Goal: Information Seeking & Learning: Find contact information

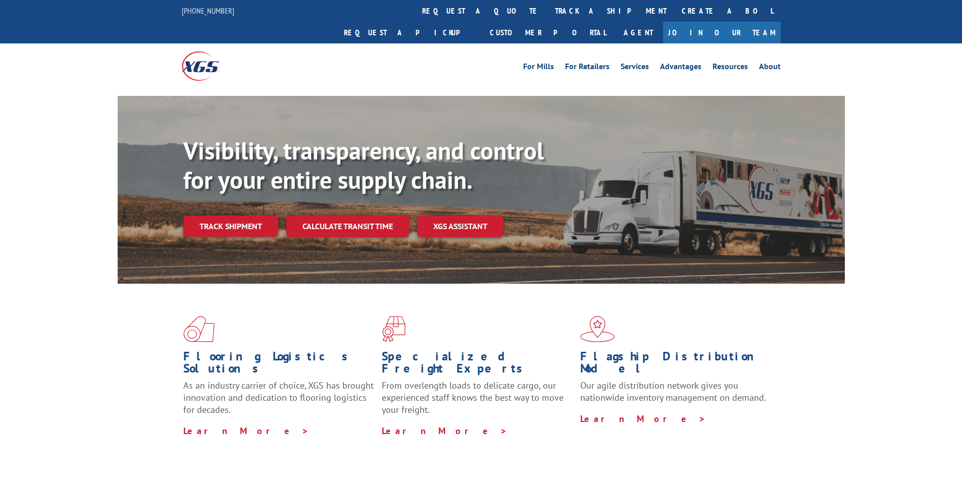
click at [261, 135] on b "Visibility, transparency, and control for your entire supply chain." at bounding box center [363, 165] width 360 height 61
click at [902, 194] on div "Visibility, transparency, and control for your entire supply chain. Track shipm…" at bounding box center [481, 199] width 962 height 207
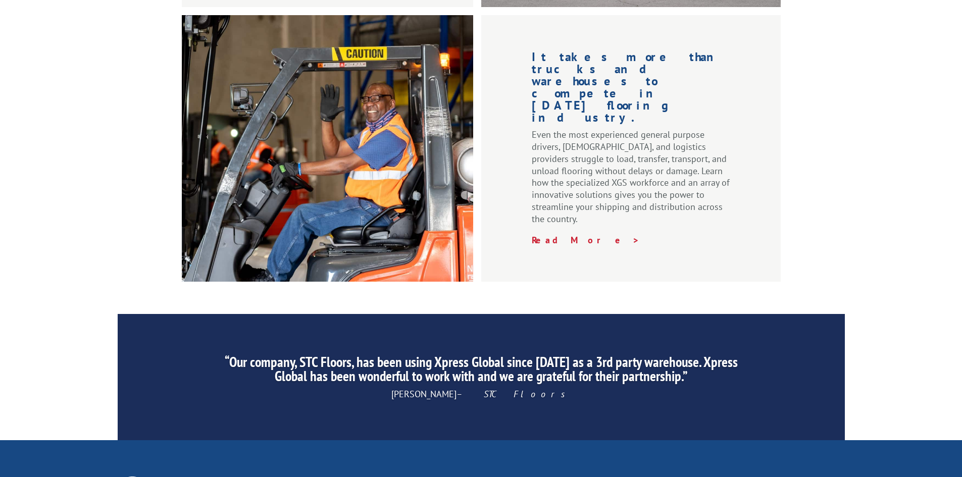
scroll to position [1521, 0]
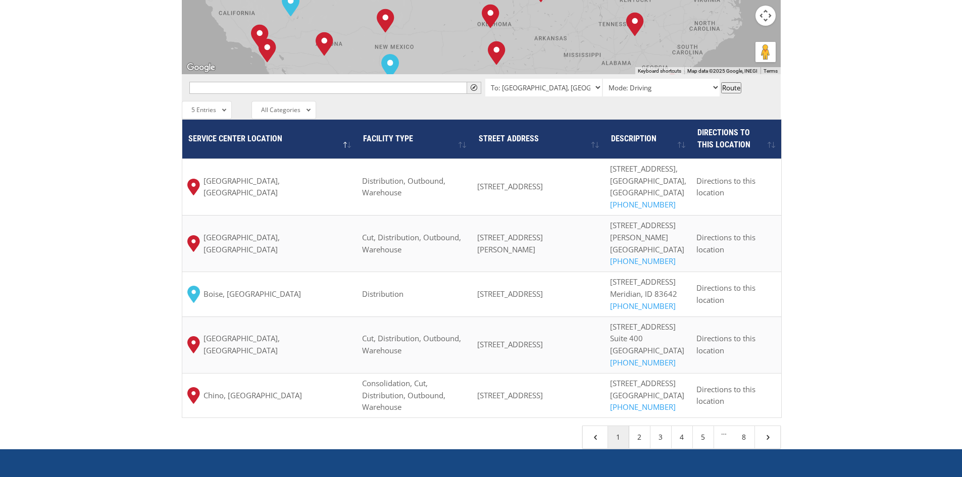
scroll to position [757, 0]
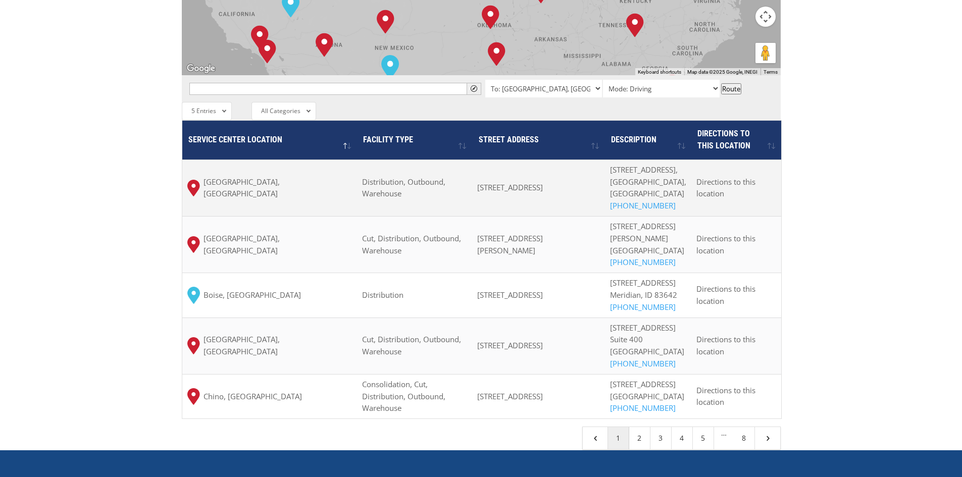
drag, startPoint x: 486, startPoint y: 136, endPoint x: 594, endPoint y: 161, distance: 110.7
click at [594, 161] on td "7400 Meridian Pl NW Ste C, Albuquerque, NM 87121, USA" at bounding box center [538, 188] width 132 height 57
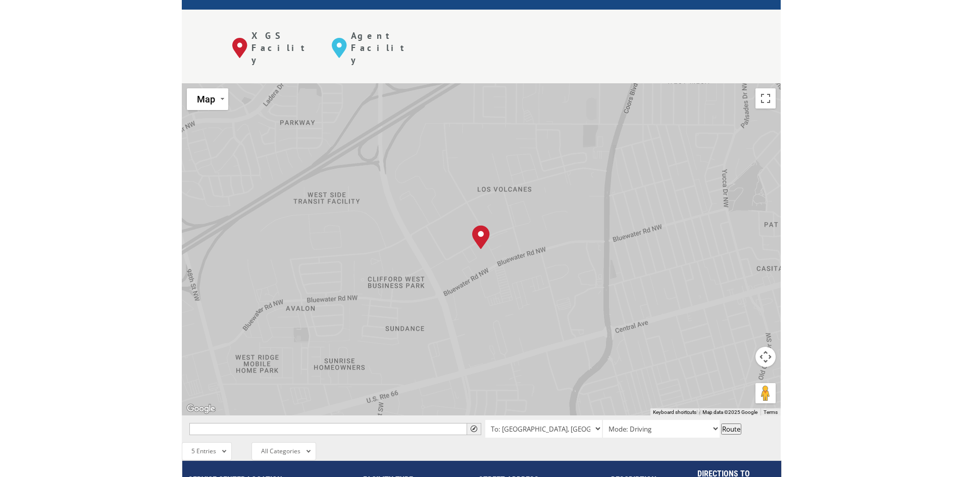
scroll to position [669, 0]
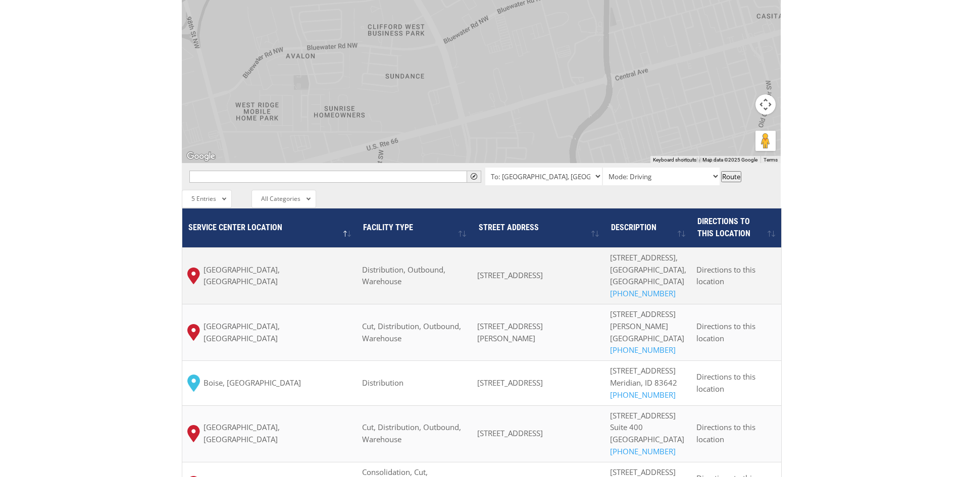
copy span "7400 Meridian Pl NW Ste C, Albuquerque, NM 87121, USA"
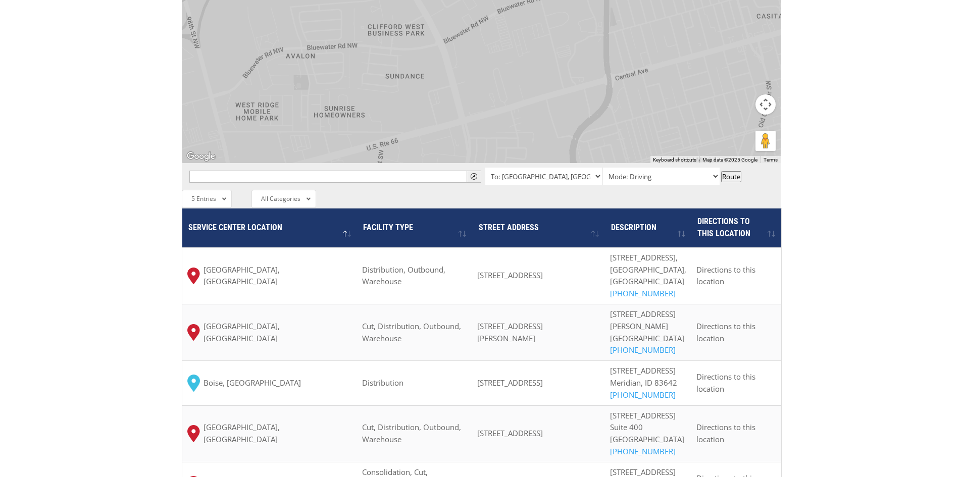
click at [890, 232] on div "The most powerful map in the flooring industry. Our nationwide network lets you…" at bounding box center [481, 68] width 962 height 940
copy span "4501 Curtis Ave, Baltimore, MD 21226, USA"
drag, startPoint x: 483, startPoint y: 293, endPoint x: 527, endPoint y: 303, distance: 46.2
click at [527, 304] on td "4501 Curtis Ave, Baltimore, MD 21226, USA" at bounding box center [538, 332] width 132 height 57
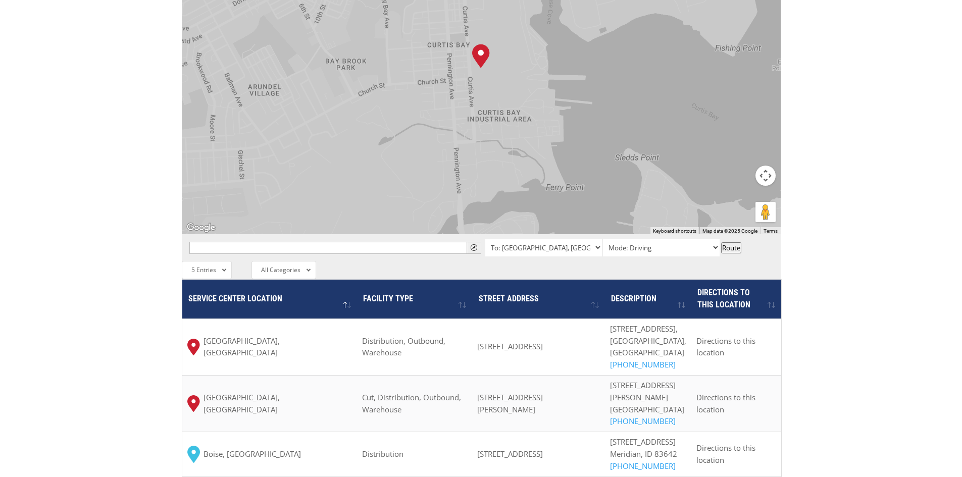
scroll to position [707, 0]
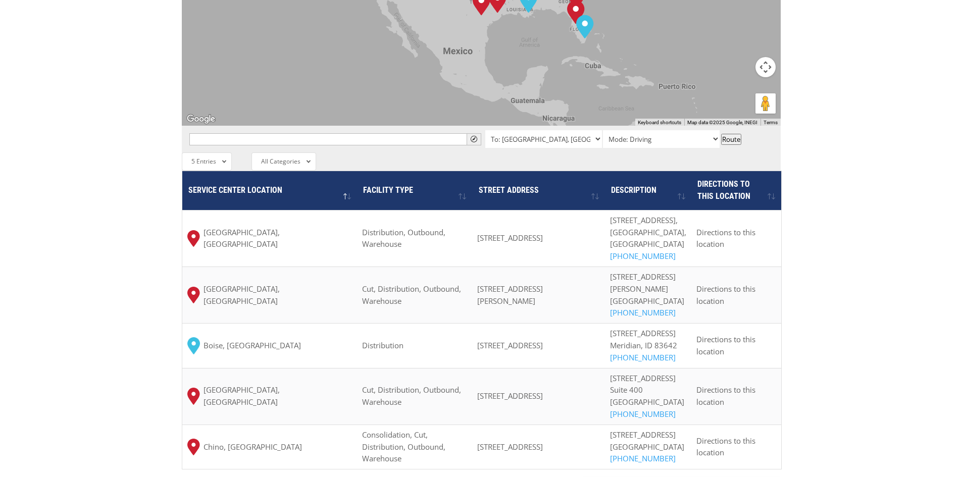
click at [873, 248] on div "The most powerful map in the flooring industry. Our nationwide network lets you…" at bounding box center [481, 30] width 962 height 940
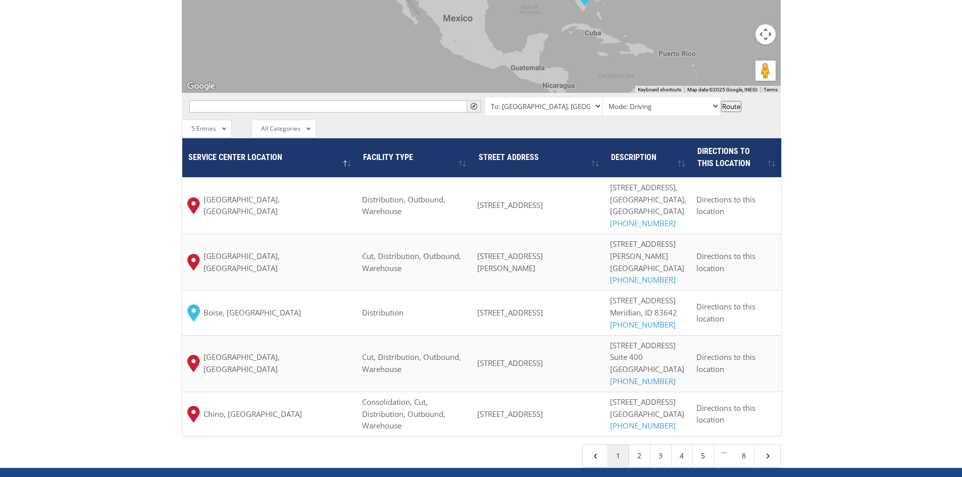
scroll to position [757, 0]
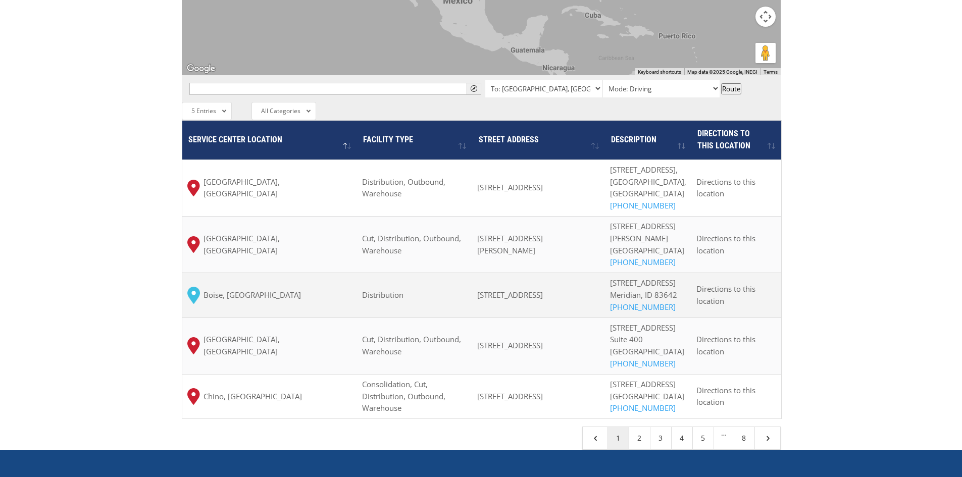
copy span "1450 N Hickory Ave, Meridian, ID 83642, США"
drag, startPoint x: 481, startPoint y: 275, endPoint x: 561, endPoint y: 295, distance: 82.4
click at [561, 295] on td "1450 N Hickory Ave, Meridian, ID 83642, США" at bounding box center [538, 295] width 132 height 44
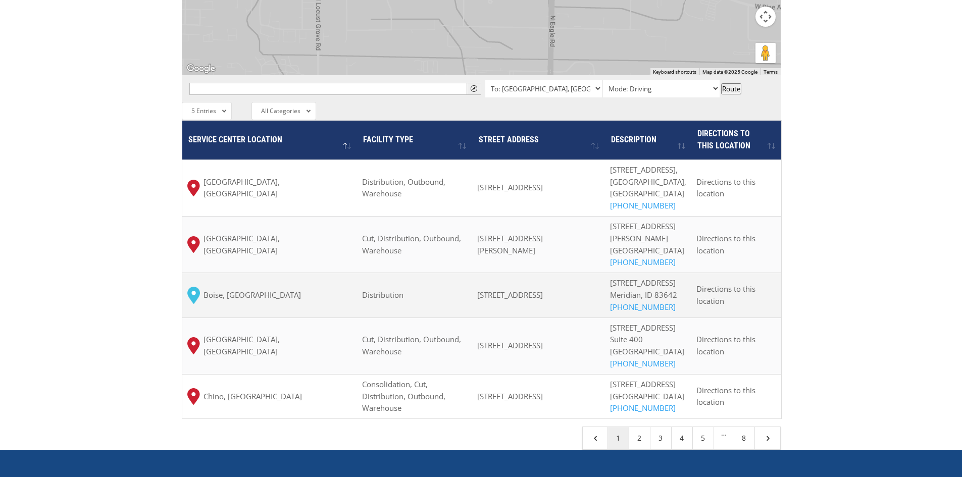
click at [255, 273] on td "Boise, ID" at bounding box center [269, 295] width 175 height 44
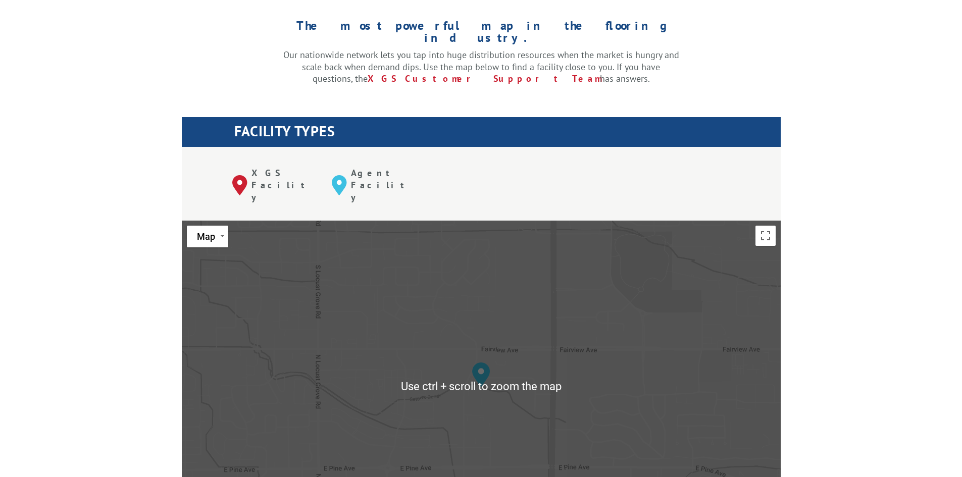
scroll to position [353, 0]
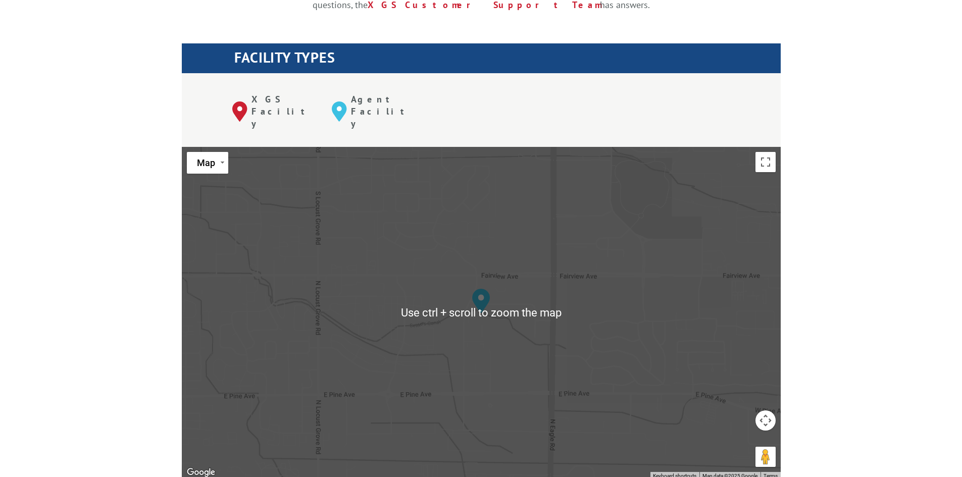
click at [505, 272] on div "Albuquerque, NM Baltimore, MD Boise, ID Chicago, IL Chino, CA Cleveland, OH Dal…" at bounding box center [481, 313] width 599 height 332
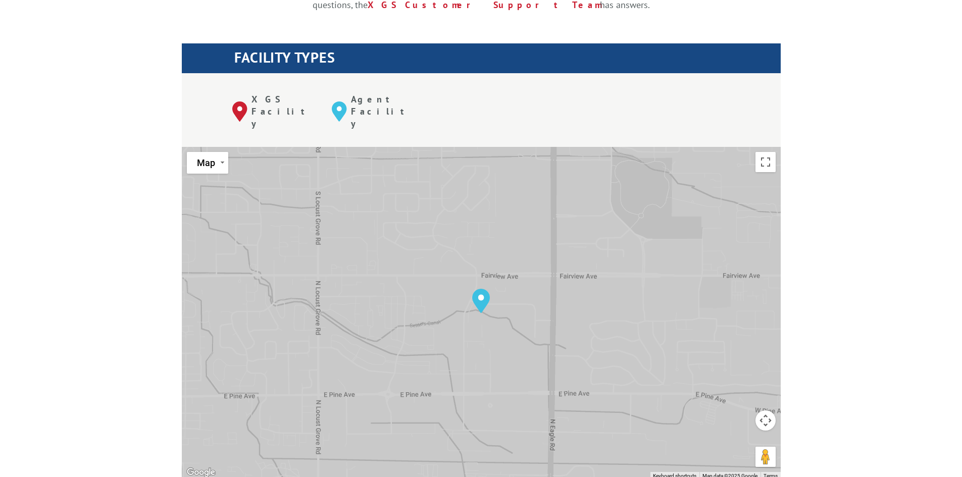
click at [765, 410] on button "Map camera controls" at bounding box center [765, 420] width 20 height 20
click at [769, 152] on button "Toggle fullscreen view" at bounding box center [765, 162] width 20 height 20
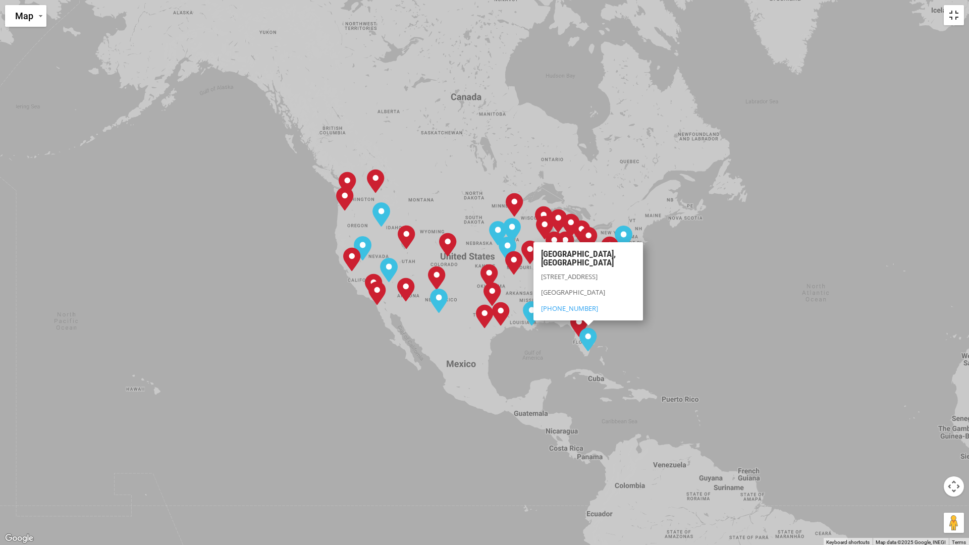
click at [961, 18] on button "Toggle fullscreen view" at bounding box center [954, 15] width 20 height 20
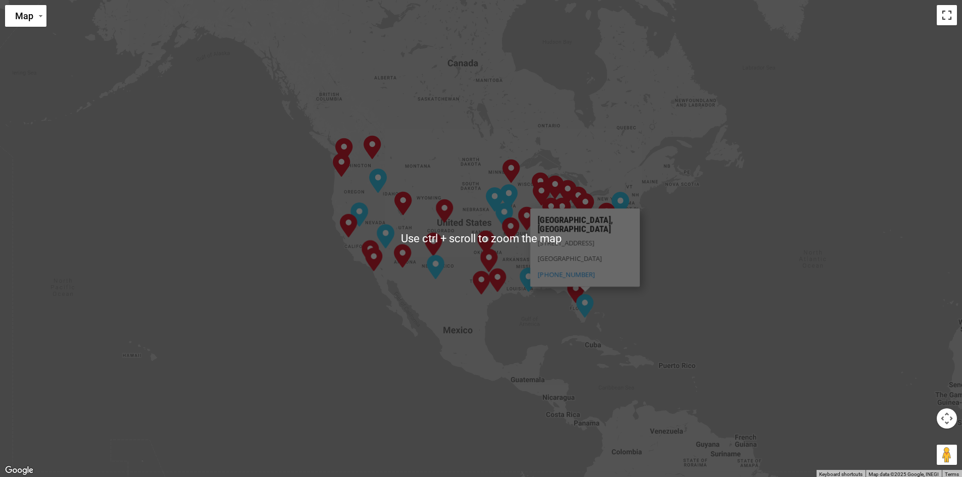
scroll to position [707, 0]
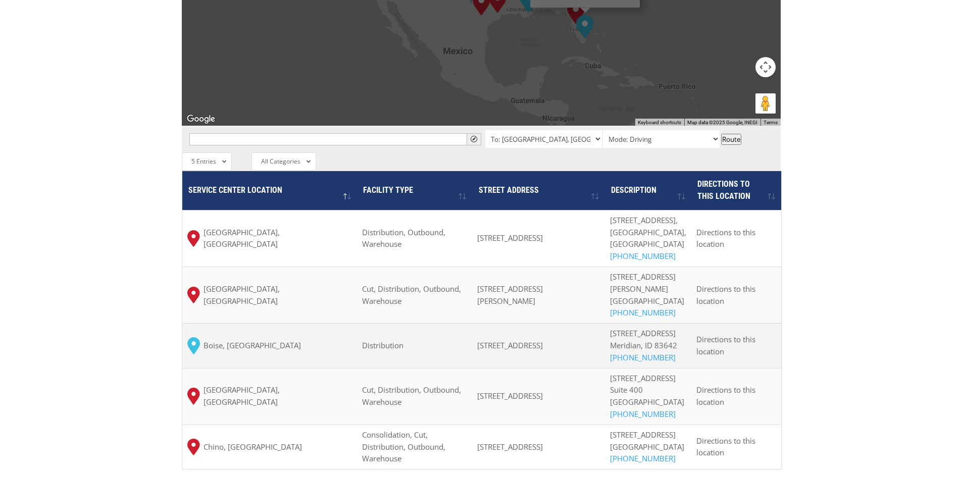
click at [338, 337] on div "Boise, ID" at bounding box center [269, 345] width 165 height 17
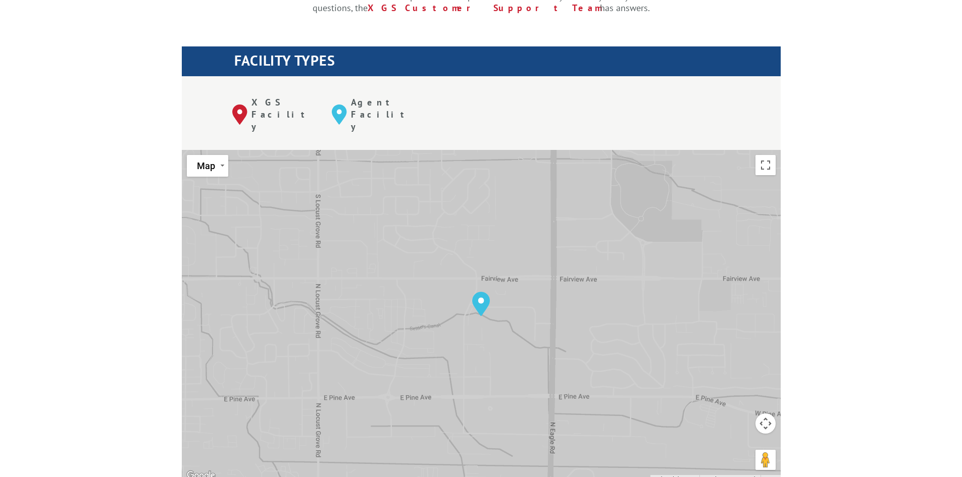
scroll to position [353, 0]
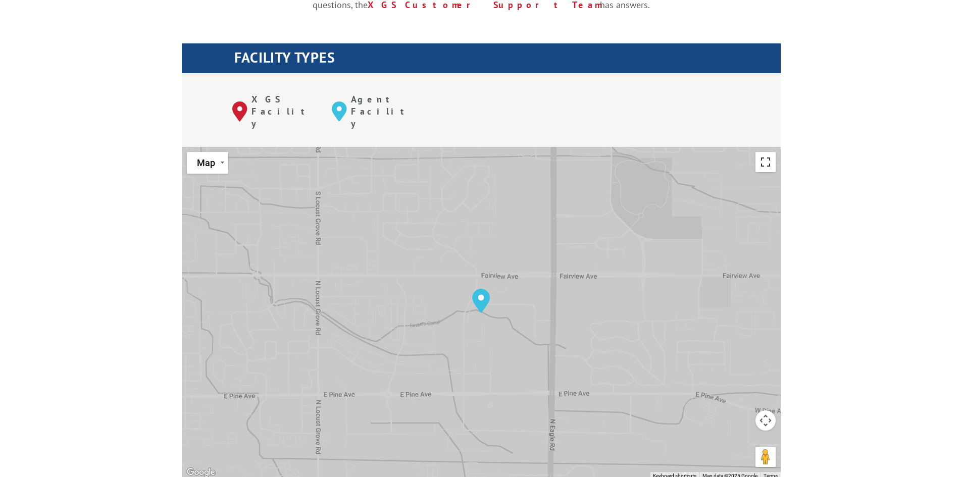
click at [758, 152] on button "Toggle fullscreen view" at bounding box center [765, 162] width 20 height 20
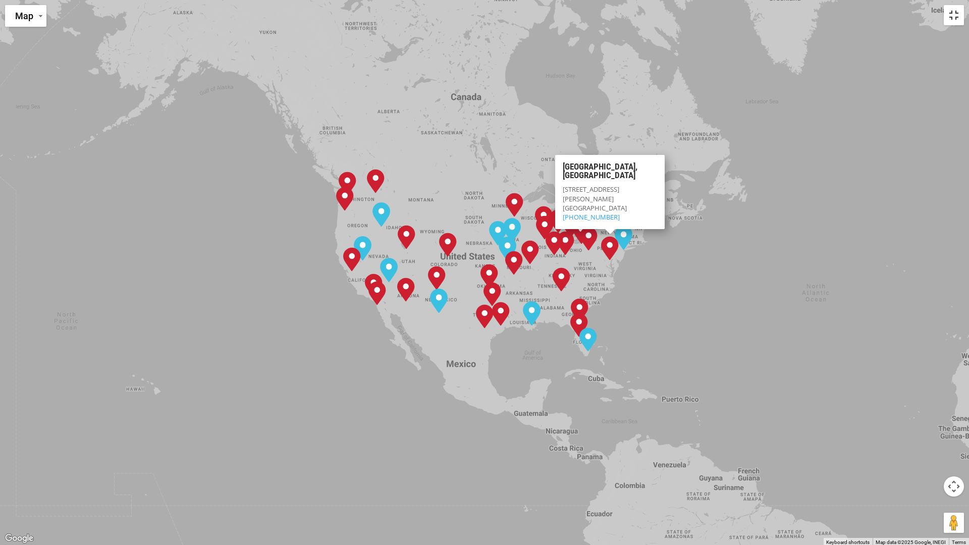
click at [956, 14] on button "Toggle fullscreen view" at bounding box center [954, 15] width 20 height 20
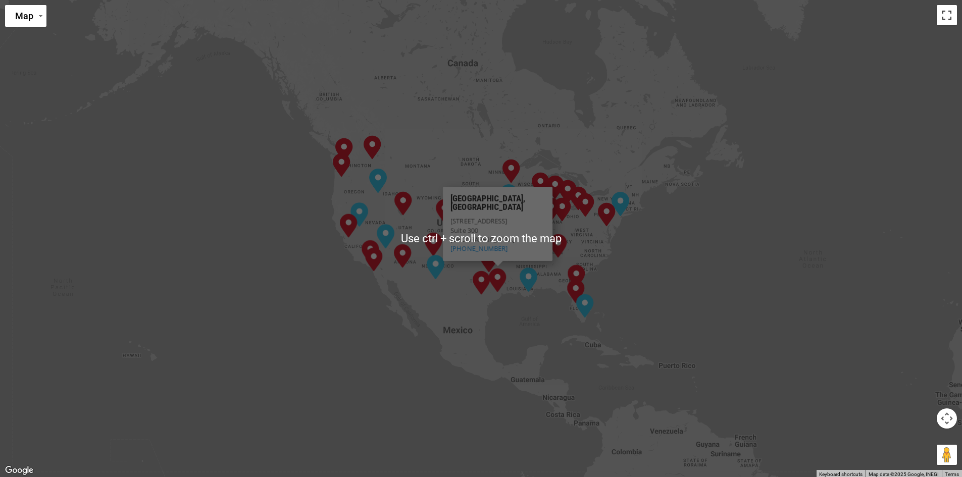
scroll to position [656, 0]
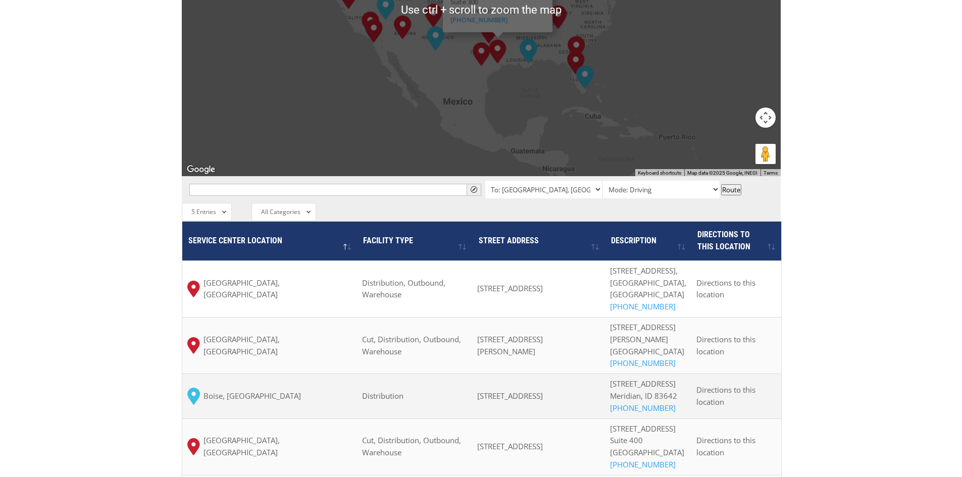
click at [289, 374] on td "Boise, ID" at bounding box center [269, 396] width 175 height 44
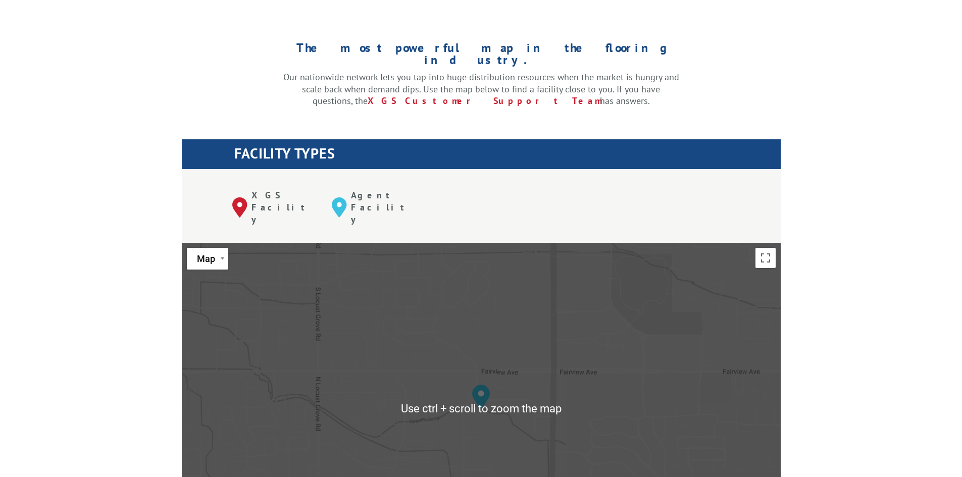
scroll to position [409, 0]
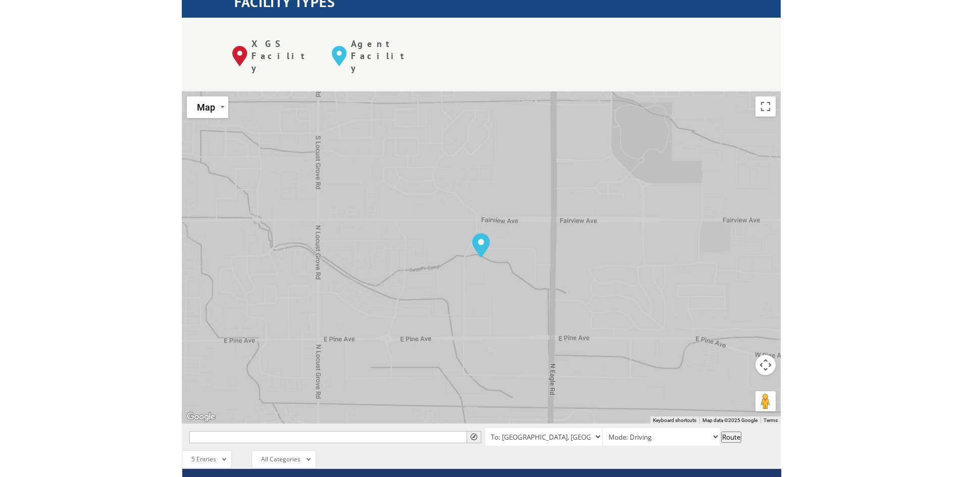
click at [473, 212] on div "Albuquerque, NM Baltimore, MD Boise, ID Chicago, IL Chino, CA Cleveland, OH Dal…" at bounding box center [481, 257] width 599 height 332
click at [772, 96] on button "Toggle fullscreen view" at bounding box center [765, 106] width 20 height 20
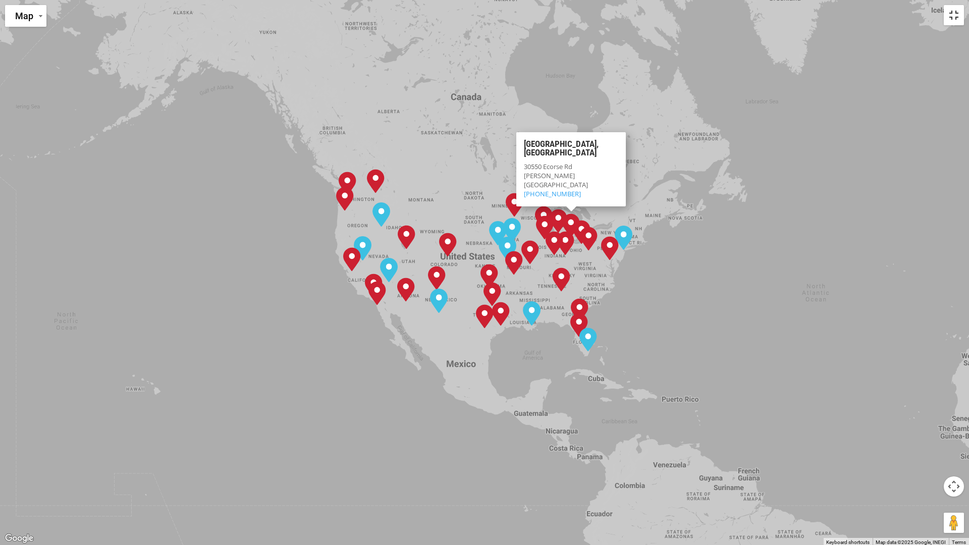
click at [961, 14] on button "Toggle fullscreen view" at bounding box center [954, 15] width 20 height 20
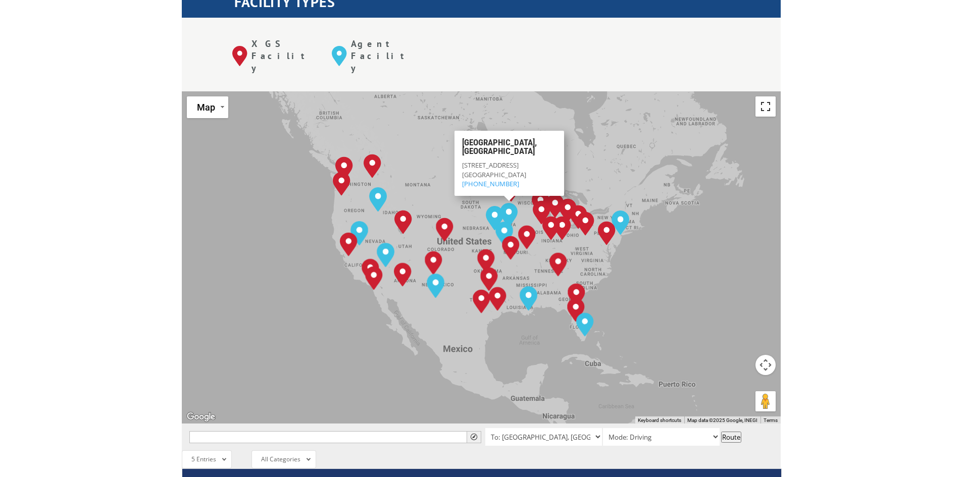
click at [767, 96] on button "Toggle fullscreen view" at bounding box center [765, 106] width 20 height 20
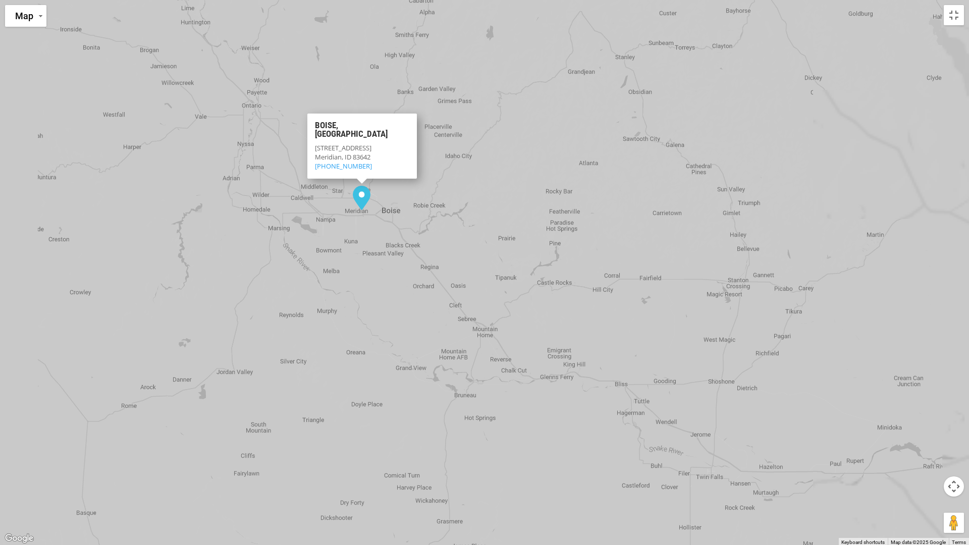
drag, startPoint x: 346, startPoint y: 178, endPoint x: 384, endPoint y: 243, distance: 76.0
click at [375, 214] on img "Boise, ID" at bounding box center [362, 198] width 26 height 32
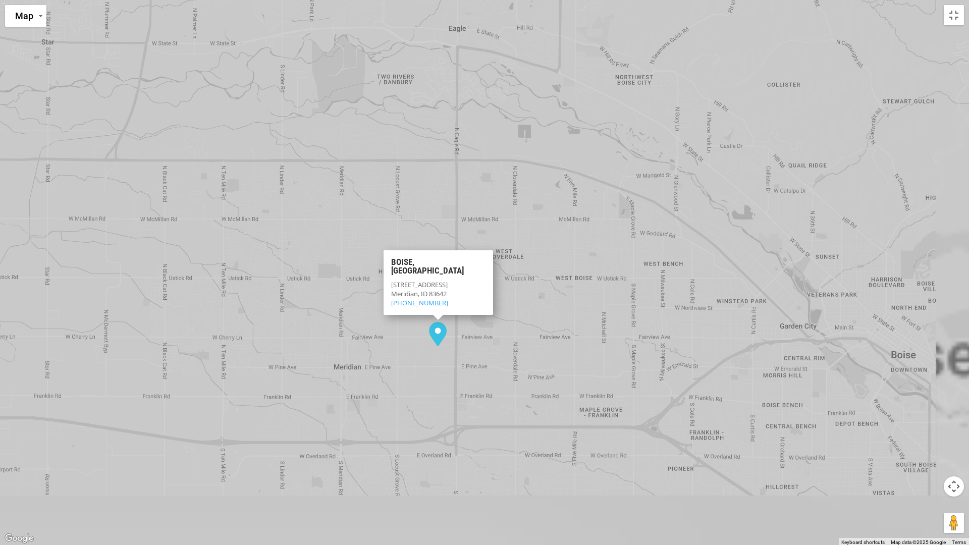
drag, startPoint x: 464, startPoint y: 372, endPoint x: 476, endPoint y: 343, distance: 31.5
click at [476, 343] on div "Albuquerque, NM Baltimore, MD Boise, ID Chicago, IL Chino, CA Cleveland, OH Dal…" at bounding box center [484, 272] width 969 height 545
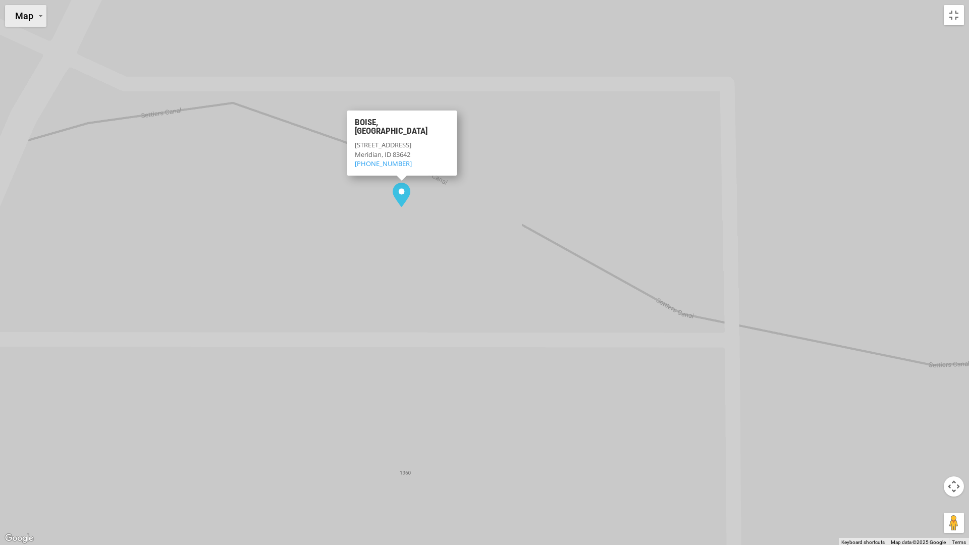
click at [28, 15] on span "Map" at bounding box center [24, 16] width 18 height 11
click at [31, 64] on li "Satellite" at bounding box center [35, 58] width 59 height 20
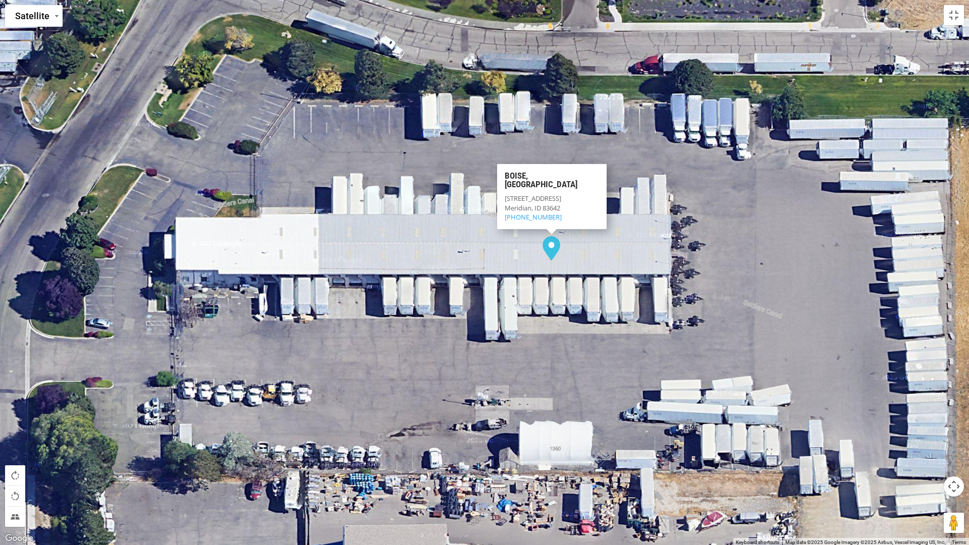
drag, startPoint x: 398, startPoint y: 265, endPoint x: 550, endPoint y: 301, distance: 156.1
click at [550, 301] on div "Albuquerque, NM Baltimore, MD Boise, ID Chicago, IL Chino, CA Cleveland, OH Dal…" at bounding box center [484, 272] width 969 height 545
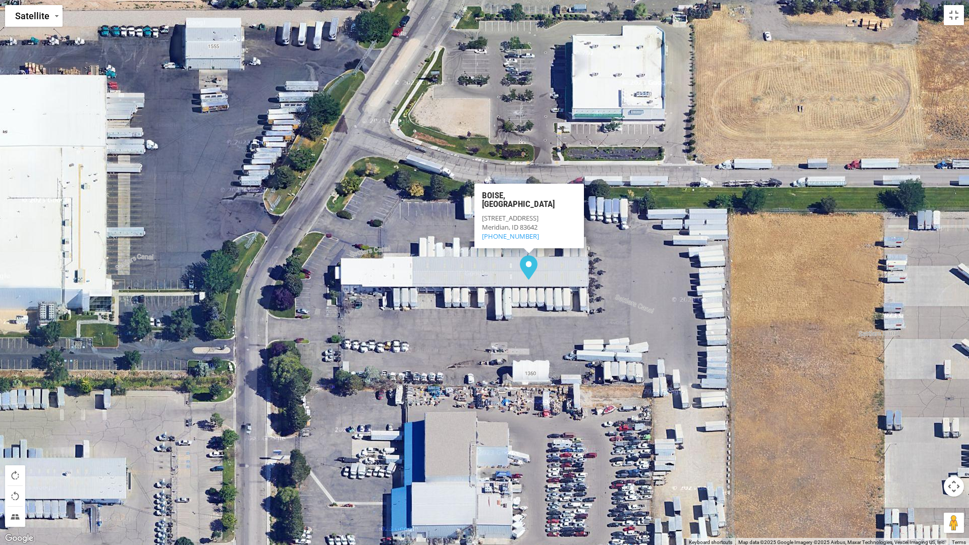
click at [450, 281] on div "Albuquerque, NM Baltimore, MD Boise, ID Chicago, IL Chino, CA Cleveland, OH Dal…" at bounding box center [484, 272] width 969 height 545
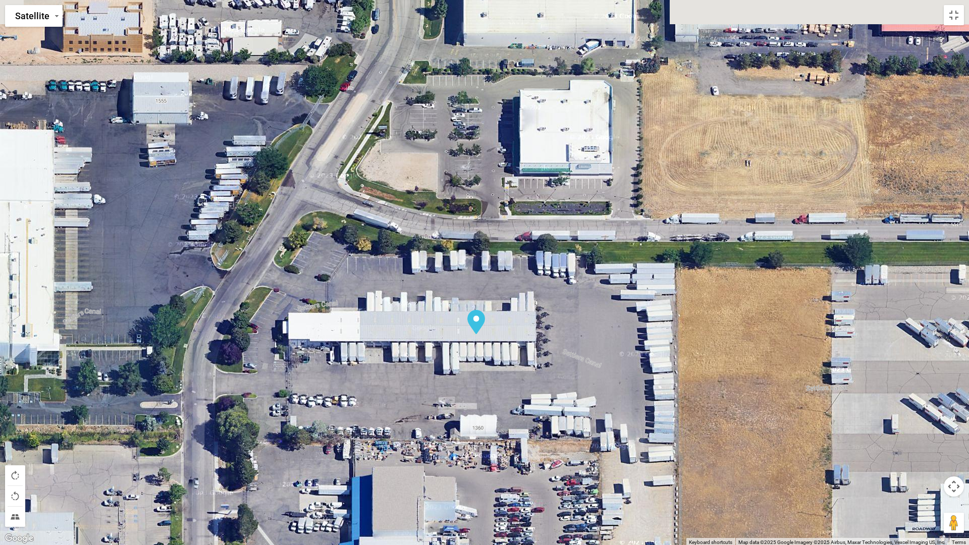
drag, startPoint x: 450, startPoint y: 281, endPoint x: 398, endPoint y: 349, distance: 86.0
click at [398, 349] on div "Albuquerque, NM Baltimore, MD Boise, ID Chicago, IL Chino, CA Cleveland, OH Dal…" at bounding box center [484, 272] width 969 height 545
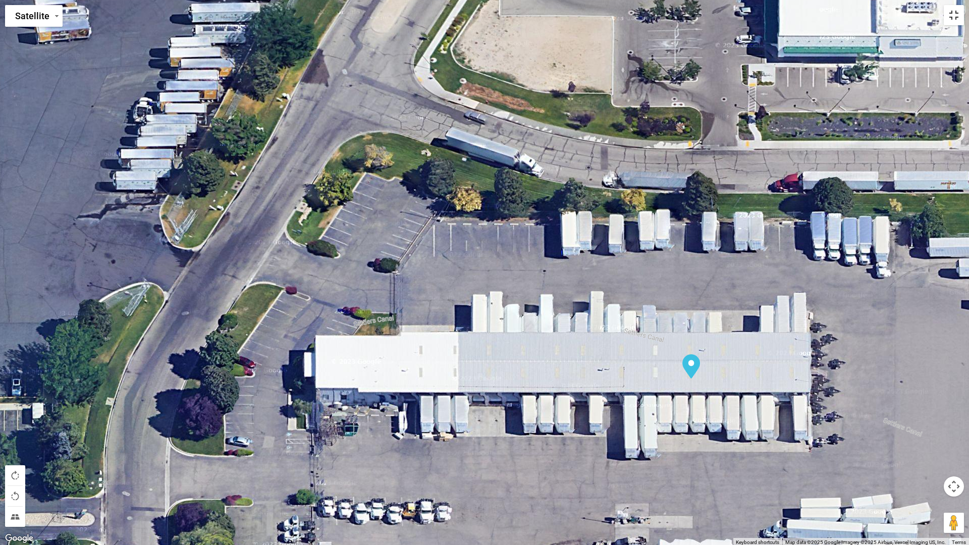
click at [957, 11] on button "Toggle fullscreen view" at bounding box center [954, 15] width 20 height 20
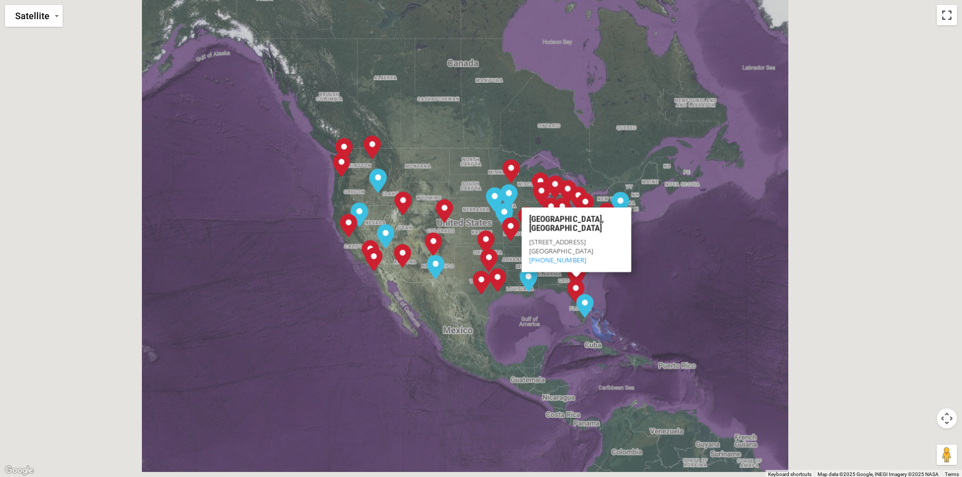
scroll to position [712, 0]
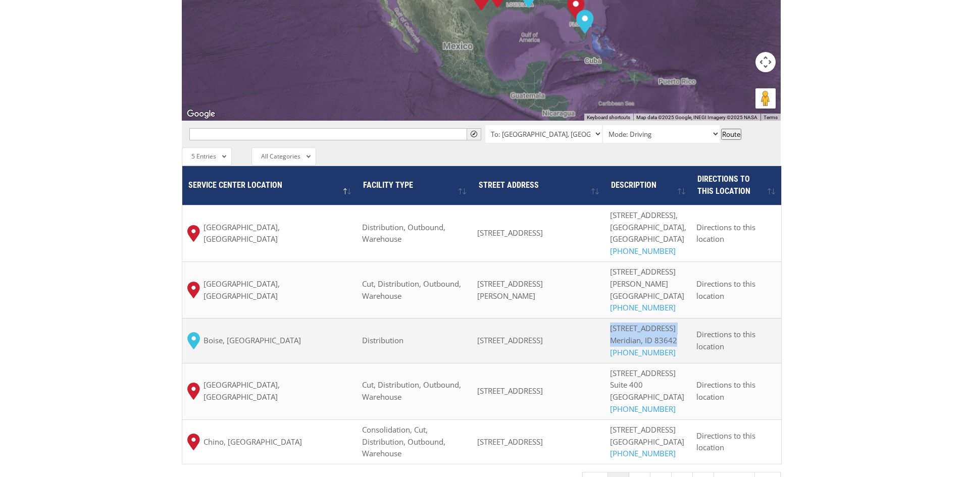
drag, startPoint x: 620, startPoint y: 299, endPoint x: 644, endPoint y: 336, distance: 43.6
click at [644, 336] on div "1450 N. Hickory Ave. Meridian, ID 83642 (844) 947-7447" at bounding box center [648, 341] width 76 height 36
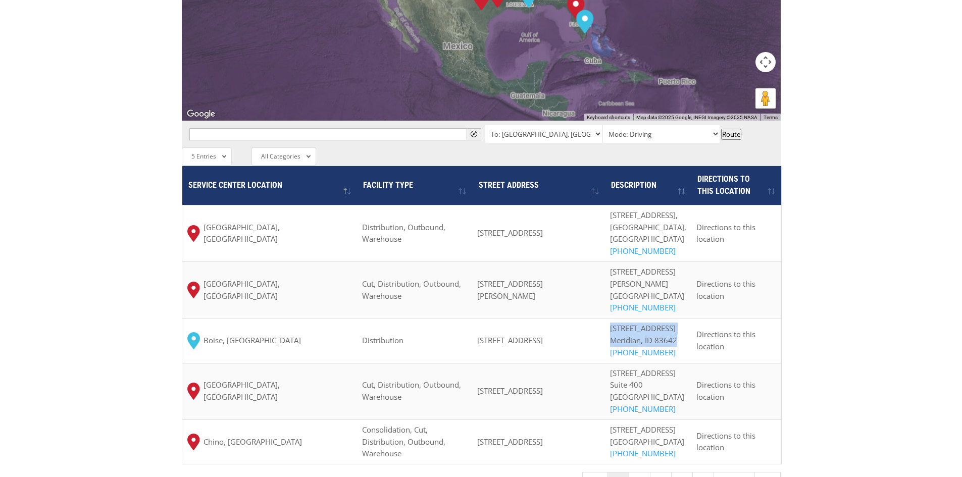
scroll to position [0, 0]
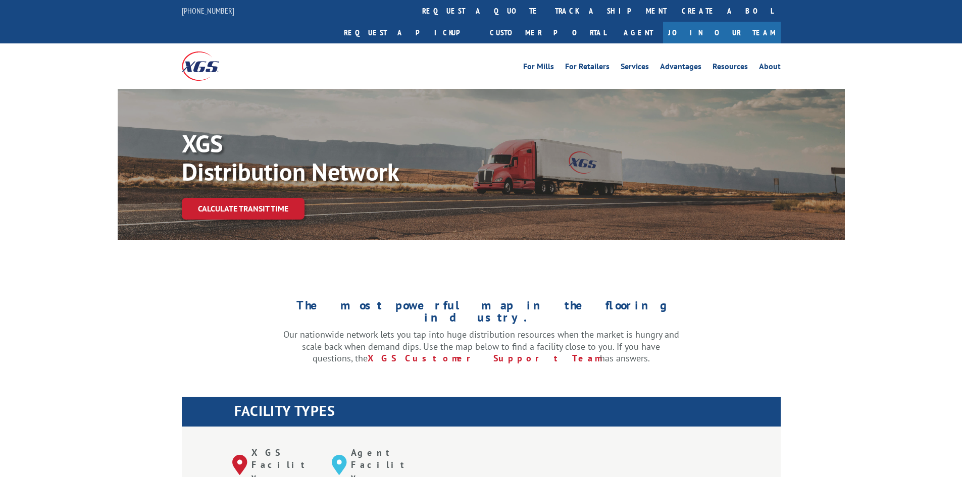
copy div "1450 N. Hickory Ave. Meridian, ID 83642"
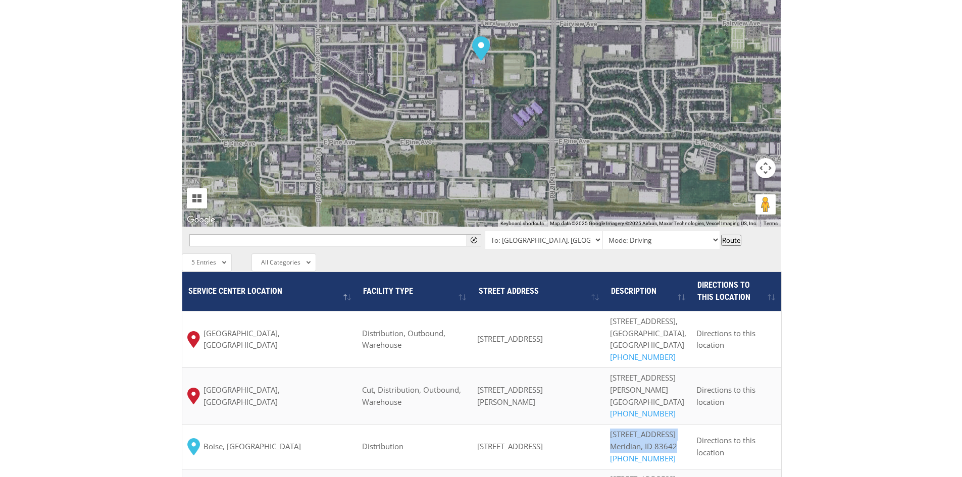
scroll to position [757, 0]
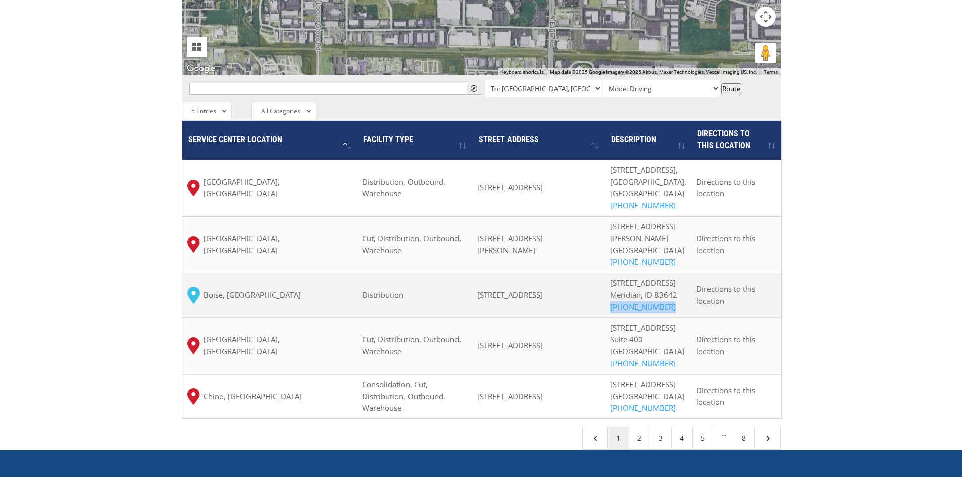
drag, startPoint x: 683, startPoint y: 303, endPoint x: 620, endPoint y: 307, distance: 63.8
click at [620, 307] on div "1450 N. Hickory Ave. Meridian, ID 83642 (844) 947-7447" at bounding box center [648, 295] width 76 height 36
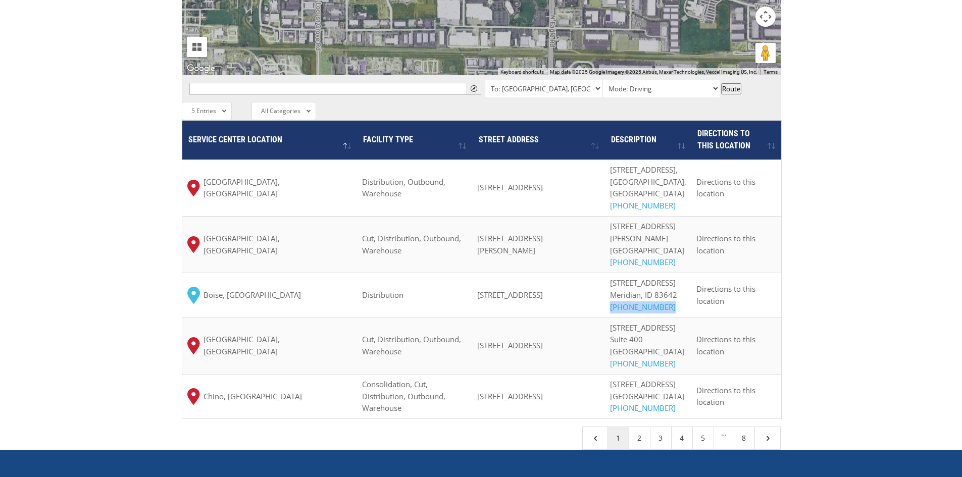
scroll to position [0, 0]
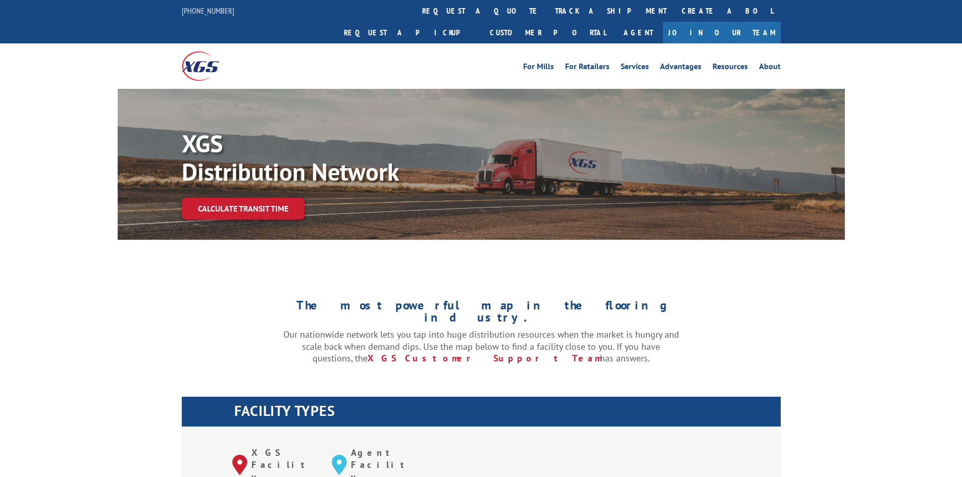
copy link "(844) 947-7447"
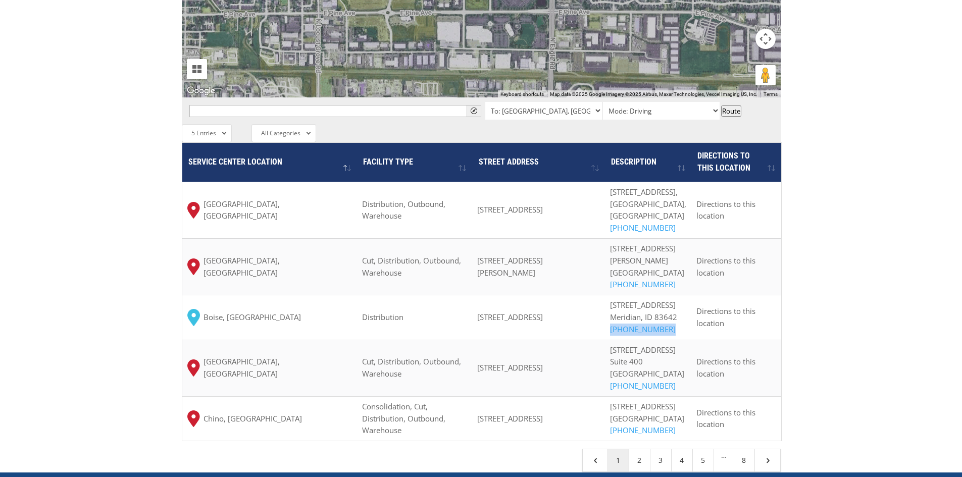
scroll to position [808, 0]
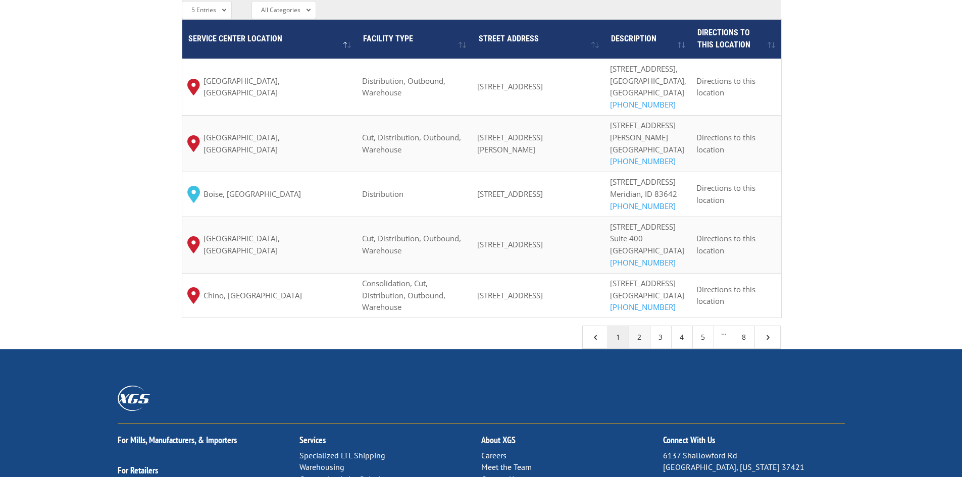
click at [640, 348] on link "2" at bounding box center [639, 337] width 21 height 22
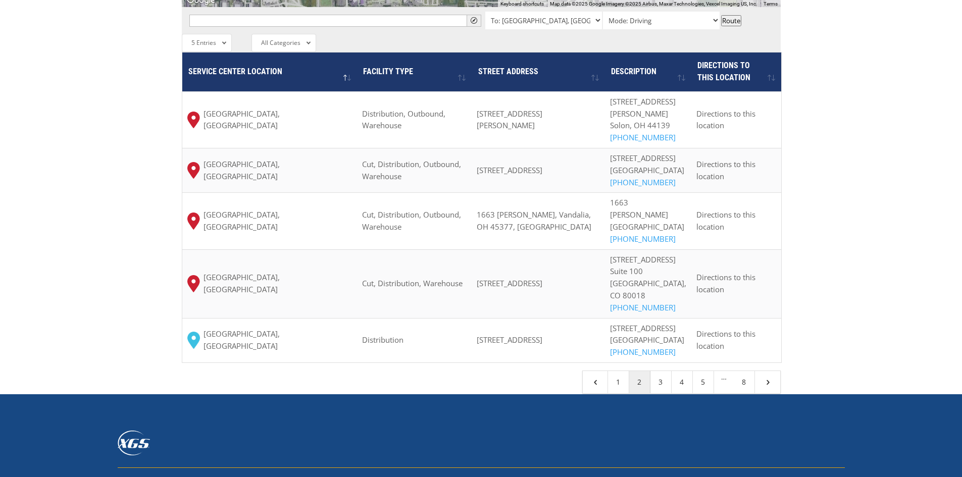
scroll to position [808, 0]
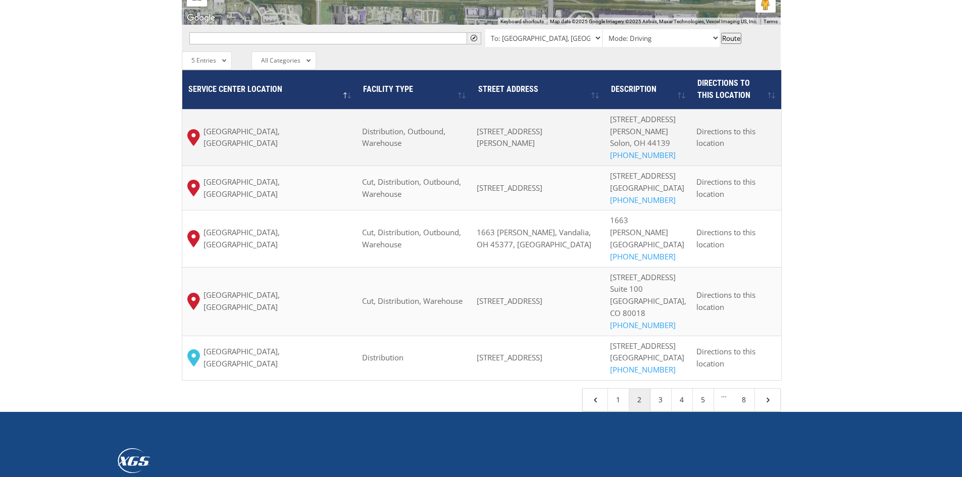
drag, startPoint x: 485, startPoint y: 79, endPoint x: 539, endPoint y: 91, distance: 55.5
click at [539, 109] on td "6575 Davis Industrial Pkwy, Solon, OH 44139, USA" at bounding box center [537, 137] width 133 height 57
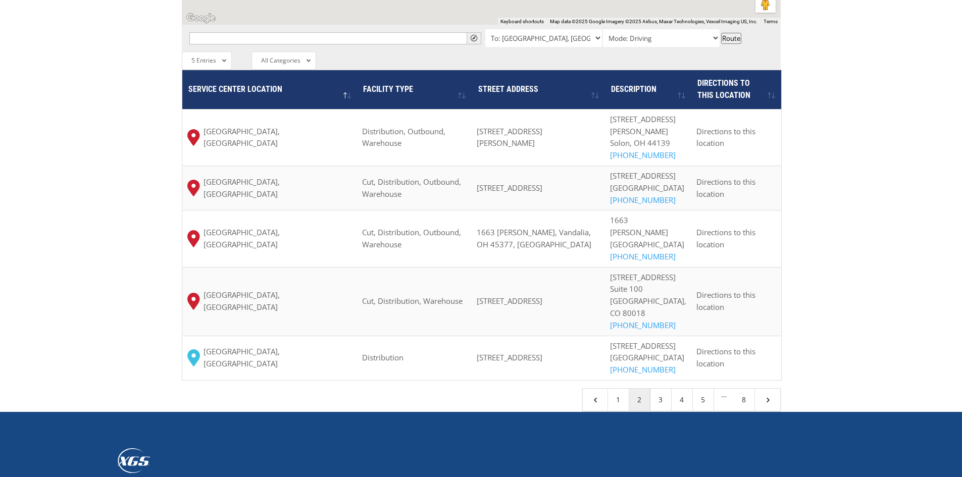
scroll to position [0, 0]
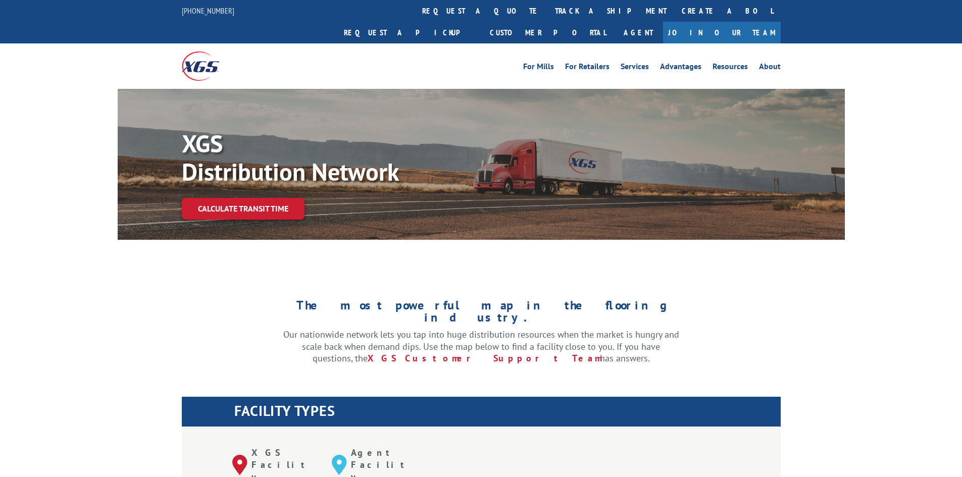
copy span "6575 Davis Industrial Pkwy, Solon, OH 44139, USA"
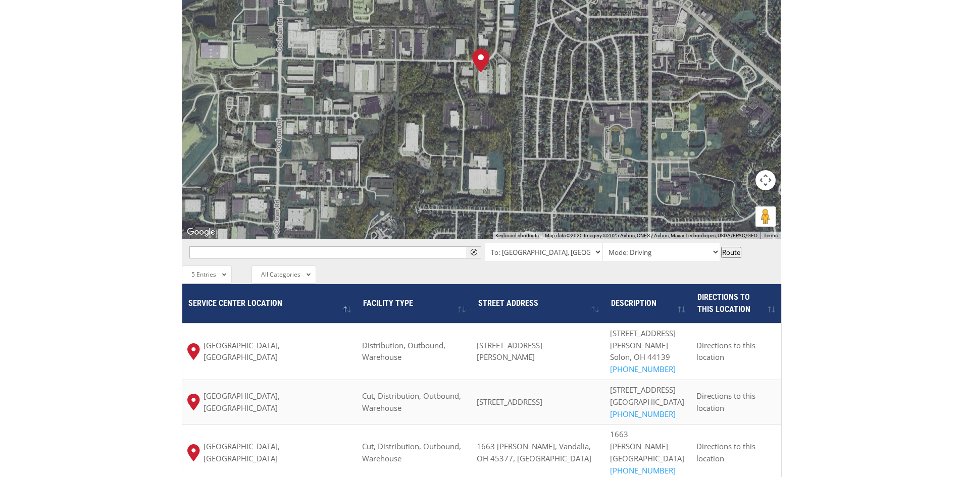
scroll to position [656, 0]
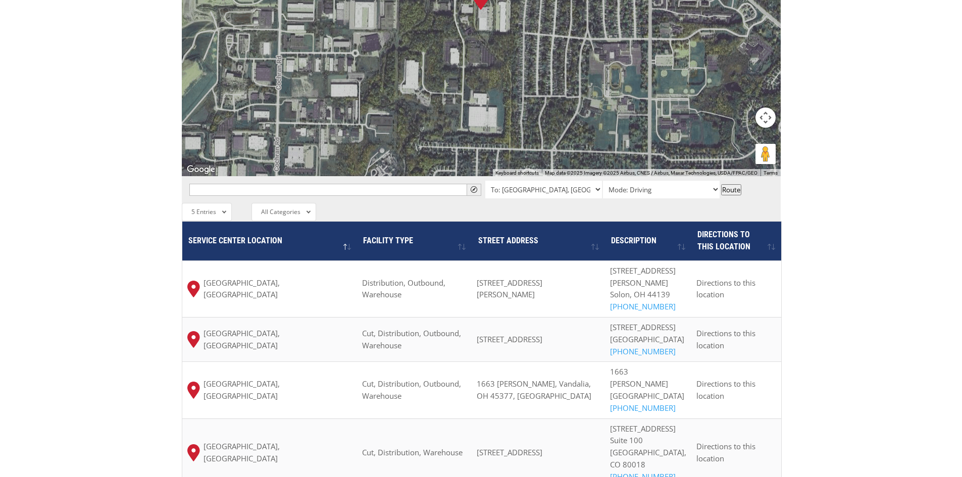
click at [102, 348] on div "The most powerful map in the flooring industry. Our nationwide network lets you…" at bounding box center [481, 87] width 962 height 953
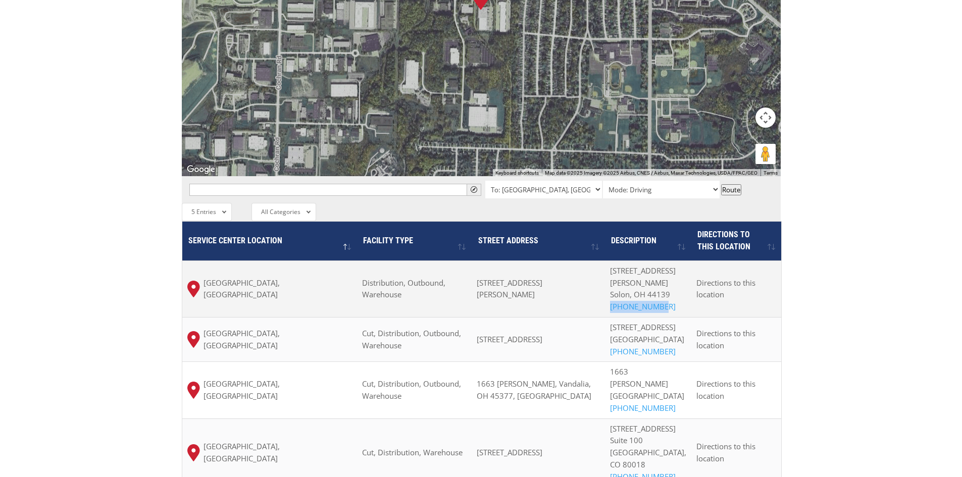
copy link "800-267-3007"
drag, startPoint x: 669, startPoint y: 255, endPoint x: 621, endPoint y: 263, distance: 48.5
click at [621, 265] on p "6575 Davis Industrial Pkwy Solon, OH 44139 800-267-3007" at bounding box center [648, 289] width 76 height 48
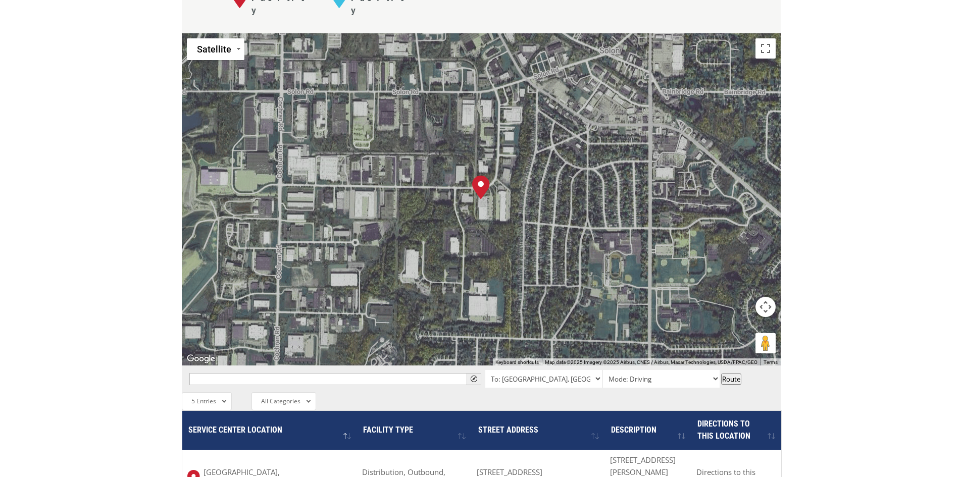
scroll to position [555, 0]
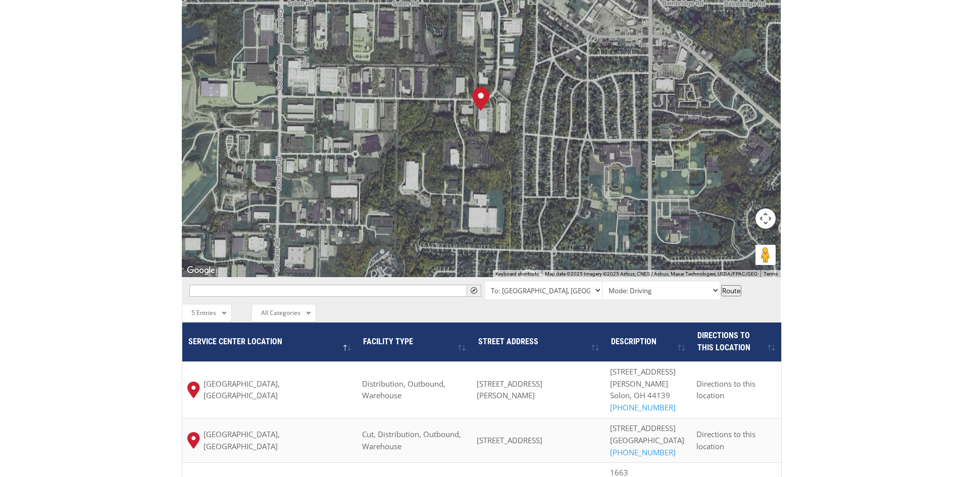
click at [124, 348] on div "The most powerful map in the flooring industry. Our nationwide network lets you…" at bounding box center [481, 188] width 962 height 953
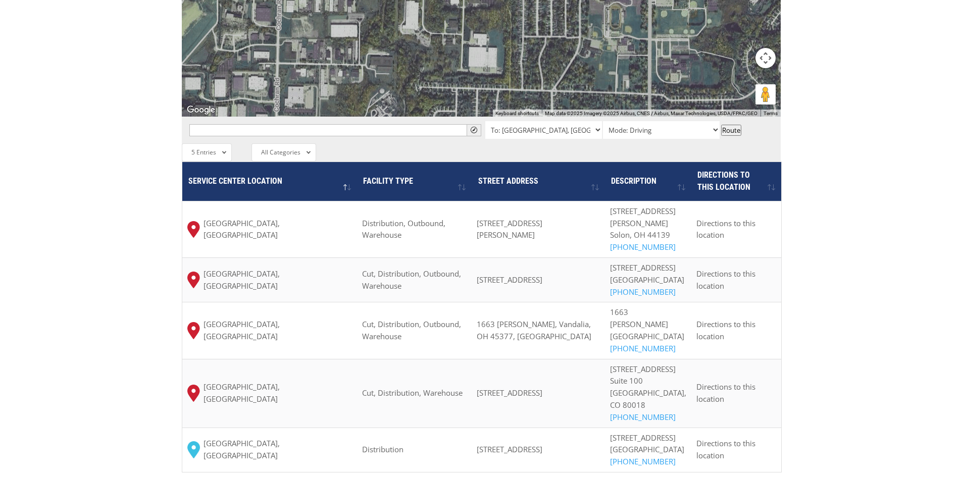
scroll to position [808, 0]
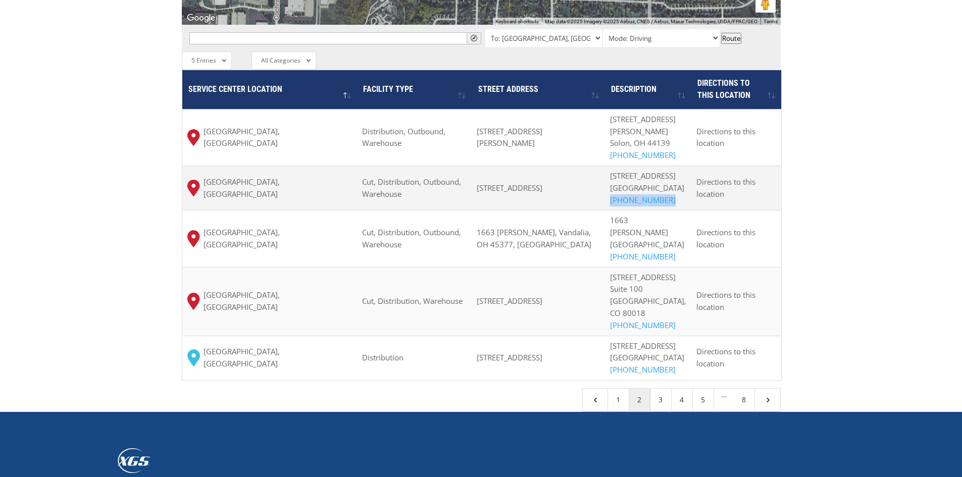
copy span "(817) 424-3707"
drag, startPoint x: 673, startPoint y: 173, endPoint x: 618, endPoint y: 180, distance: 55.0
click at [618, 180] on td "1400 N Hwy 360 Bld 2 Grand Prairie, TX 75050 (817) 424-3707" at bounding box center [648, 188] width 86 height 44
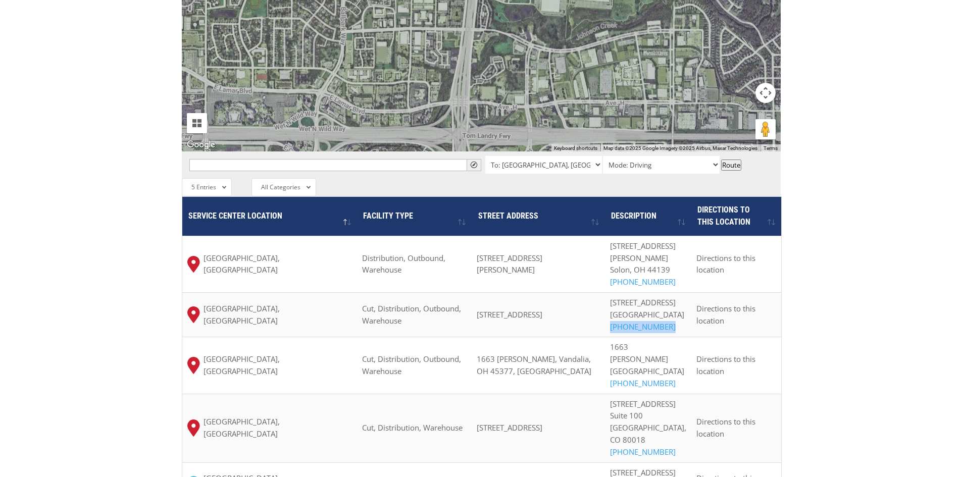
scroll to position [696, 0]
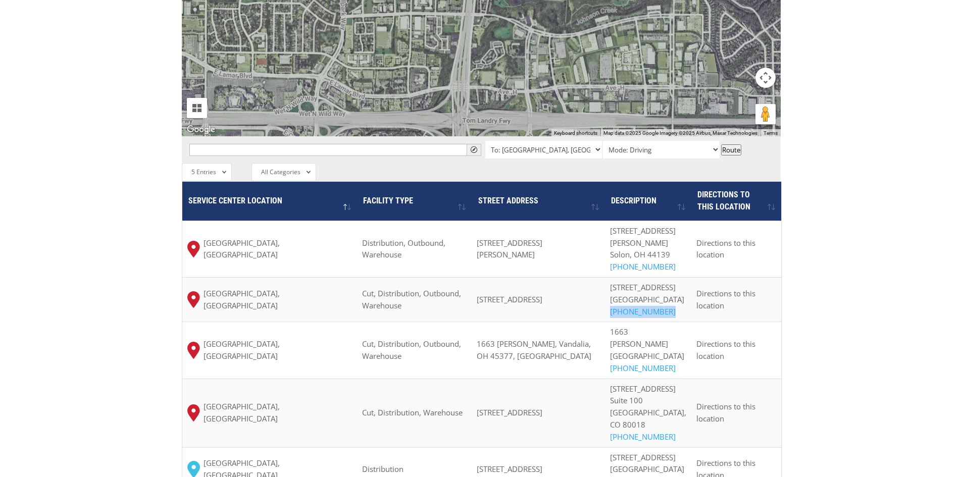
drag, startPoint x: 623, startPoint y: 235, endPoint x: 635, endPoint y: 249, distance: 18.0
click at [635, 282] on span "1400 N Hwy 360 Bld 2" at bounding box center [643, 287] width 66 height 10
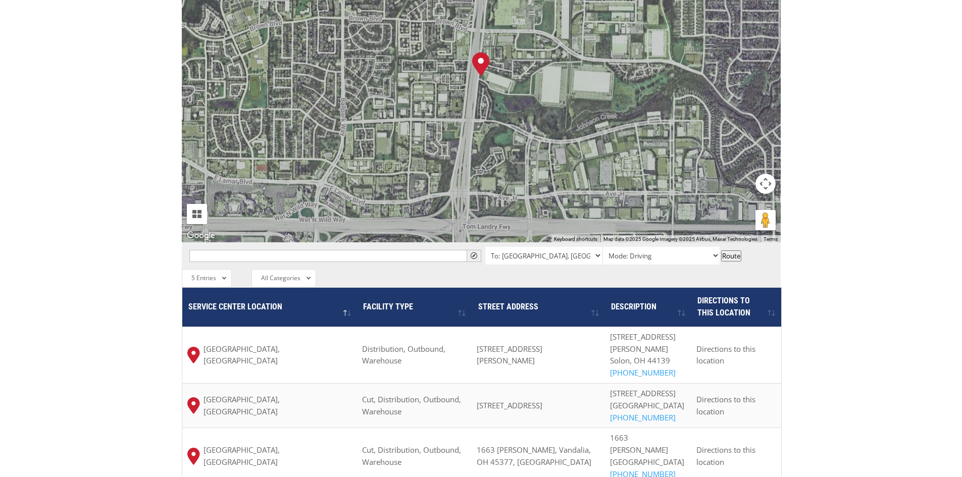
scroll to position [704, 0]
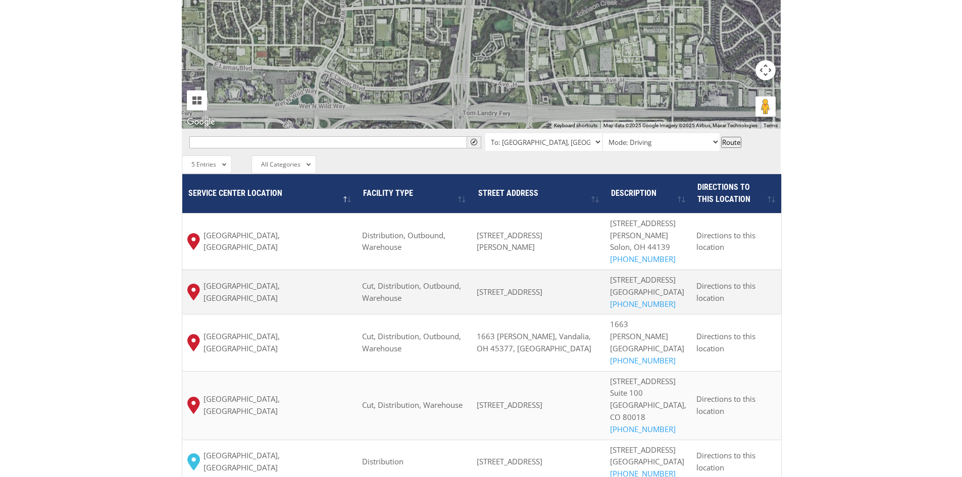
copy div "1400 N Hwy 360 Bld 2 Grand Prairie, TX 75050"
drag, startPoint x: 621, startPoint y: 230, endPoint x: 665, endPoint y: 263, distance: 55.4
click at [665, 274] on div "1400 N Hwy 360 Bld 2 Grand Prairie, TX 75050 (817) 424-3707" at bounding box center [648, 292] width 76 height 36
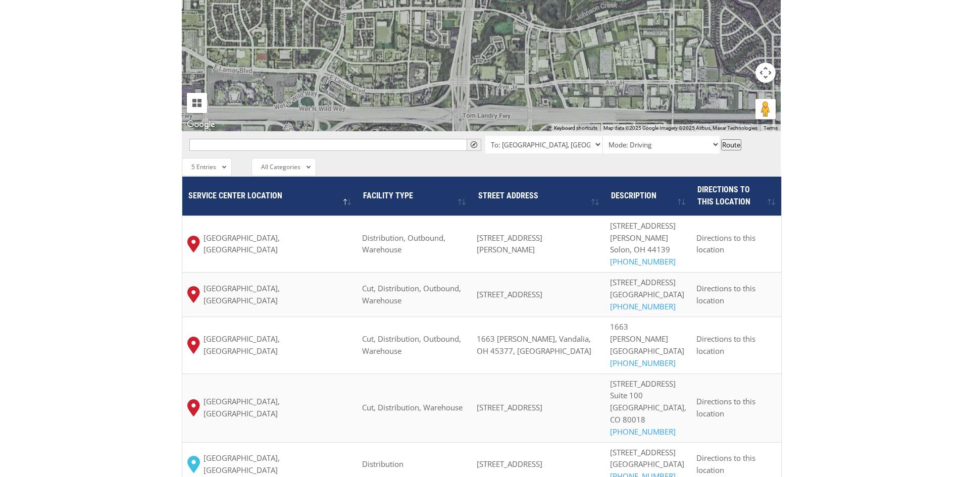
scroll to position [757, 0]
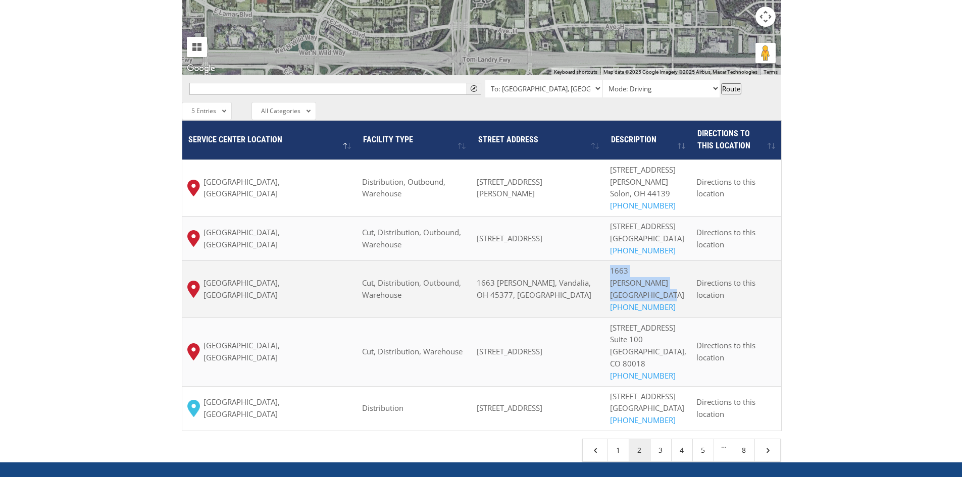
copy p "1663 Jackson Rd Union, OH 45377"
drag, startPoint x: 618, startPoint y: 241, endPoint x: 681, endPoint y: 259, distance: 65.7
click at [681, 260] on td "1663 Jackson Rd Union, OH 45377 800-267-3007" at bounding box center [648, 288] width 86 height 57
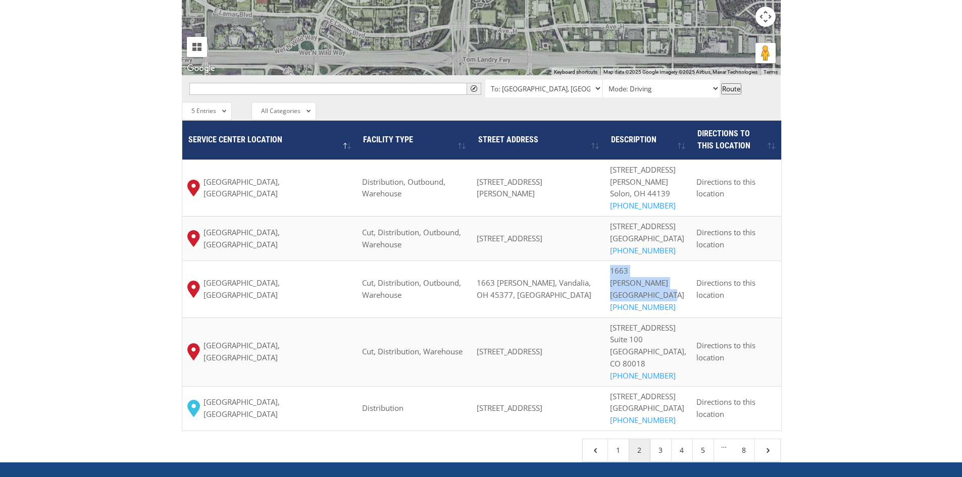
scroll to position [0, 0]
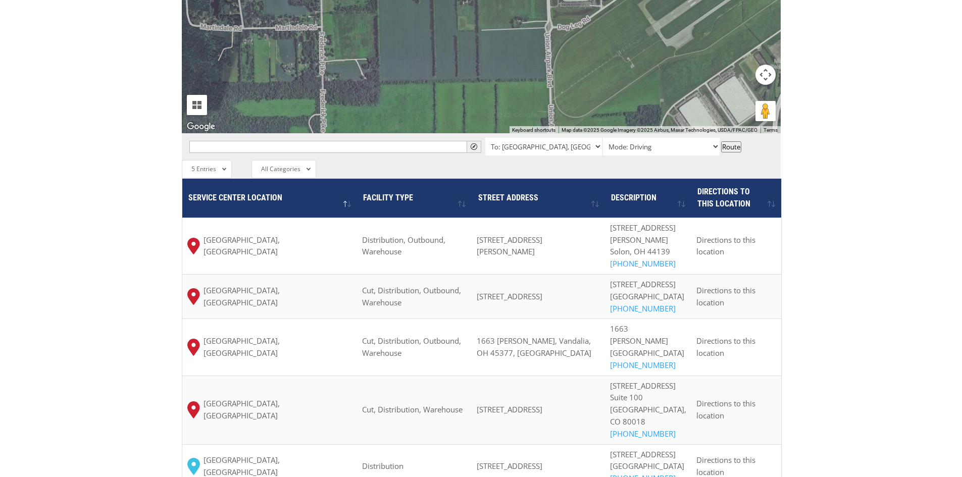
scroll to position [757, 0]
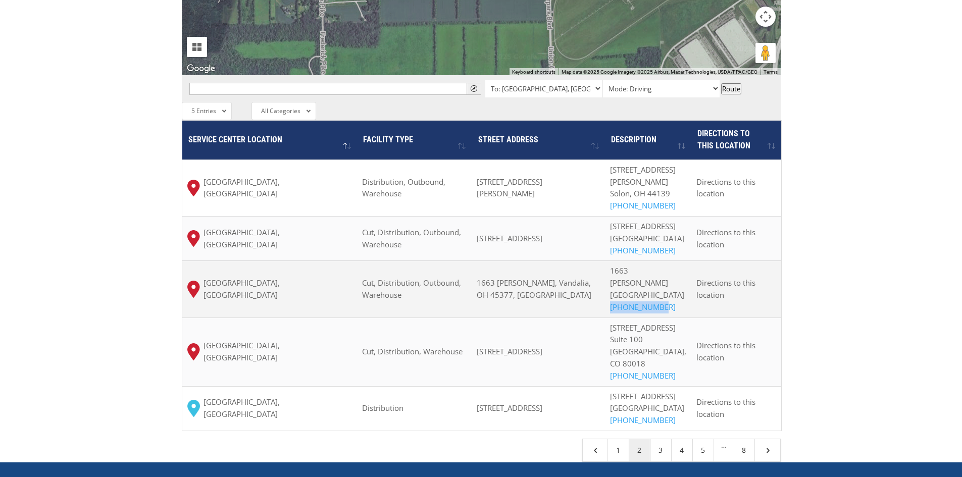
drag, startPoint x: 668, startPoint y: 270, endPoint x: 621, endPoint y: 274, distance: 47.2
click at [621, 274] on p "1663 Jackson Rd Union, OH 45377 800-267-3007" at bounding box center [648, 289] width 76 height 48
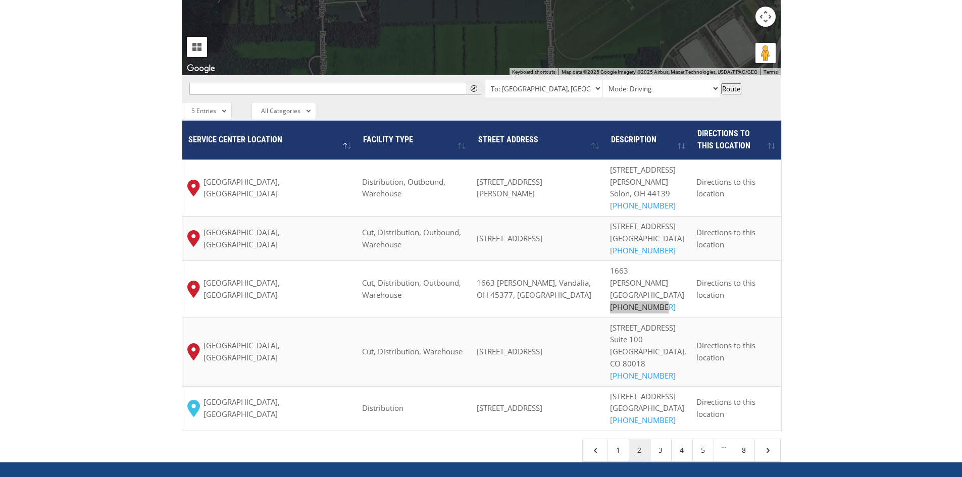
scroll to position [808, 0]
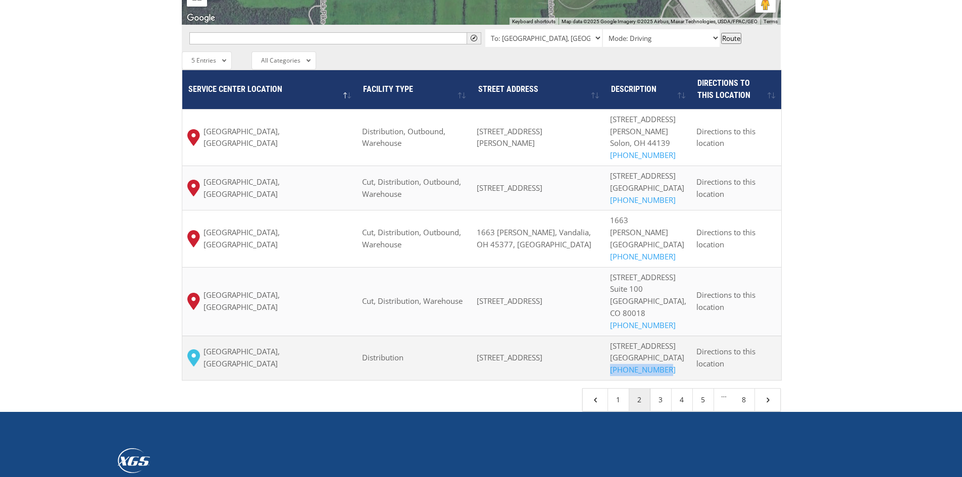
drag, startPoint x: 674, startPoint y: 355, endPoint x: 619, endPoint y: 360, distance: 55.7
click at [619, 360] on td "4120 E. 16th Street Des Moines, IA 50313 (844)947-7447" at bounding box center [648, 358] width 86 height 44
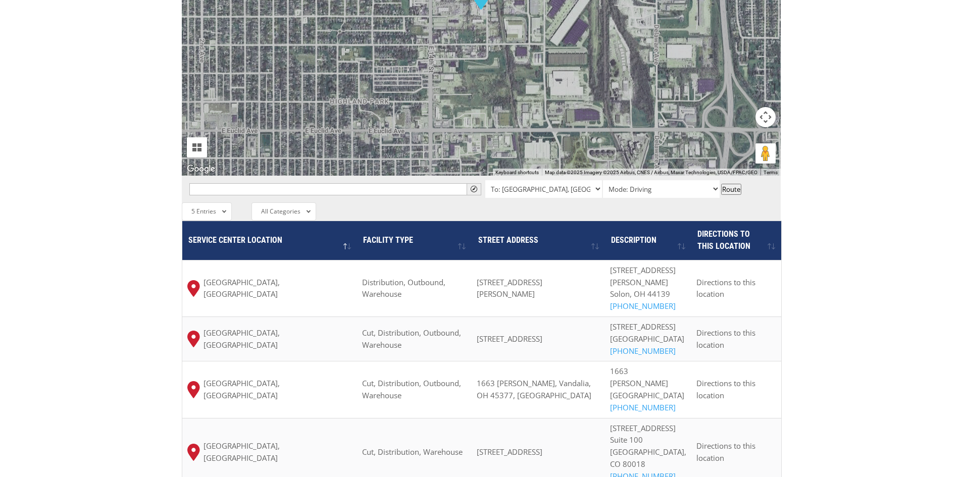
scroll to position [757, 0]
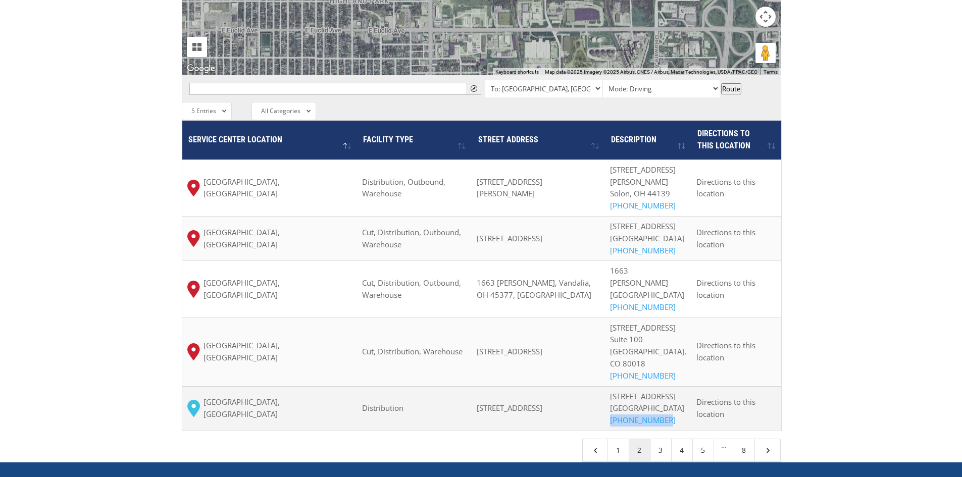
drag, startPoint x: 485, startPoint y: 375, endPoint x: 536, endPoint y: 392, distance: 53.6
click at [536, 392] on td "4120 E 16th St, Des Moines, IA 50313, USA" at bounding box center [537, 408] width 133 height 44
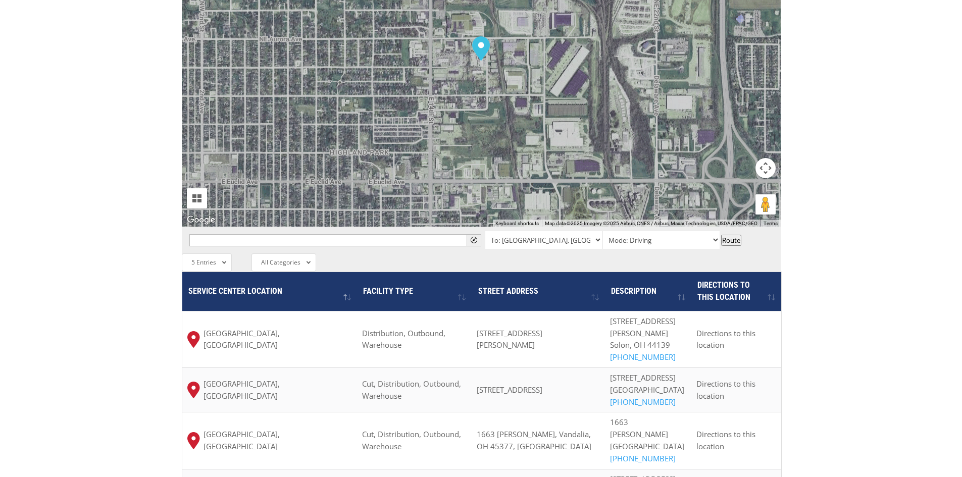
scroll to position [808, 0]
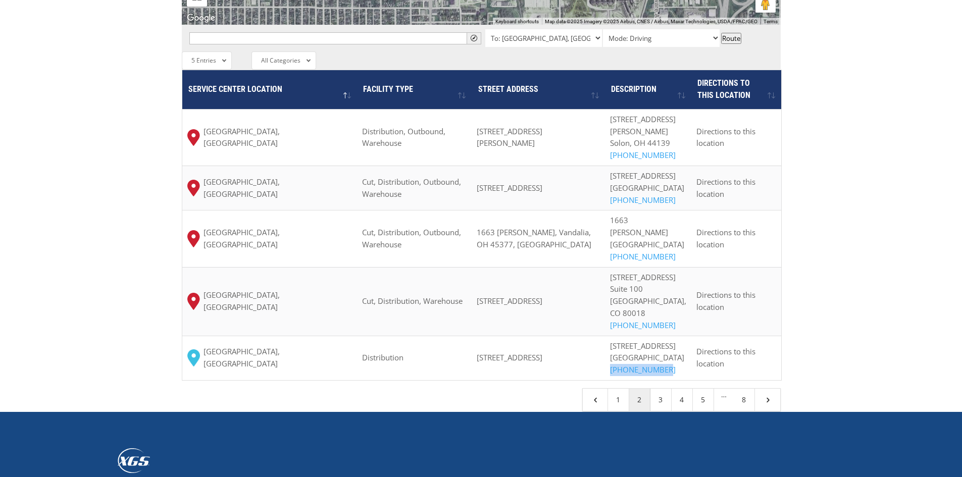
click at [663, 389] on link "3" at bounding box center [660, 400] width 21 height 22
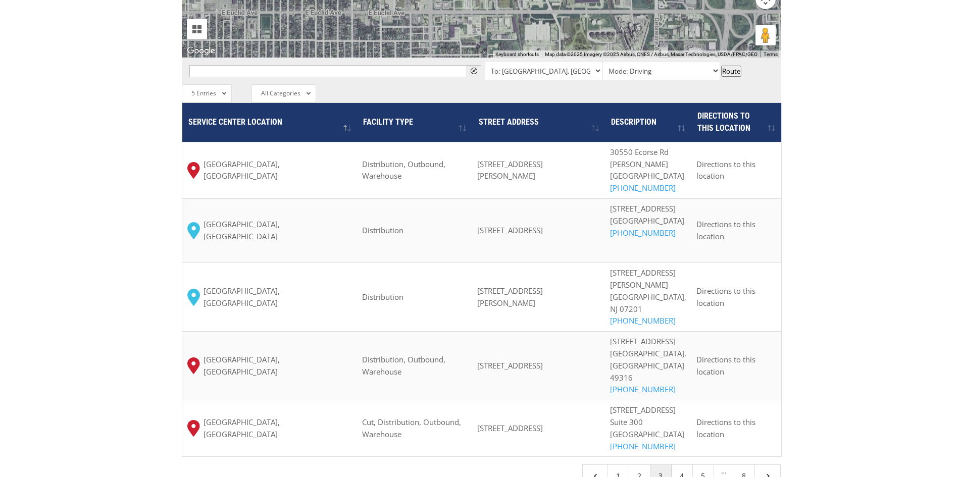
scroll to position [757, 0]
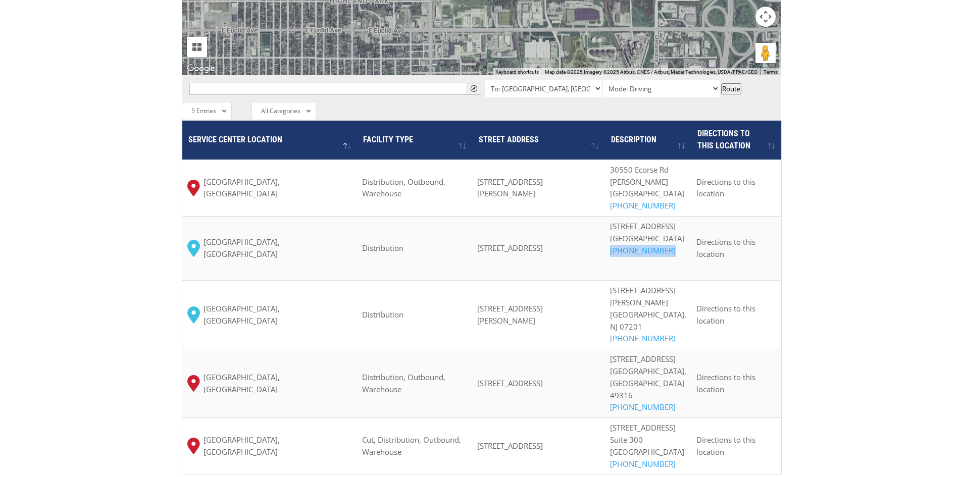
drag, startPoint x: 677, startPoint y: 203, endPoint x: 619, endPoint y: 205, distance: 58.6
click at [619, 216] on td "9721 Carngie Ave. El Paso, TX 79925 (844) 947-7447" at bounding box center [648, 248] width 86 height 64
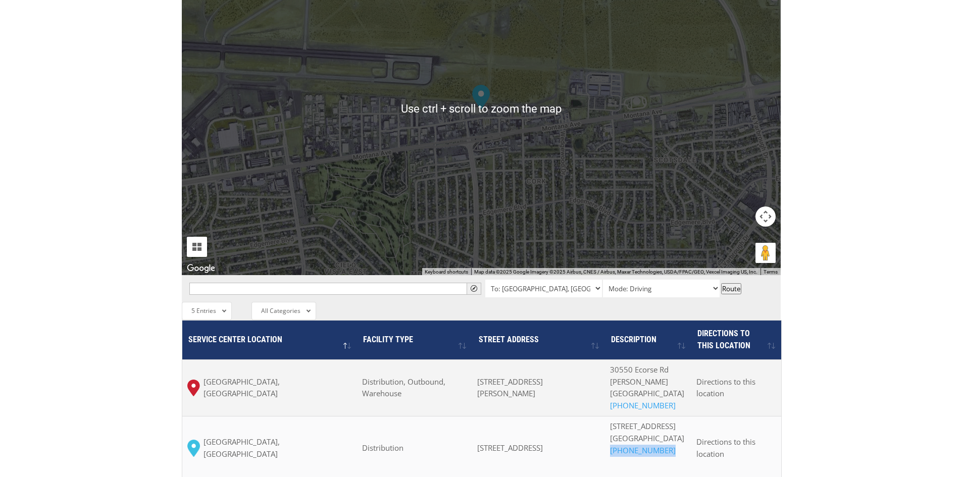
scroll to position [656, 0]
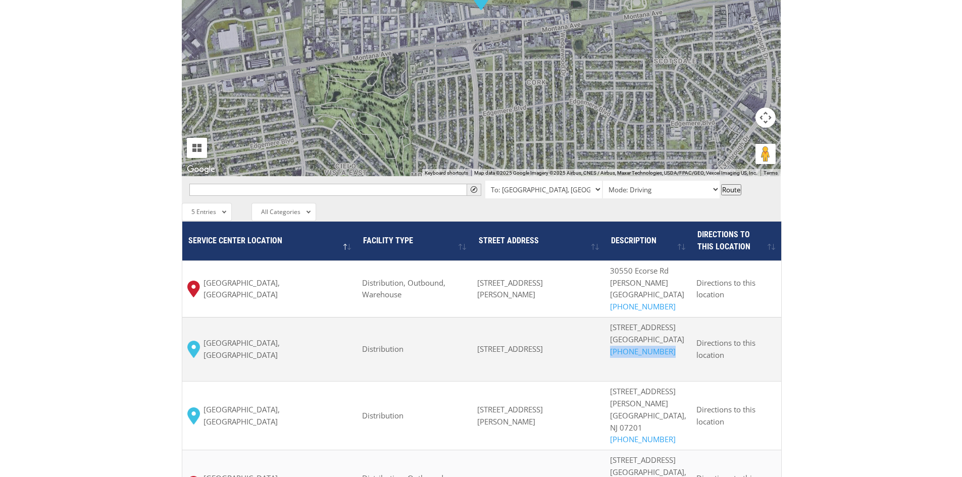
drag, startPoint x: 485, startPoint y: 293, endPoint x: 564, endPoint y: 314, distance: 82.5
click at [564, 317] on td "9721 Carnegie Ave, El Paso, TX 79925, США" at bounding box center [538, 349] width 133 height 64
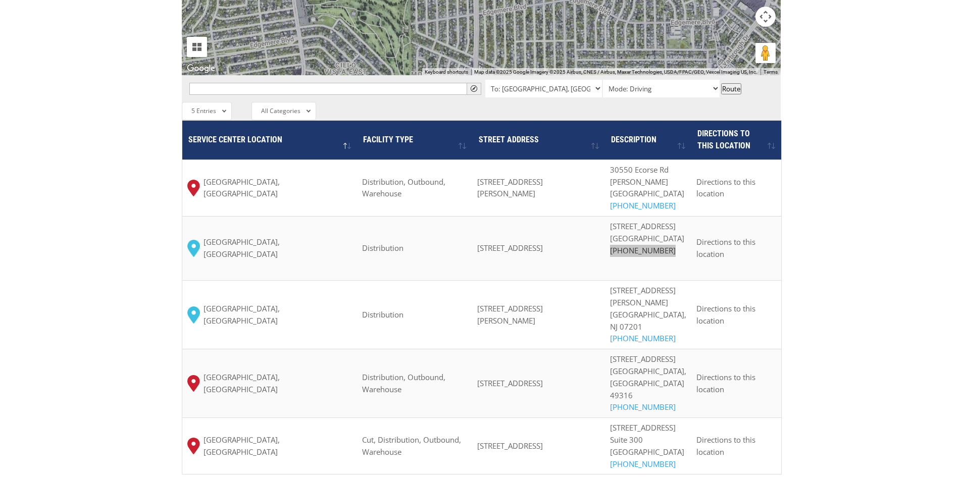
scroll to position [808, 0]
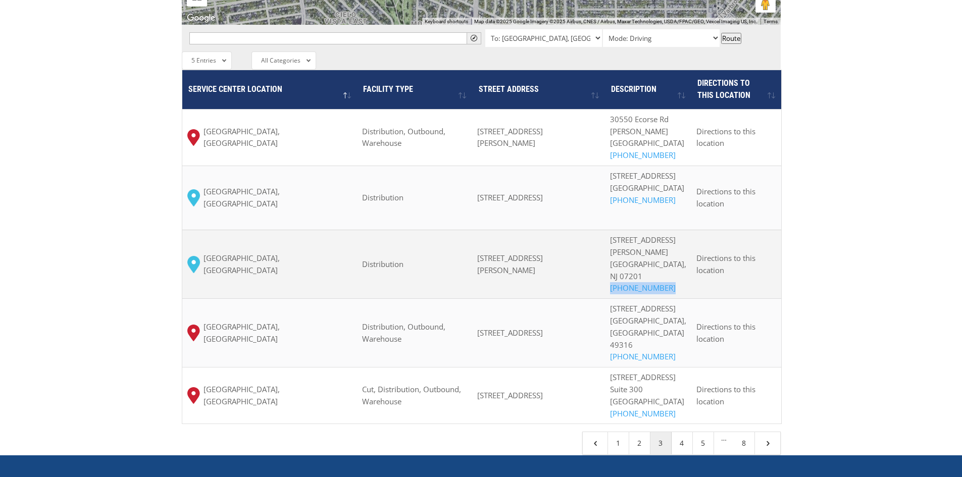
drag, startPoint x: 617, startPoint y: 225, endPoint x: 681, endPoint y: 225, distance: 64.1
click at [681, 230] on td "675 Dowd Ave Elizabeth, NJ 07201 (844) 947-7447" at bounding box center [648, 264] width 86 height 69
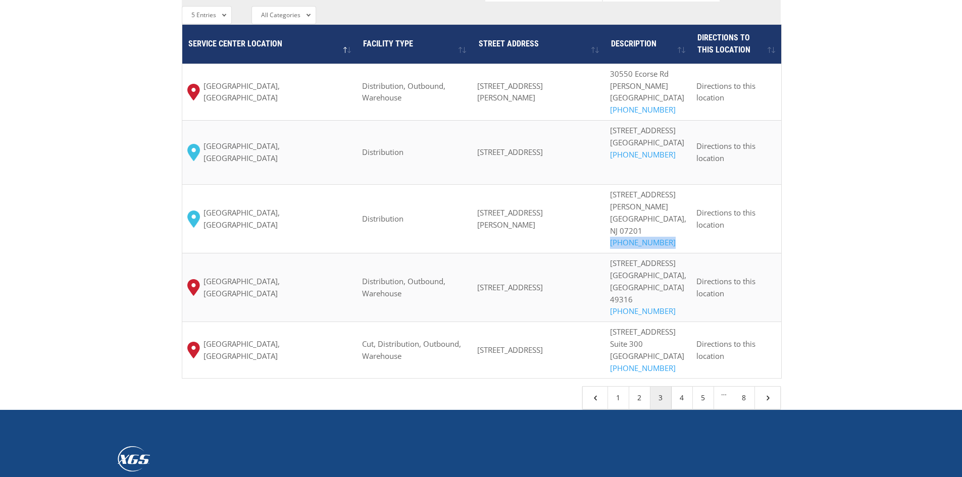
scroll to position [862, 0]
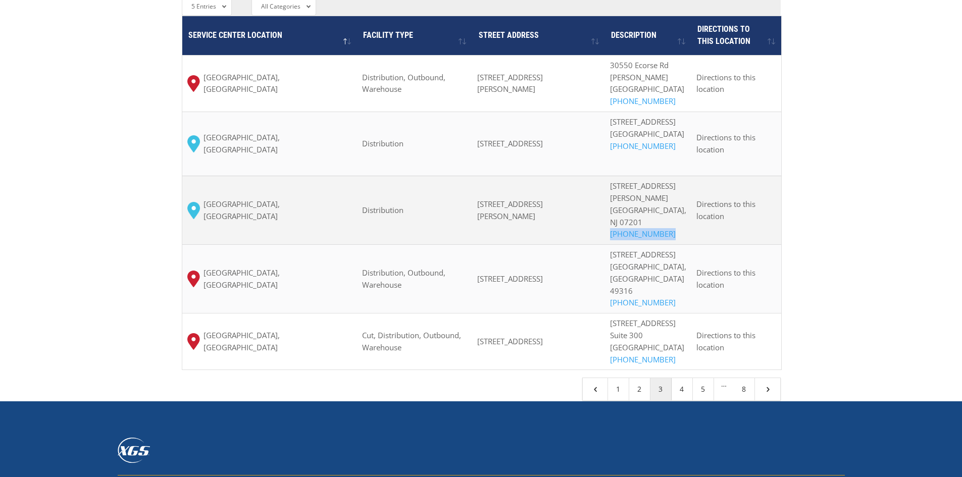
drag, startPoint x: 487, startPoint y: 143, endPoint x: 500, endPoint y: 157, distance: 19.6
click at [500, 176] on td "675 Dowd Ave, Elizabeth, NJ 07201, USA" at bounding box center [538, 210] width 133 height 69
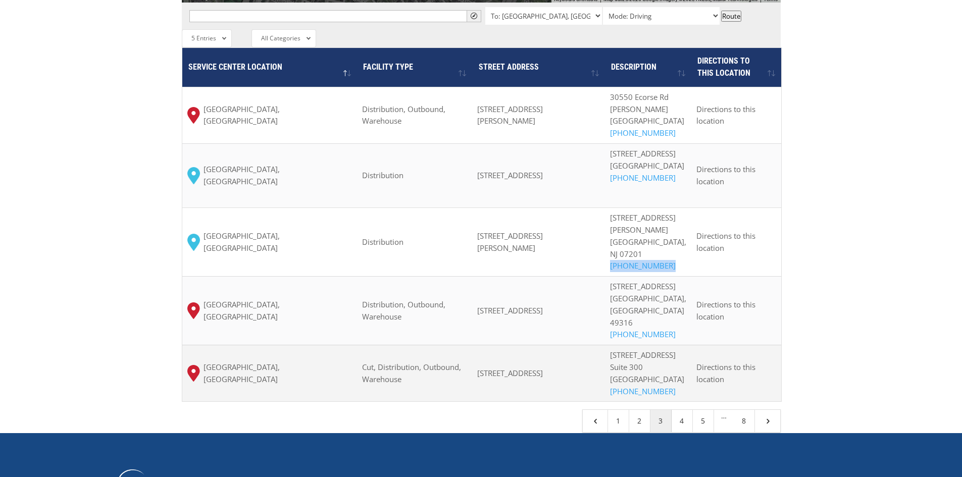
scroll to position [959, 0]
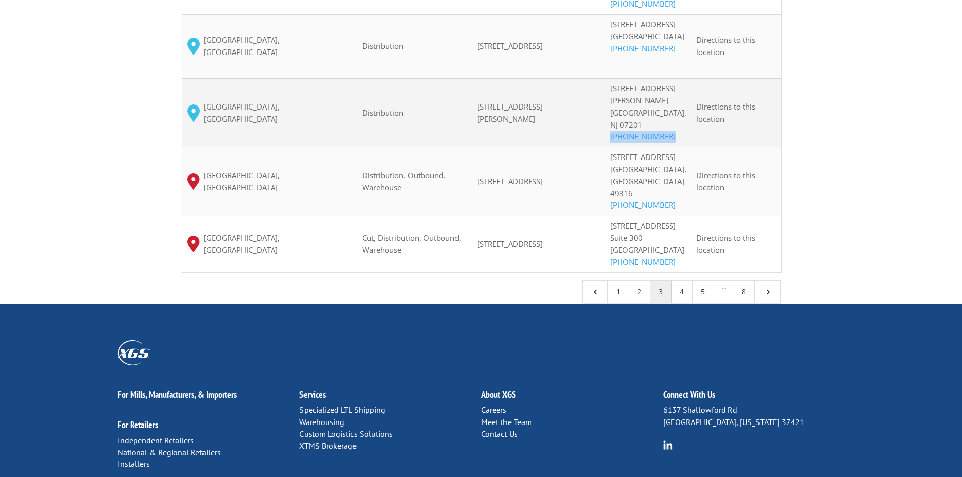
drag, startPoint x: 484, startPoint y: 51, endPoint x: 504, endPoint y: 65, distance: 24.8
click at [504, 78] on td "675 Dowd Ave, Elizabeth, NJ 07201, USA" at bounding box center [538, 112] width 133 height 69
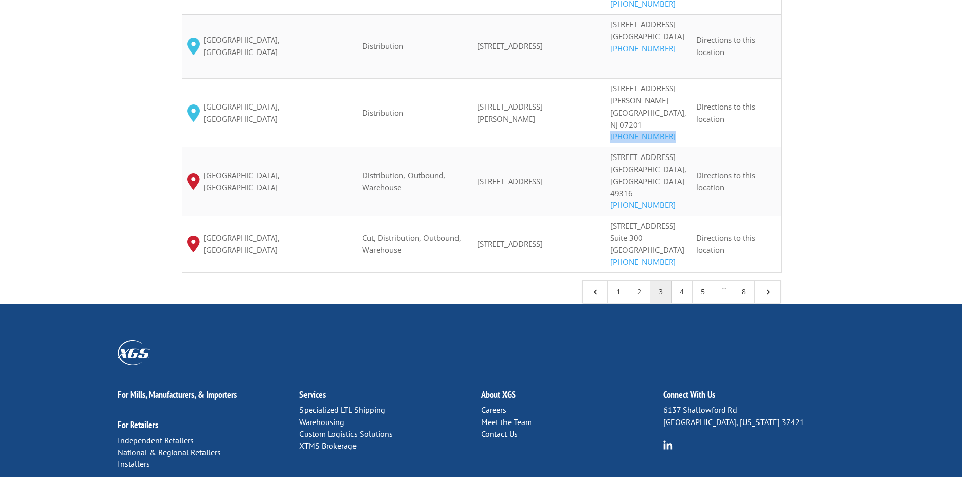
scroll to position [0, 0]
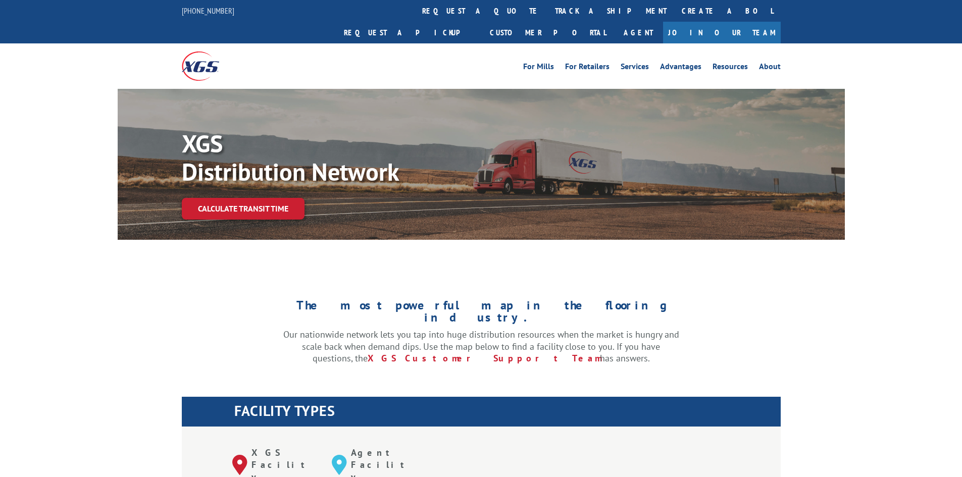
click at [62, 192] on div "XGS Distribution Network Calculate transit time" at bounding box center [481, 164] width 962 height 151
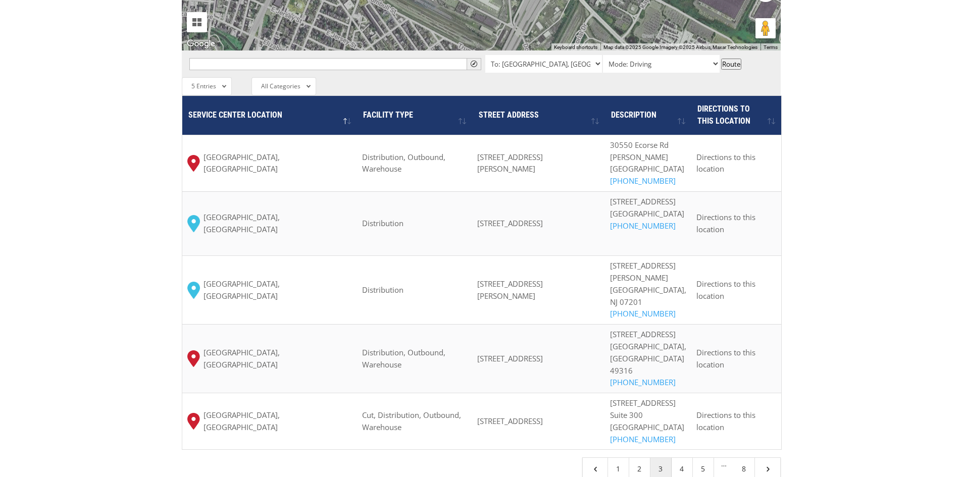
scroll to position [858, 0]
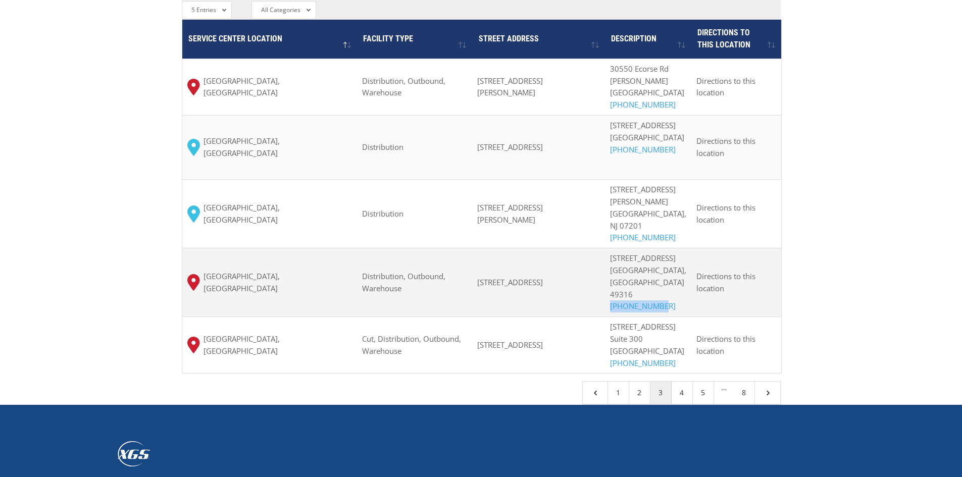
drag, startPoint x: 676, startPoint y: 244, endPoint x: 620, endPoint y: 250, distance: 56.4
click at [620, 252] on p "5255 68th St. SE Suite B Caledonia, MI 49316 800-267-3007" at bounding box center [648, 282] width 76 height 60
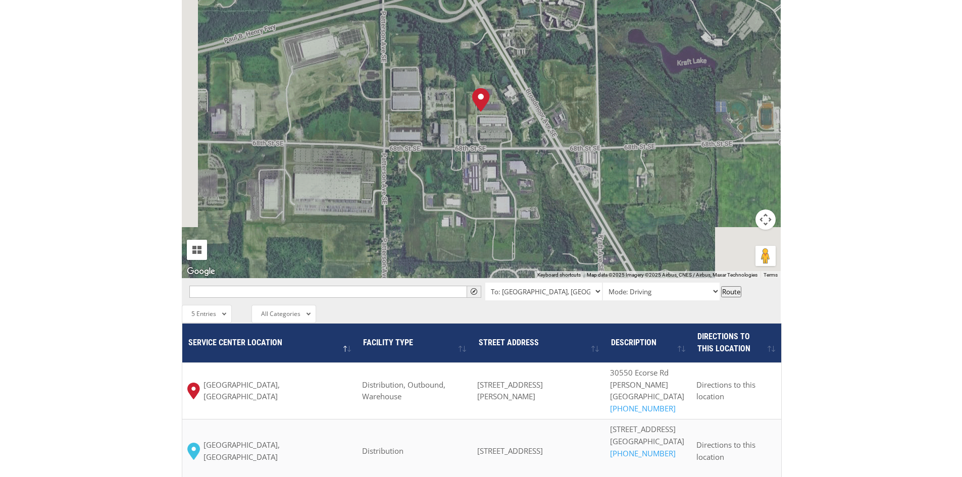
scroll to position [756, 0]
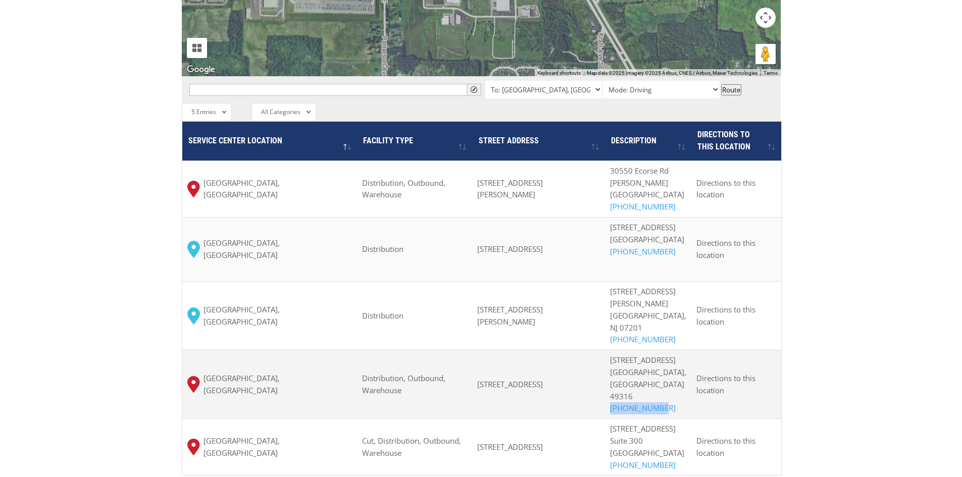
drag, startPoint x: 480, startPoint y: 317, endPoint x: 533, endPoint y: 331, distance: 54.4
click at [533, 350] on td "5255 68th St SE b, Caledonia, MI 49316, USA" at bounding box center [538, 384] width 133 height 69
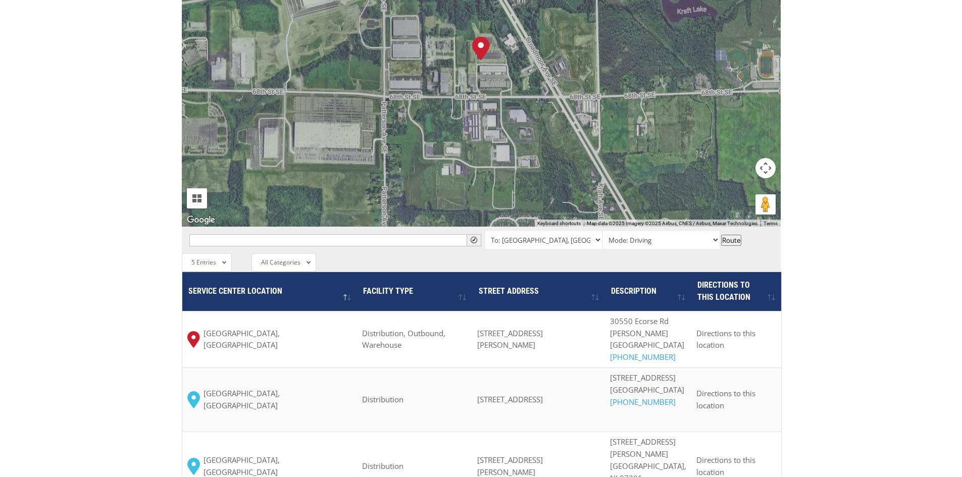
scroll to position [808, 0]
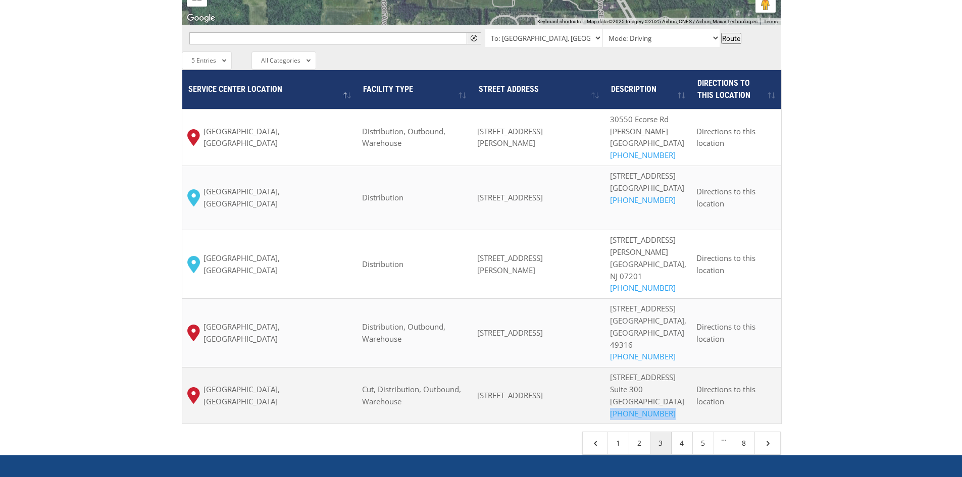
drag, startPoint x: 617, startPoint y: 367, endPoint x: 673, endPoint y: 364, distance: 56.1
click at [673, 367] on td "7420 Security Way Suite 300 Houston, TX 77040 (281) 449-4069" at bounding box center [648, 395] width 86 height 57
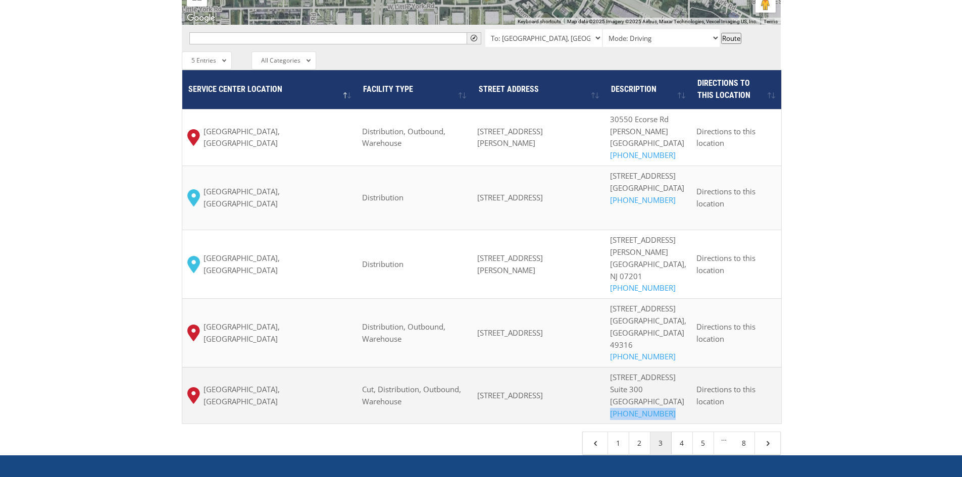
drag, startPoint x: 485, startPoint y: 332, endPoint x: 560, endPoint y: 347, distance: 77.2
click at [543, 390] on span "7420 Security Way #300, Jersey Village, TX 77040, USA" at bounding box center [510, 395] width 66 height 10
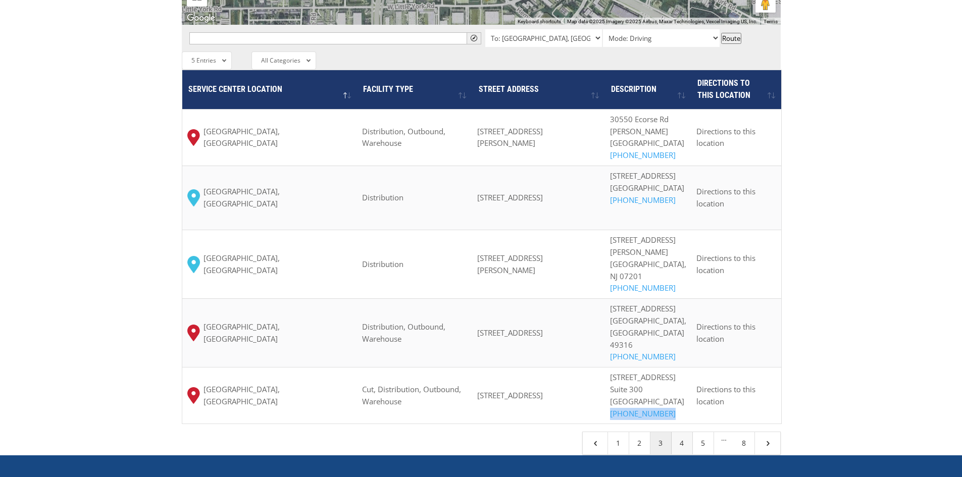
click at [684, 432] on link "4" at bounding box center [681, 443] width 21 height 22
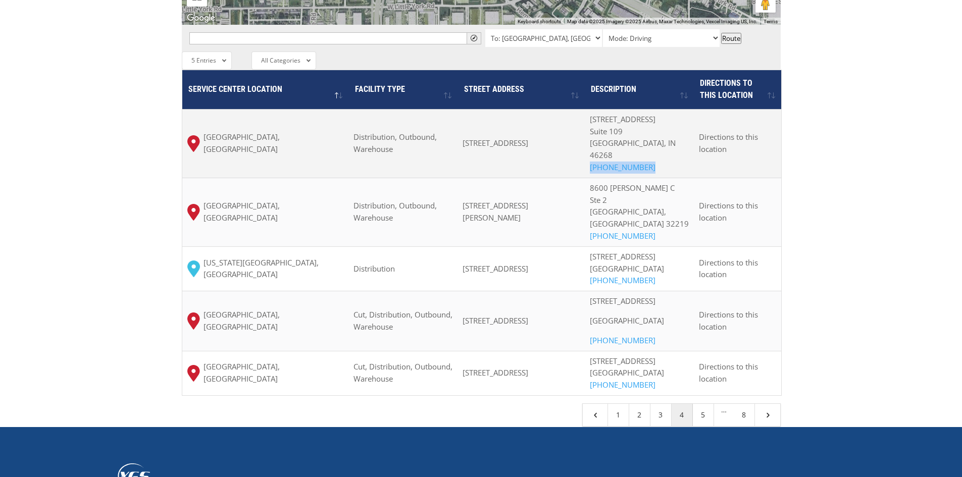
drag, startPoint x: 676, startPoint y: 118, endPoint x: 620, endPoint y: 121, distance: 56.1
click at [620, 121] on p "5801 W. 82nd St. Suite 109 Indianapolis, IN 46268 (317) 608-5002" at bounding box center [639, 144] width 99 height 60
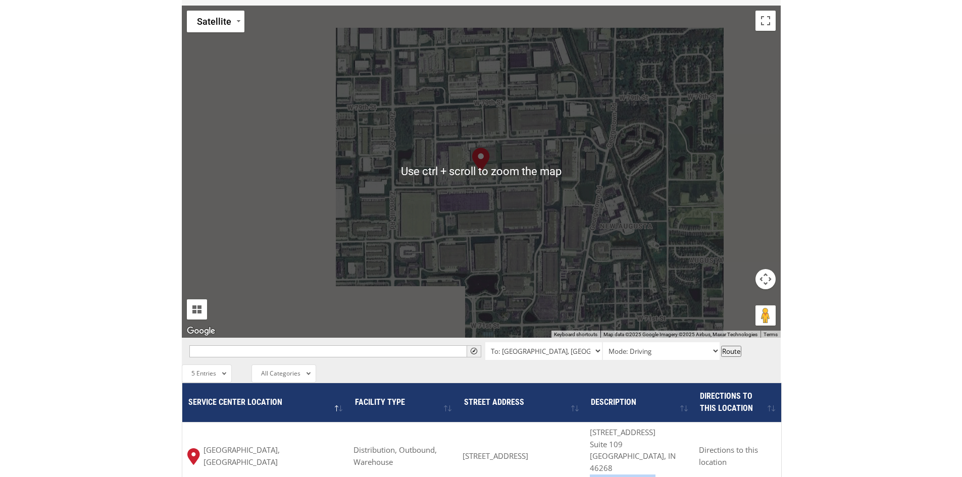
scroll to position [569, 0]
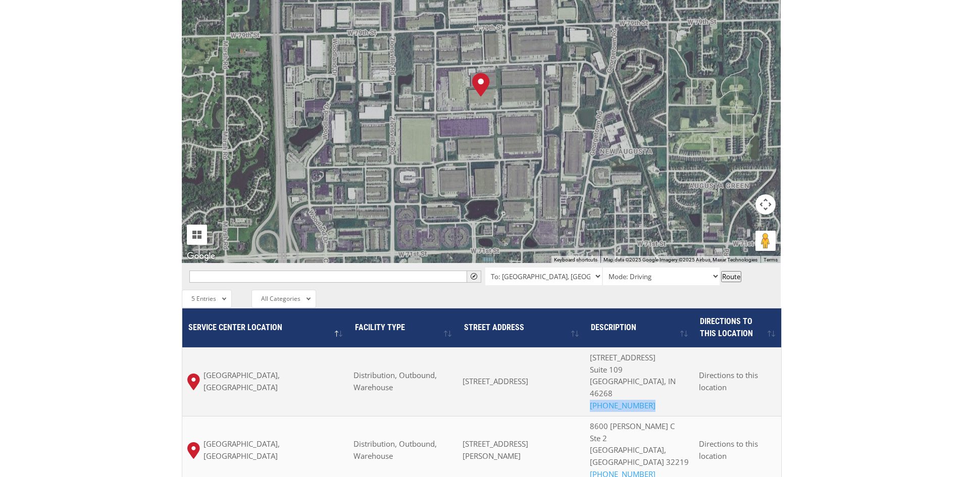
drag, startPoint x: 483, startPoint y: 326, endPoint x: 562, endPoint y: 343, distance: 81.2
click at [562, 347] on td "5801 W. 82nd St., Suite 109, Indianapolis, IN 46268" at bounding box center [520, 381] width 127 height 69
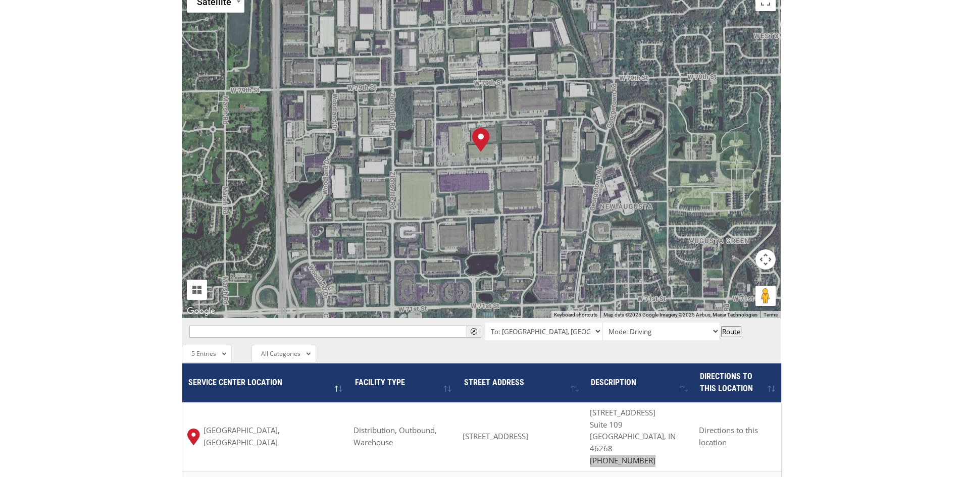
scroll to position [707, 0]
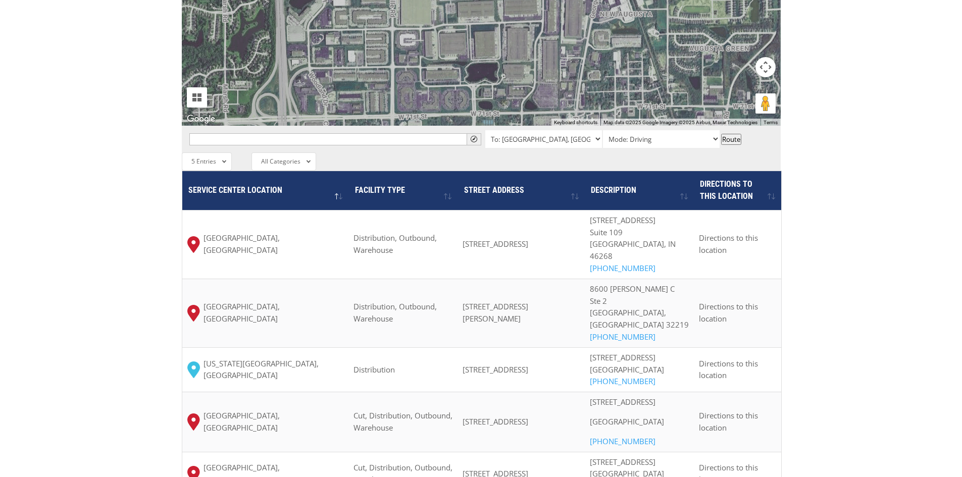
click at [69, 280] on div "The most powerful map in the flooring industry. Our nationwide network lets you…" at bounding box center [481, 44] width 962 height 968
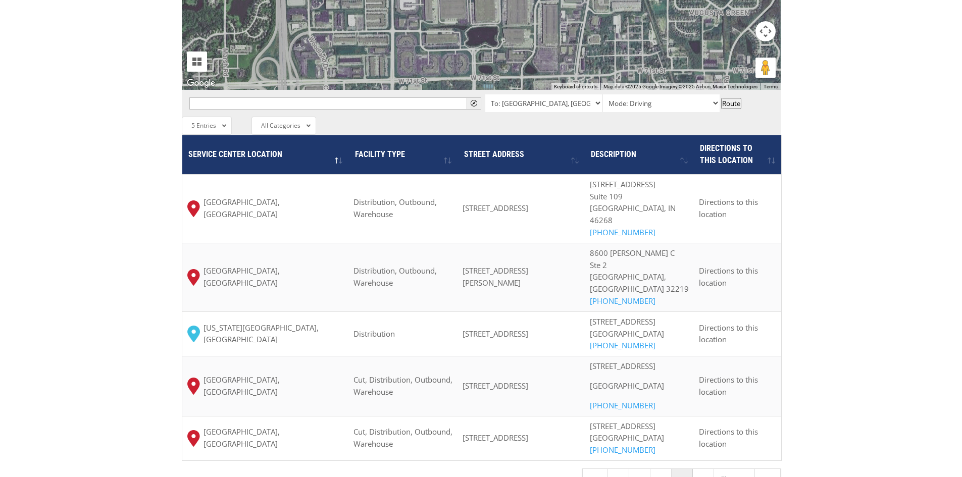
scroll to position [808, 0]
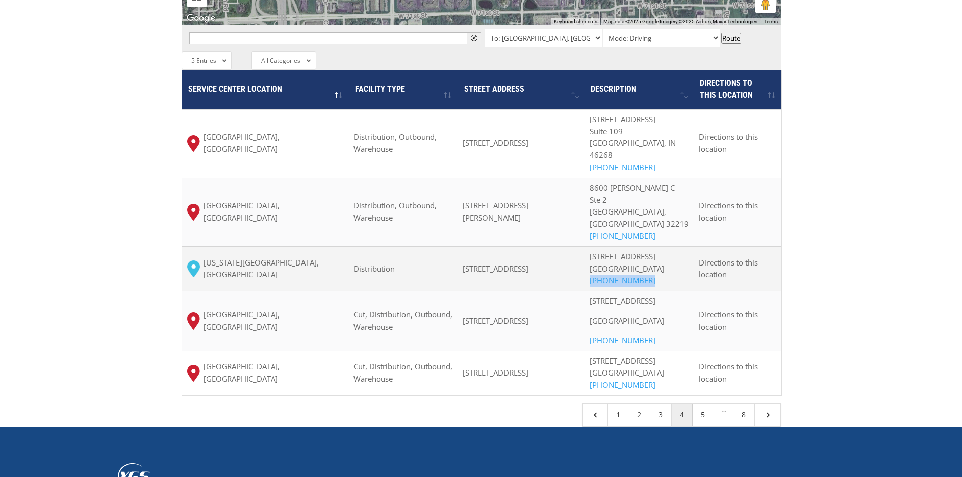
drag, startPoint x: 679, startPoint y: 268, endPoint x: 617, endPoint y: 274, distance: 62.4
click at [617, 274] on td "1600 N. State Rte 291 Ste 900 Independence, MO 64058 (844) 947-7447" at bounding box center [639, 268] width 109 height 44
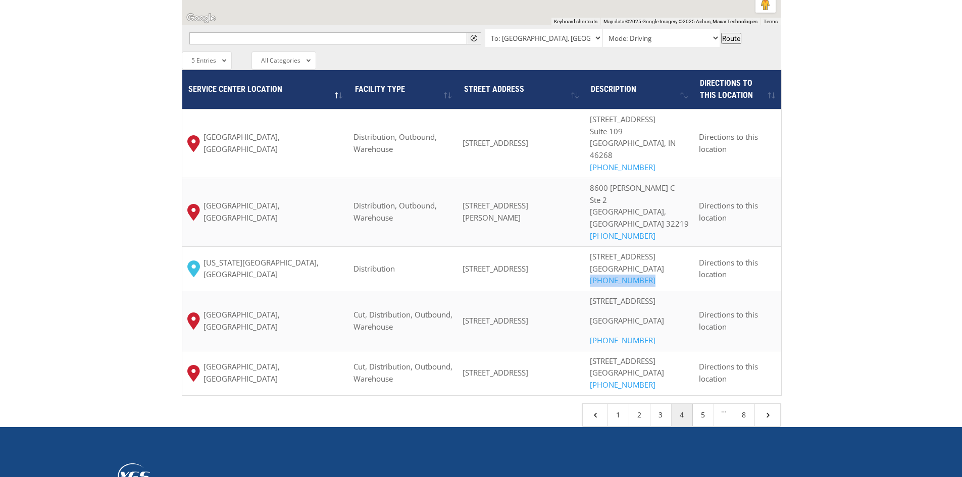
scroll to position [0, 0]
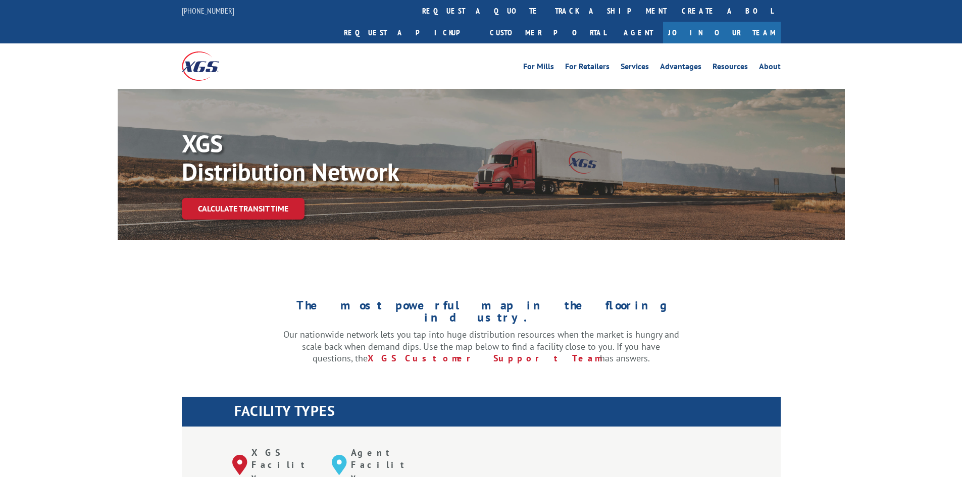
click at [836, 297] on div "The most powerful map in the flooring industry. Our nationwide network lets you…" at bounding box center [481, 347] width 727 height 160
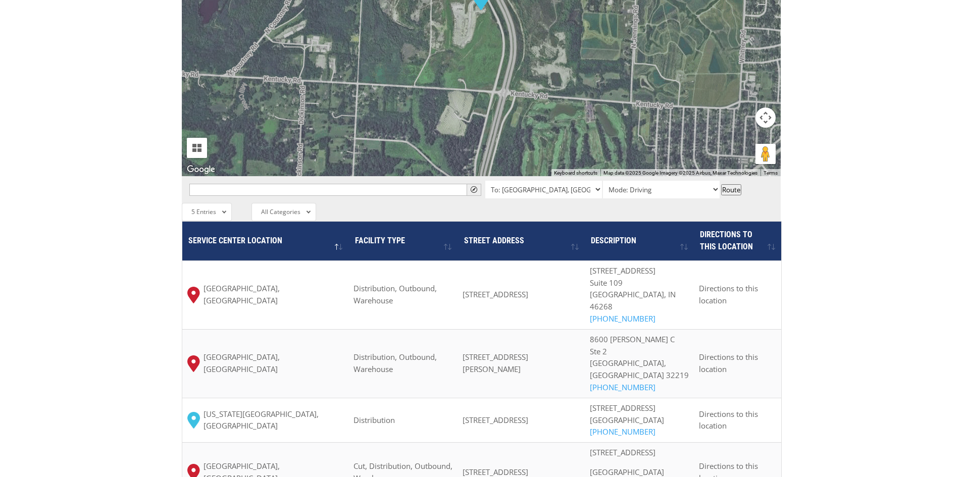
scroll to position [707, 0]
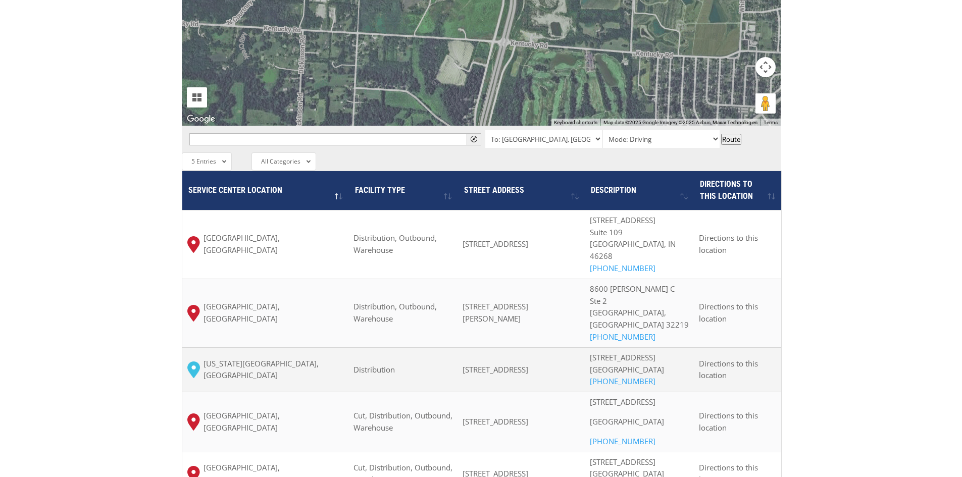
drag, startPoint x: 482, startPoint y: 338, endPoint x: 549, endPoint y: 347, distance: 67.7
click at [549, 347] on td "1600 Rte 291 #900, Independence, MO 64050, США" at bounding box center [520, 369] width 127 height 44
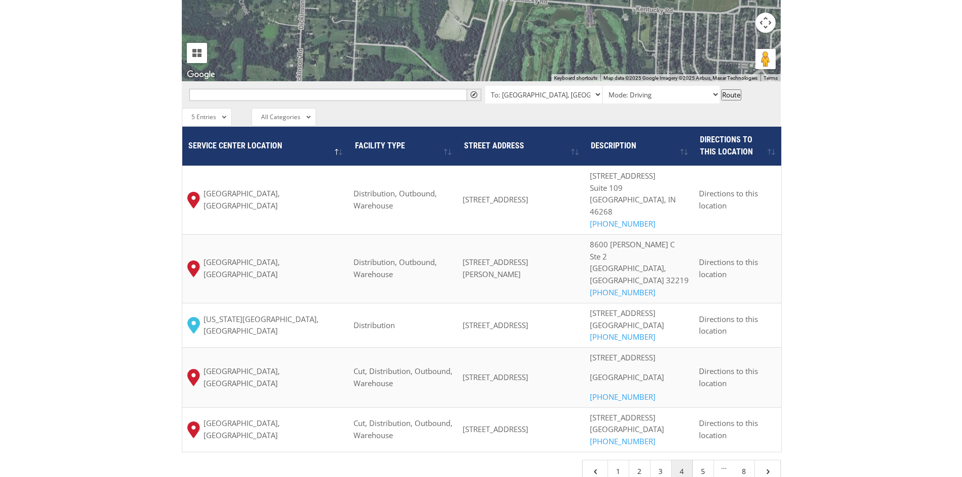
scroll to position [757, 0]
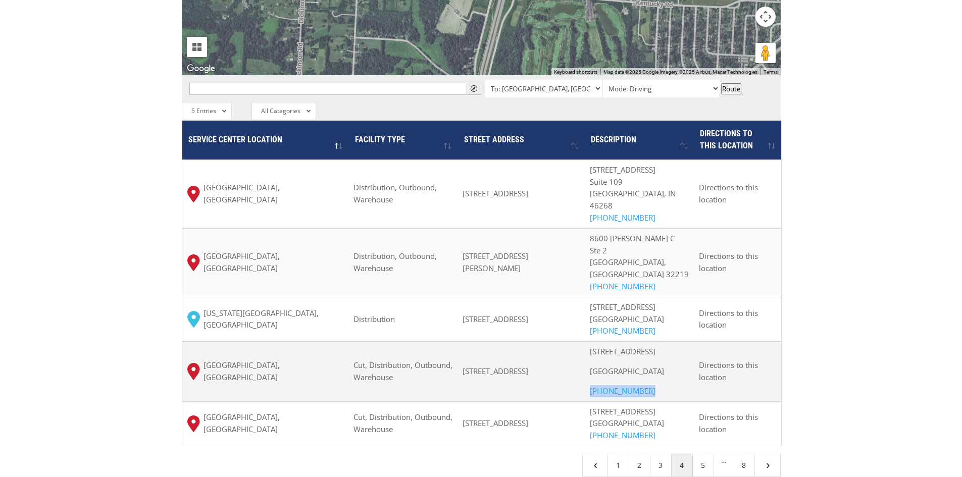
drag, startPoint x: 617, startPoint y: 392, endPoint x: 677, endPoint y: 390, distance: 60.6
click at [677, 390] on td "6111 South 228th St Kent, WA 98032 (253) 856-8888" at bounding box center [639, 371] width 109 height 60
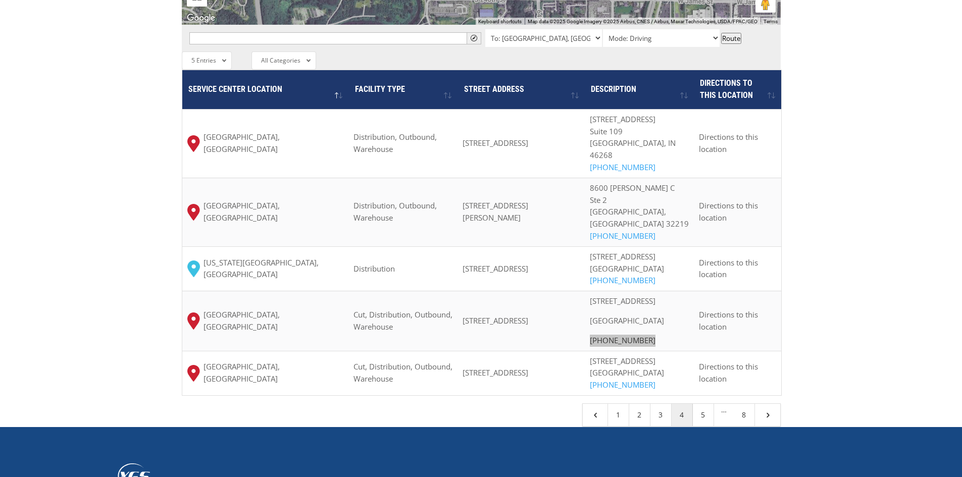
scroll to position [858, 0]
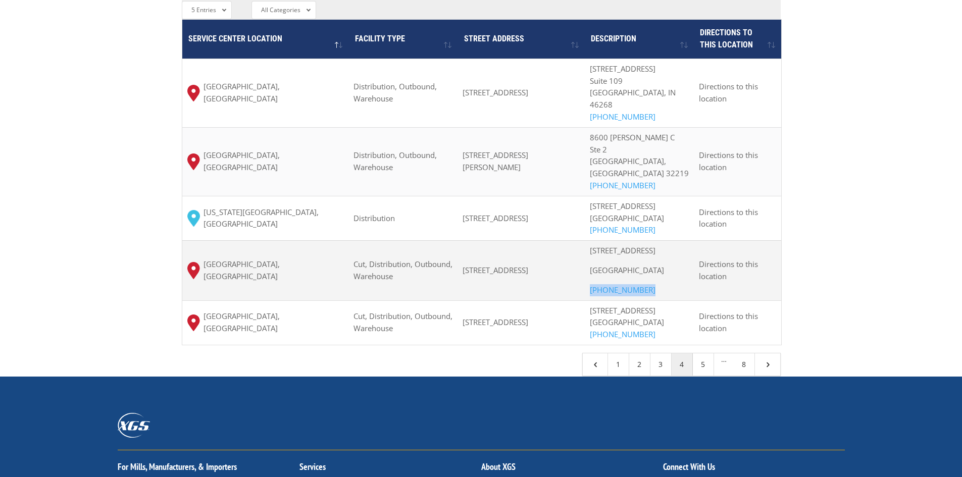
drag, startPoint x: 483, startPoint y: 255, endPoint x: 515, endPoint y: 265, distance: 33.7
click at [515, 265] on td "6111 S 228th St, Kent, WA 98032, USA" at bounding box center [520, 270] width 127 height 60
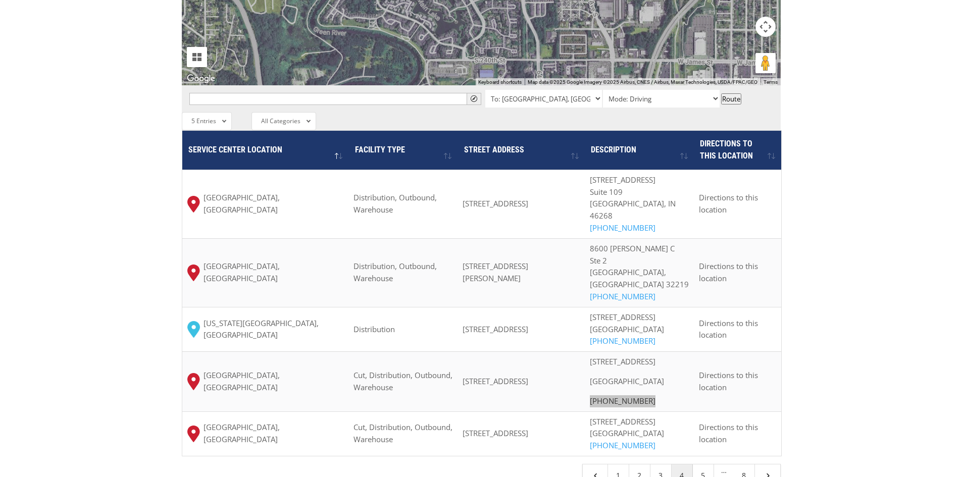
scroll to position [808, 0]
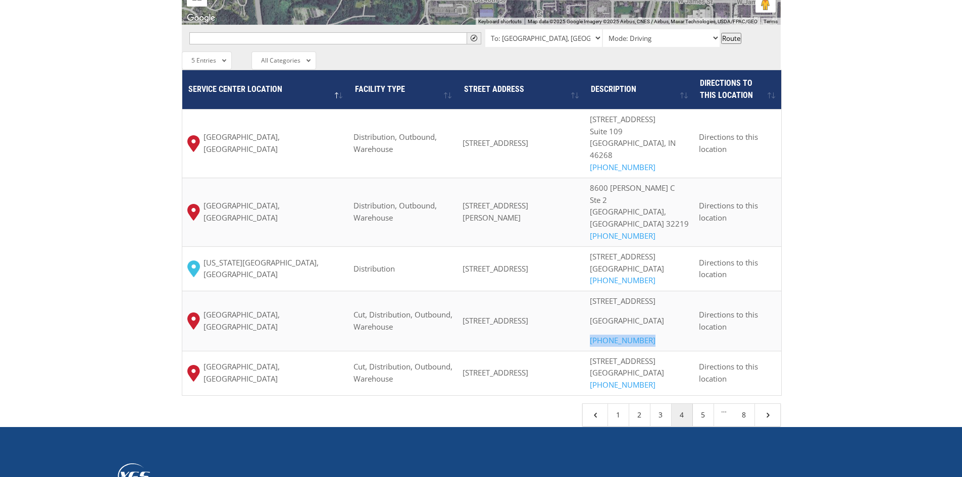
click at [698, 426] on link "5" at bounding box center [703, 415] width 21 height 22
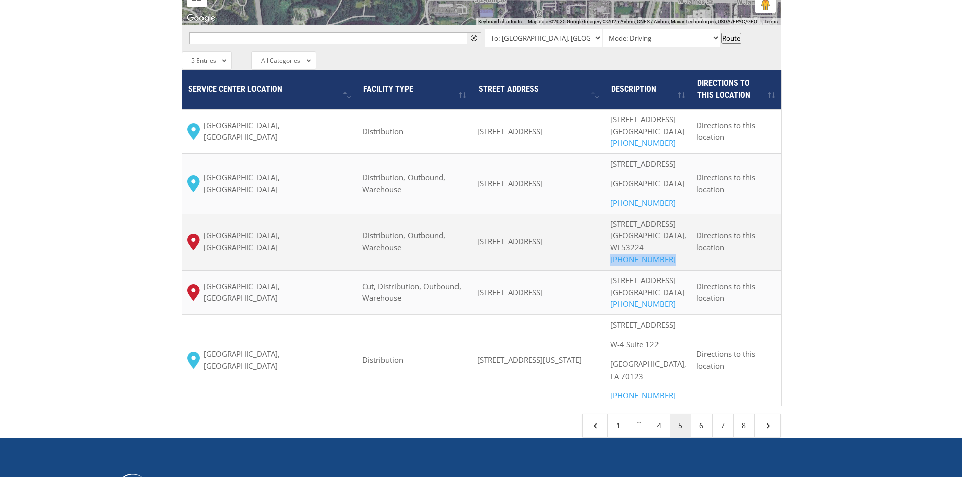
drag, startPoint x: 679, startPoint y: 257, endPoint x: 620, endPoint y: 261, distance: 59.2
click at [620, 261] on div "8687 North 107th St Milwaukee, WI 53224 (262) 509-5242" at bounding box center [648, 242] width 76 height 48
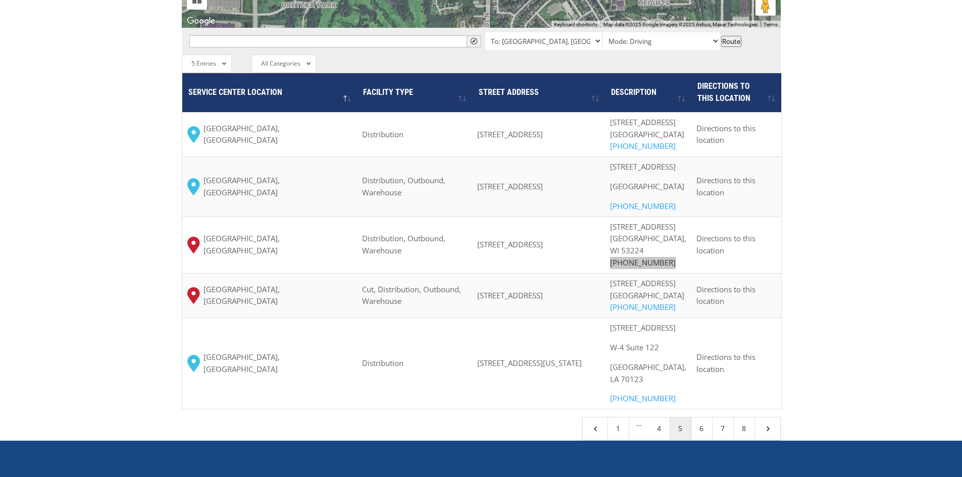
scroll to position [858, 0]
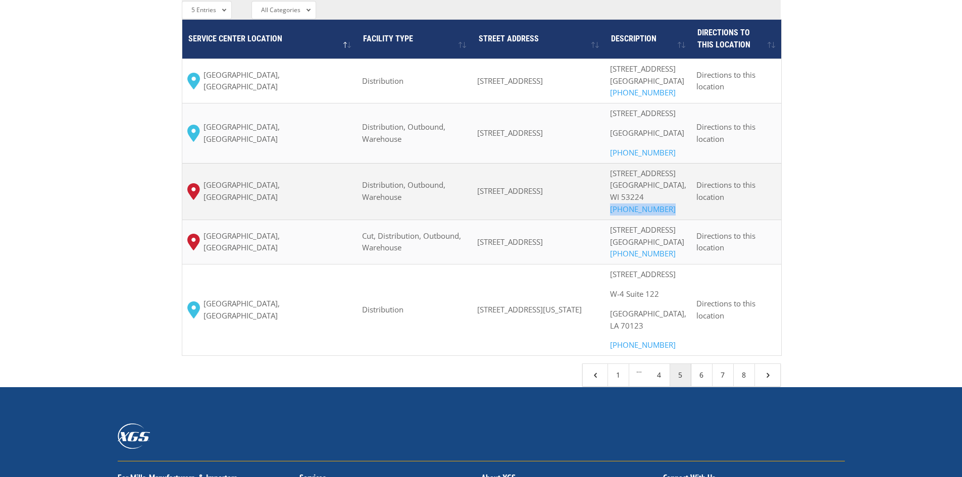
drag, startPoint x: 484, startPoint y: 174, endPoint x: 544, endPoint y: 194, distance: 63.4
click at [544, 194] on td "8687 N 107th St, Milwaukee, WI 53224, USA" at bounding box center [538, 191] width 133 height 57
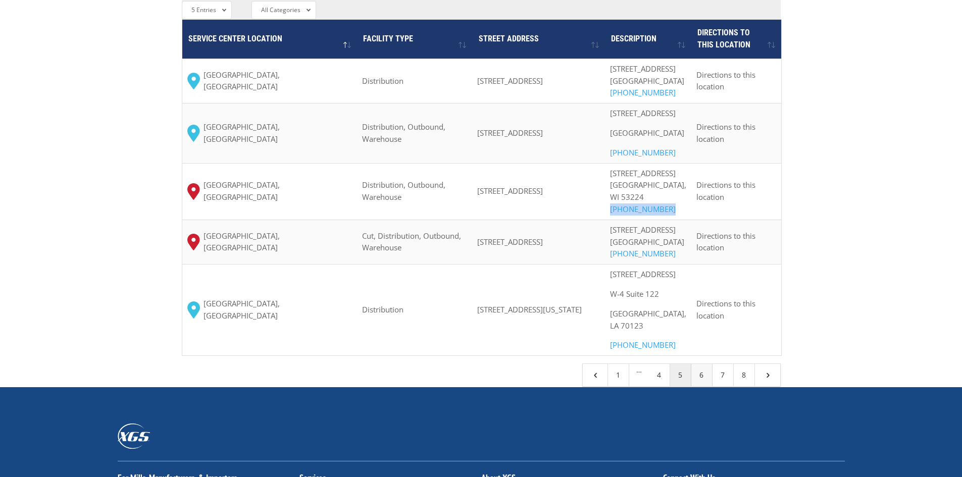
click at [697, 386] on link "6" at bounding box center [701, 375] width 21 height 22
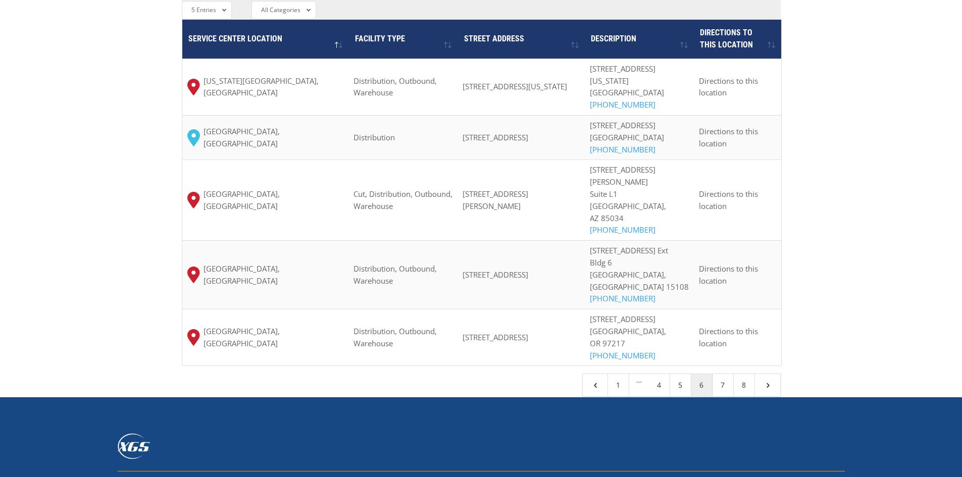
scroll to position [808, 0]
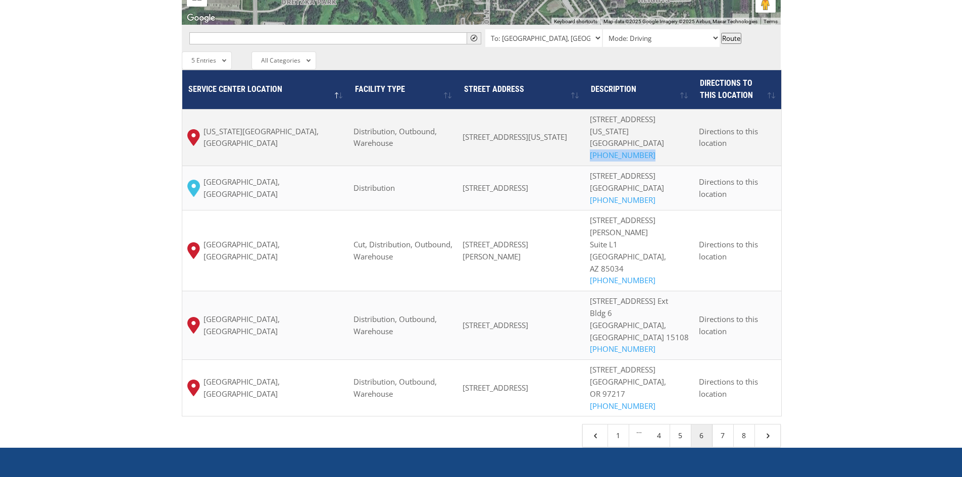
drag, startPoint x: 675, startPoint y: 103, endPoint x: 621, endPoint y: 112, distance: 54.6
click at [621, 114] on p "4402 SW 44th St Oklahoma City, OK 73119 (405) 682-0401" at bounding box center [639, 138] width 99 height 48
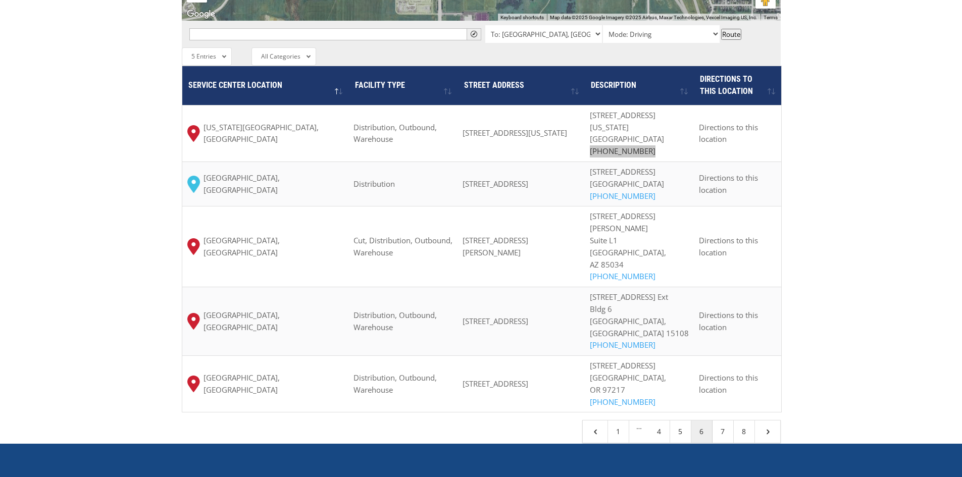
scroll to position [757, 0]
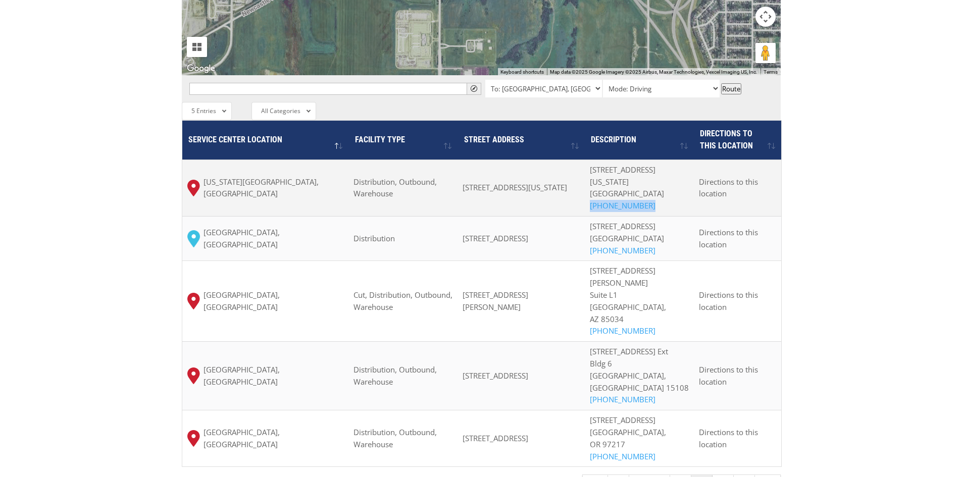
drag, startPoint x: 481, startPoint y: 131, endPoint x: 544, endPoint y: 148, distance: 64.8
click at [544, 160] on td "4402 SW 44th St, Oklahoma City, OK 73119, USA" at bounding box center [520, 188] width 127 height 57
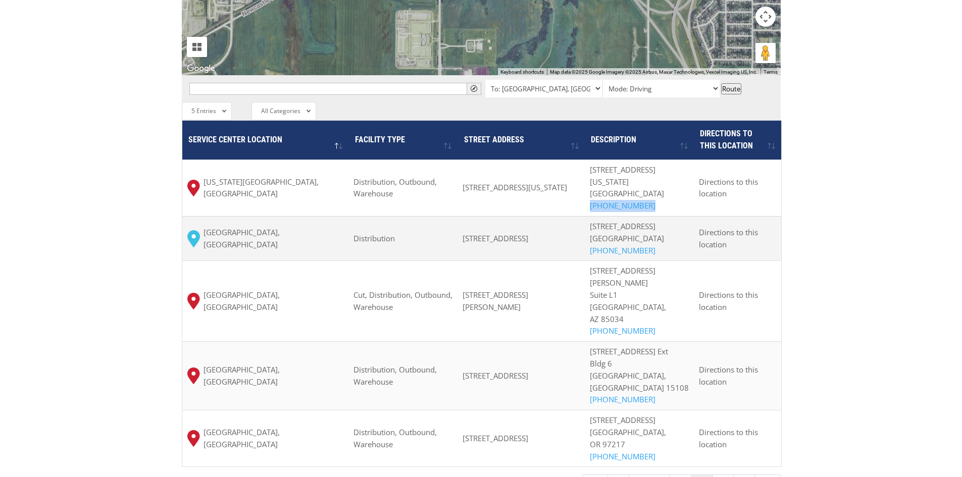
drag, startPoint x: 485, startPoint y: 186, endPoint x: 587, endPoint y: 187, distance: 102.0
click at [528, 233] on span "10304 I St, Omaha, NE 68127, США" at bounding box center [495, 238] width 66 height 10
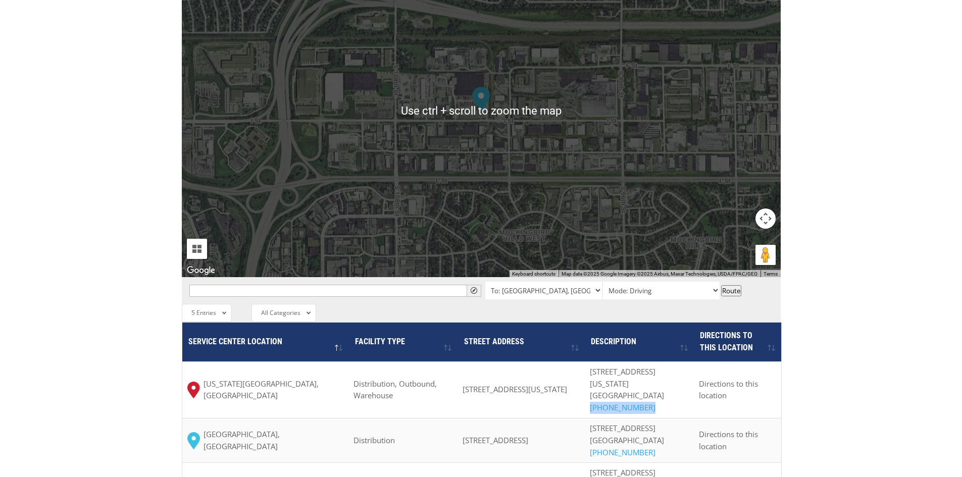
scroll to position [808, 0]
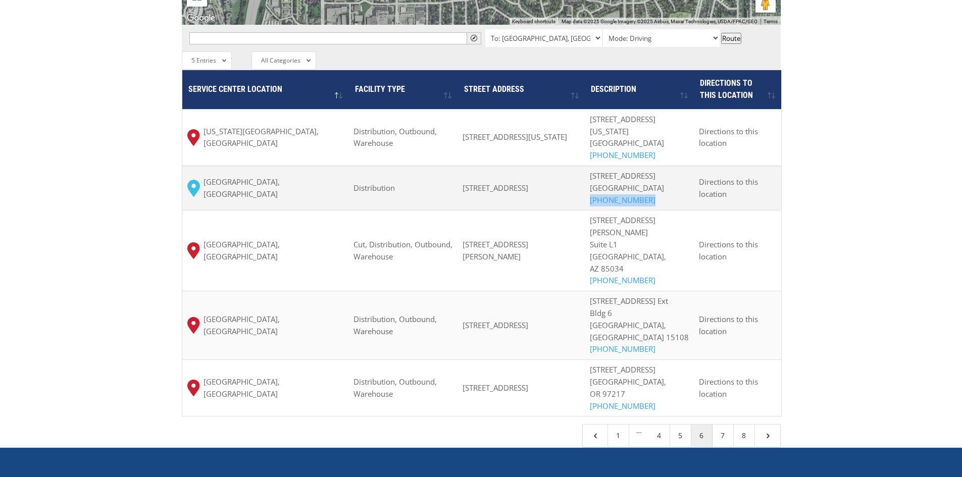
drag, startPoint x: 680, startPoint y: 151, endPoint x: 621, endPoint y: 154, distance: 59.7
click at [621, 170] on div "10304 I Street Omaha, NE 68127 (844) 947-7447" at bounding box center [639, 188] width 99 height 36
drag, startPoint x: 620, startPoint y: 121, endPoint x: 680, endPoint y: 136, distance: 61.9
click at [680, 170] on div "10304 I Street Omaha, NE 68127 (844) 947-7447" at bounding box center [639, 188] width 99 height 36
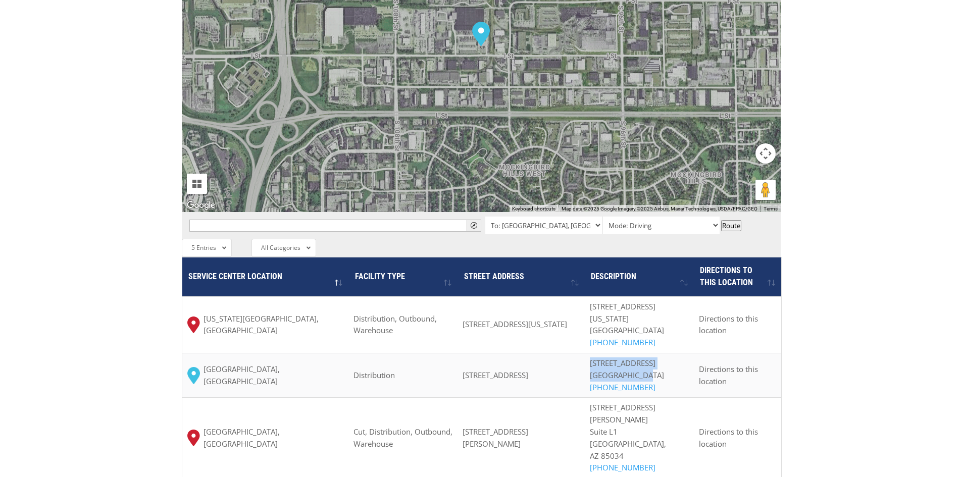
scroll to position [707, 0]
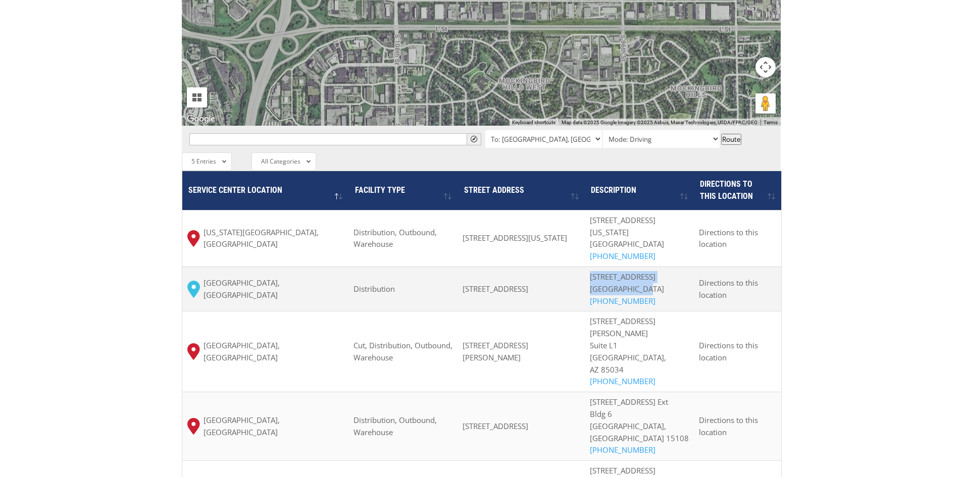
drag, startPoint x: 478, startPoint y: 237, endPoint x: 585, endPoint y: 241, distance: 107.6
click at [585, 267] on tr "Omaha, NE Distribution 10304 I St, Omaha, NE 68127, США 10304 I Street Omaha, N…" at bounding box center [481, 289] width 599 height 44
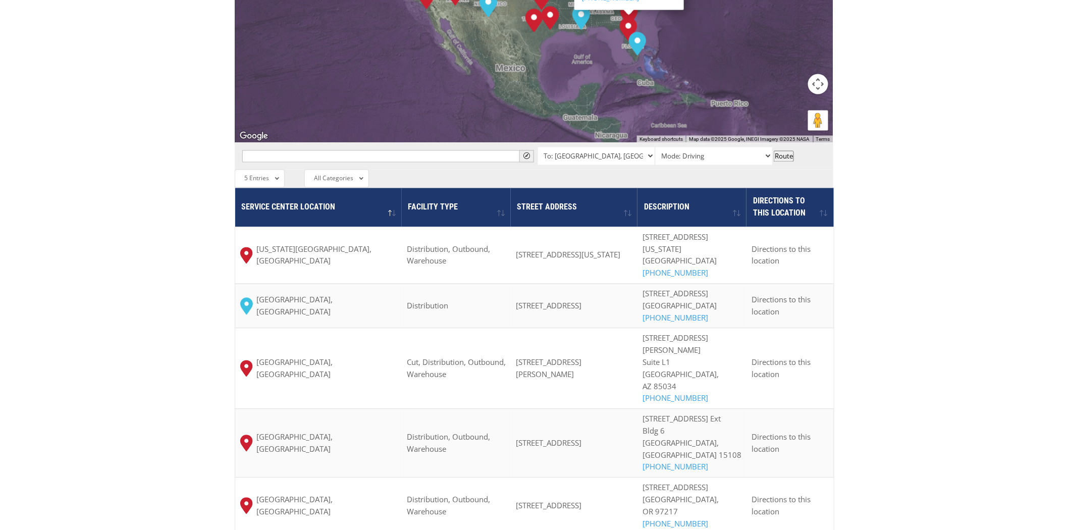
scroll to position [785, 0]
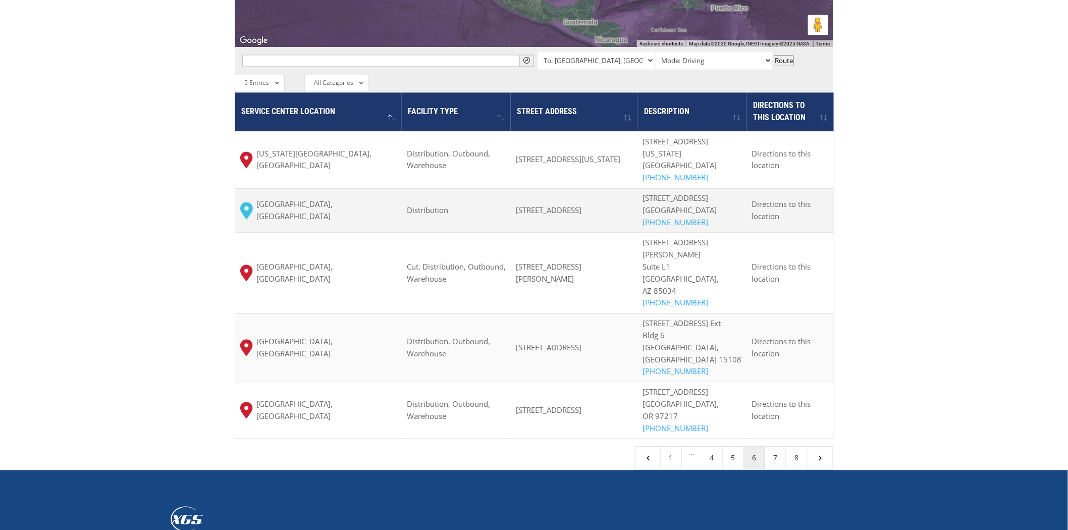
drag, startPoint x: 538, startPoint y: 164, endPoint x: 638, endPoint y: 162, distance: 100.0
click at [582, 205] on span "10304 I St, Omaha, NE 68127, США" at bounding box center [549, 210] width 66 height 10
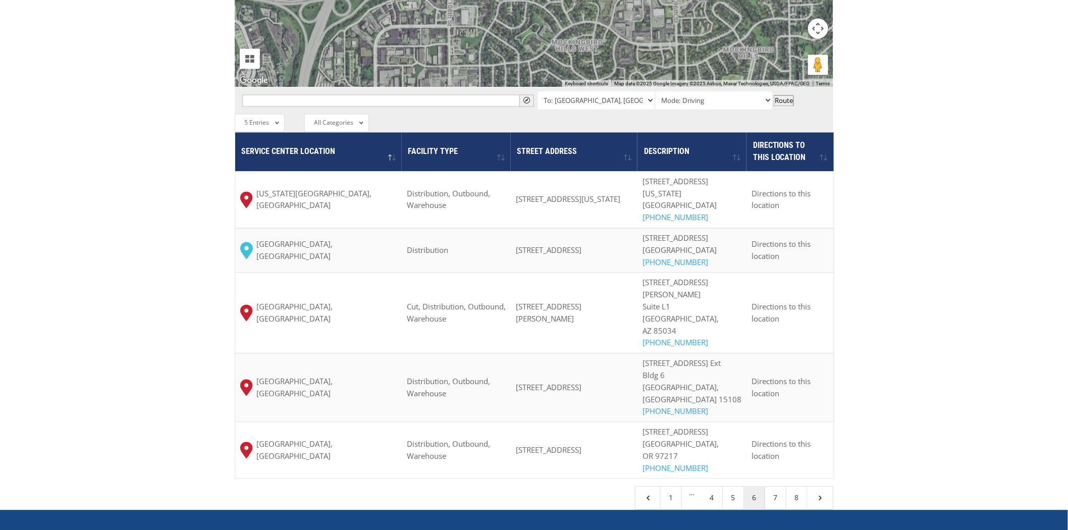
scroll to position [729, 0]
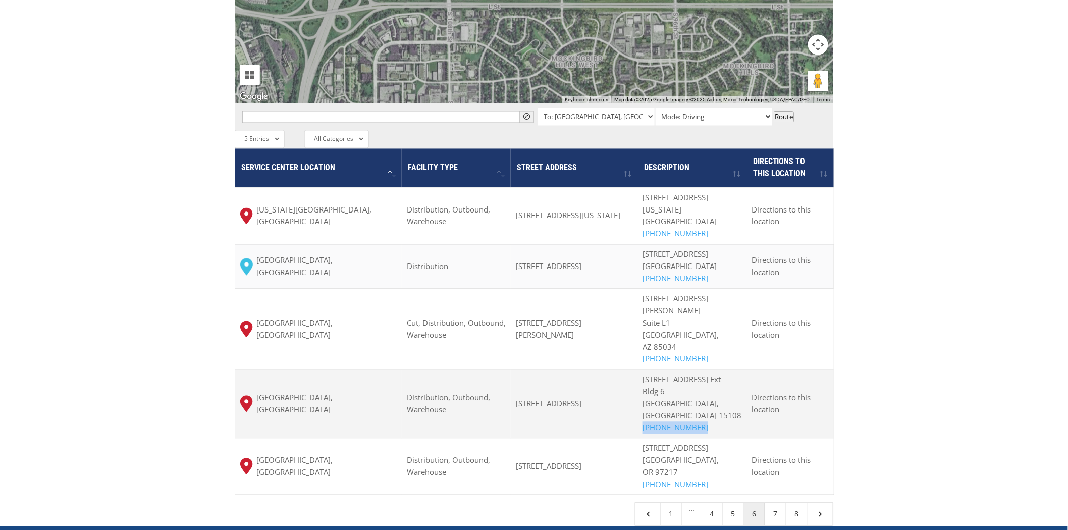
drag, startPoint x: 669, startPoint y: 379, endPoint x: 728, endPoint y: 376, distance: 59.1
click at [728, 376] on td "91 Spring Run Rd Ext Bldg 6 Coraopolis, PA 15108 (412) 264-5708" at bounding box center [692, 404] width 109 height 69
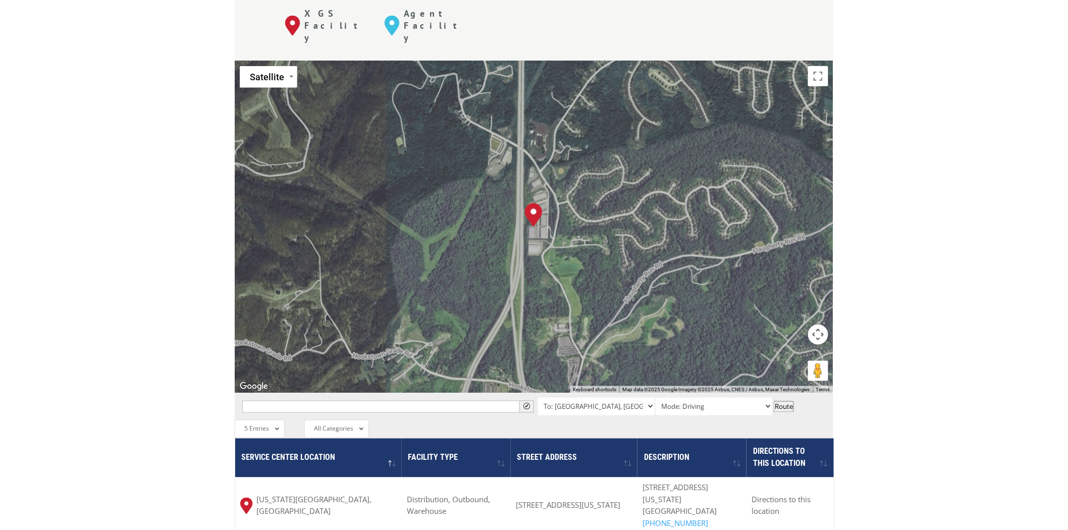
scroll to position [617, 0]
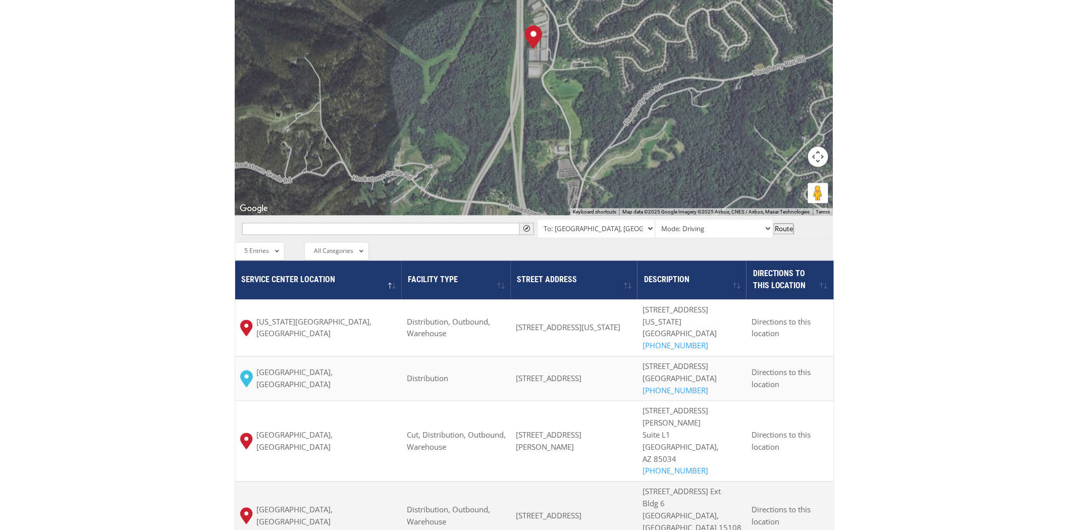
drag, startPoint x: 536, startPoint y: 450, endPoint x: 643, endPoint y: 474, distance: 109.2
click at [638, 477] on td "91 Spring Run Road Extension # 6, Coraopolis, PA 15108, USA" at bounding box center [574, 516] width 127 height 69
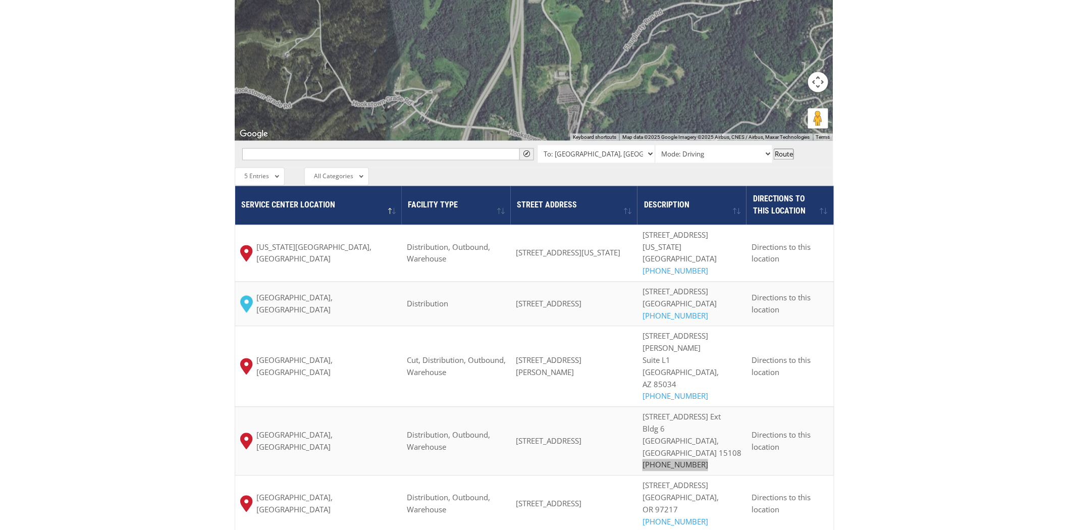
scroll to position [841, 0]
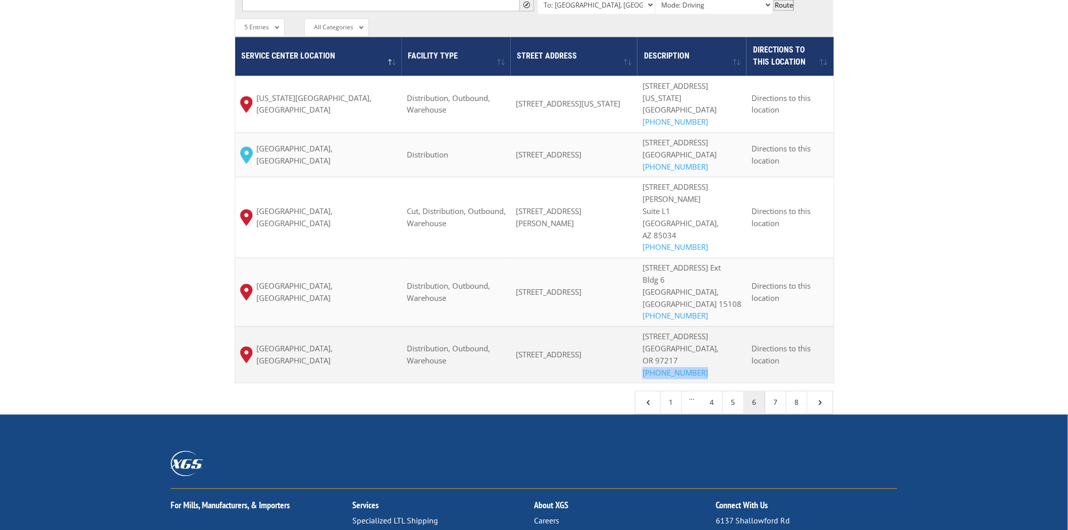
drag, startPoint x: 734, startPoint y: 322, endPoint x: 668, endPoint y: 327, distance: 66.8
click at [668, 327] on td "6840 N Fathom St Portland, OR 97217 (503) 289-1360" at bounding box center [692, 354] width 109 height 57
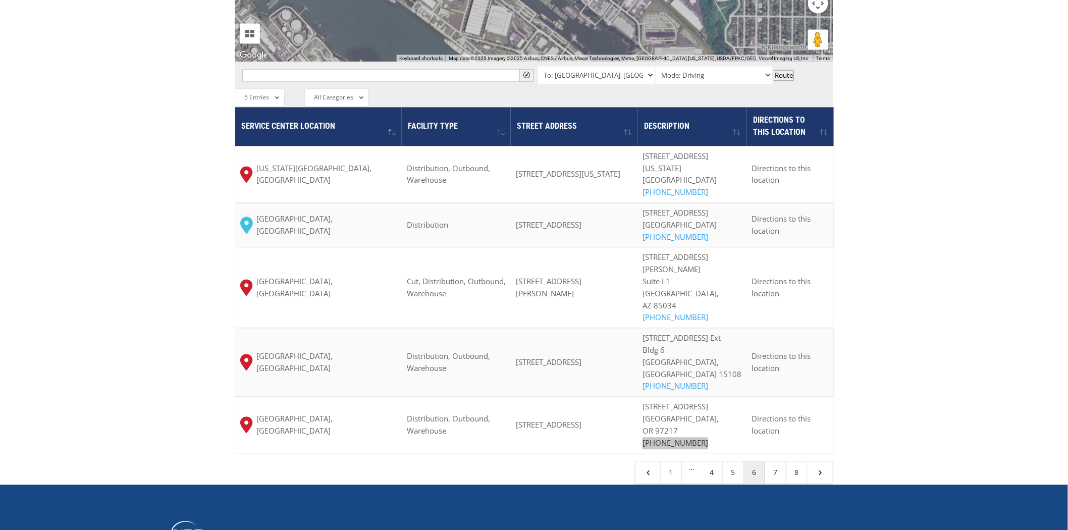
scroll to position [785, 0]
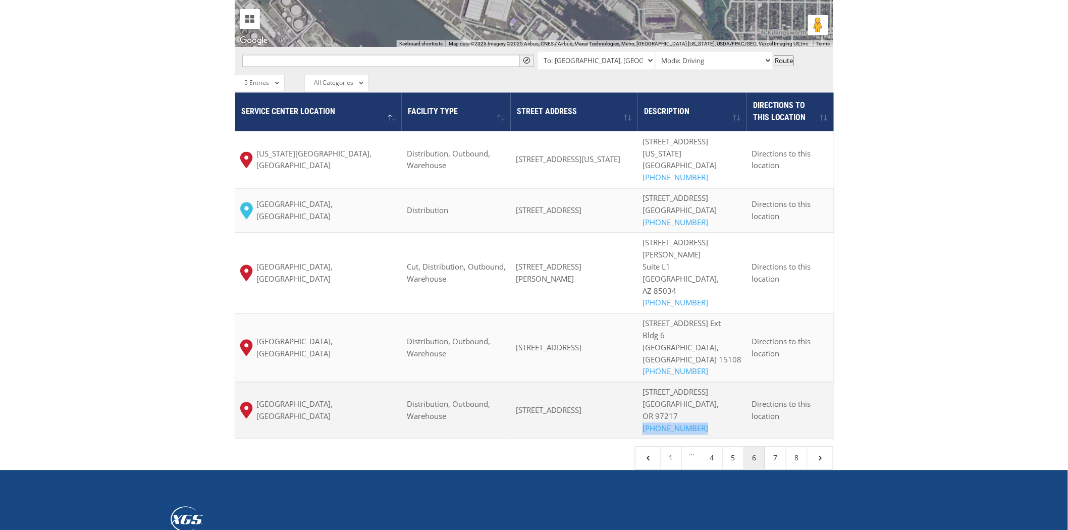
drag, startPoint x: 540, startPoint y: 351, endPoint x: 599, endPoint y: 364, distance: 59.9
click at [599, 382] on td "6840 N Fathom St, Portland, OR 97217, USA" at bounding box center [574, 410] width 127 height 57
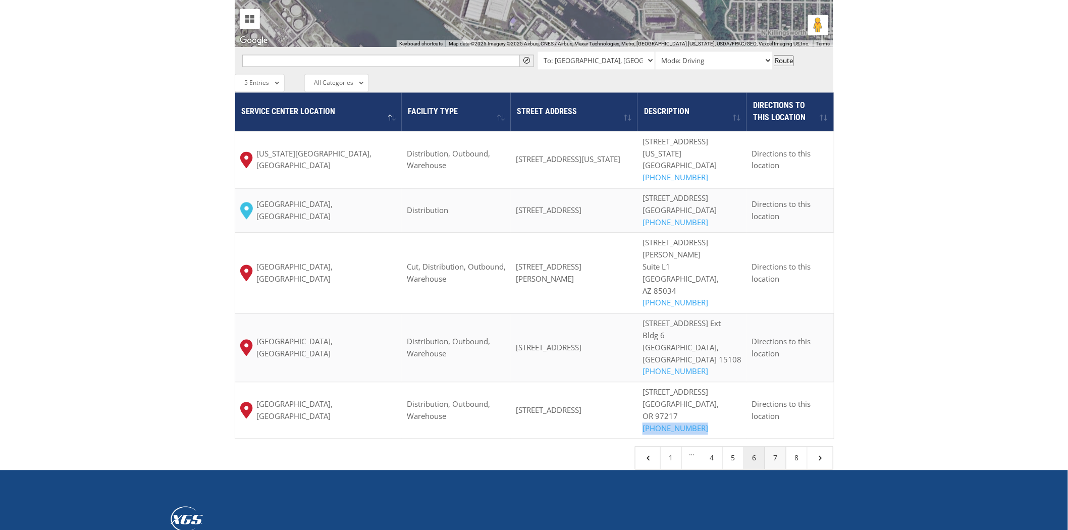
click at [773, 447] on link "7" at bounding box center [775, 458] width 21 height 22
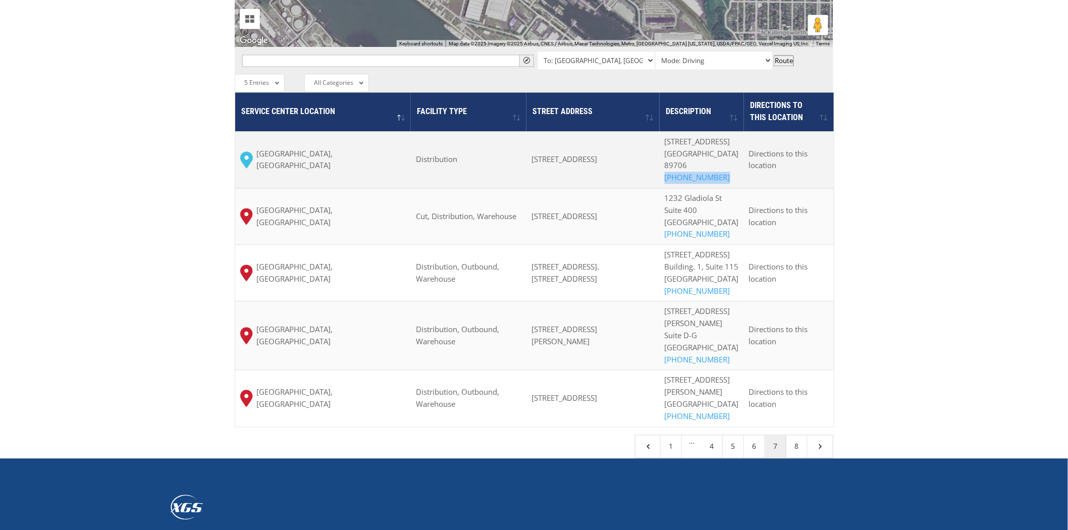
drag, startPoint x: 672, startPoint y: 140, endPoint x: 731, endPoint y: 142, distance: 59.1
click at [731, 142] on td "33 Diamond Back Way Carson City, NV 89706 (844) 947-7447" at bounding box center [702, 160] width 84 height 57
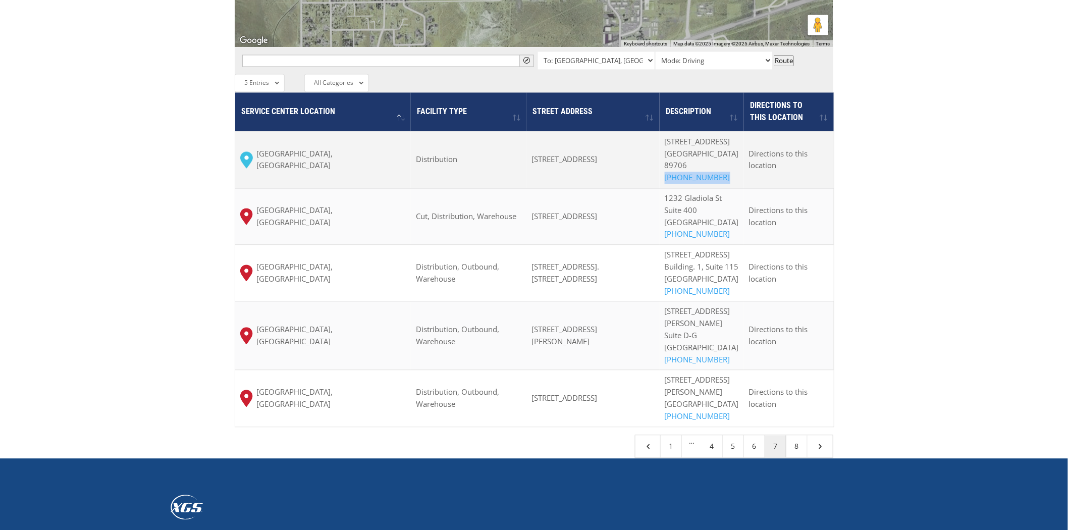
drag, startPoint x: 539, startPoint y: 107, endPoint x: 598, endPoint y: 127, distance: 62.4
click at [598, 132] on td "33 Diamondback Way, Mound House, NV 89706, США" at bounding box center [592, 160] width 133 height 57
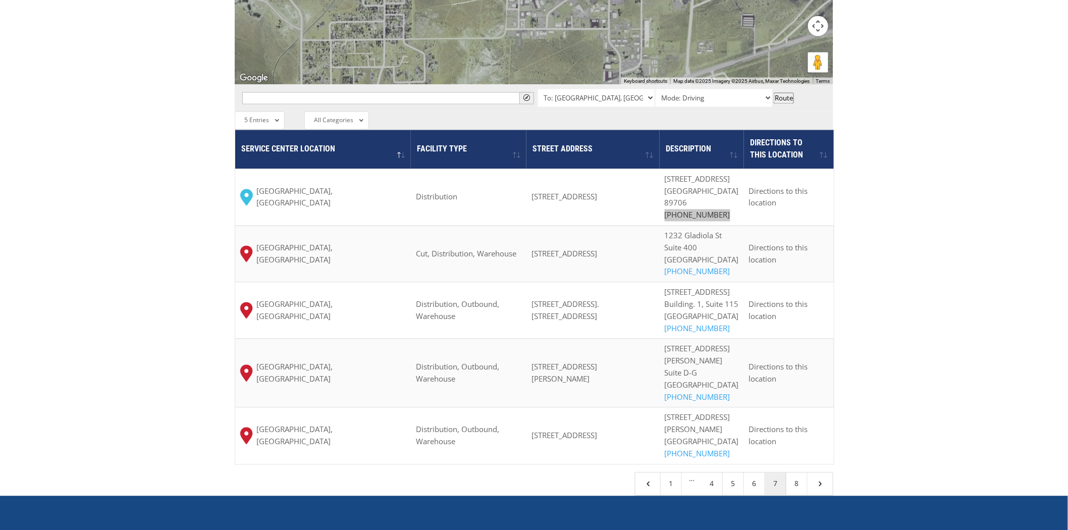
scroll to position [841, 0]
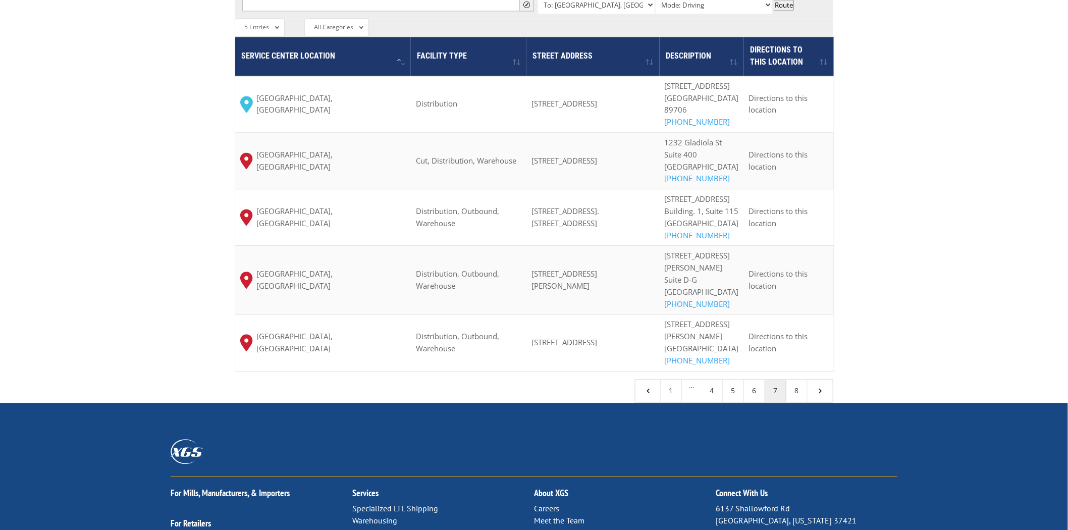
drag, startPoint x: 672, startPoint y: 152, endPoint x: 724, endPoint y: 152, distance: 52.5
click at [724, 152] on td "1232 Gladiola St Suite 400 Salt Lake City, UT 84104 (801) 972-5335" at bounding box center [702, 160] width 84 height 57
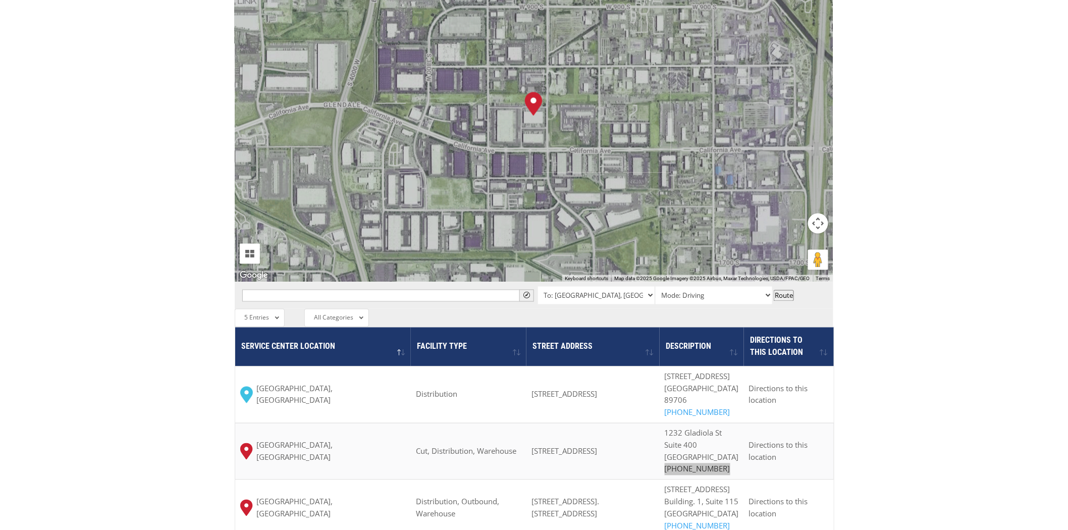
scroll to position [617, 0]
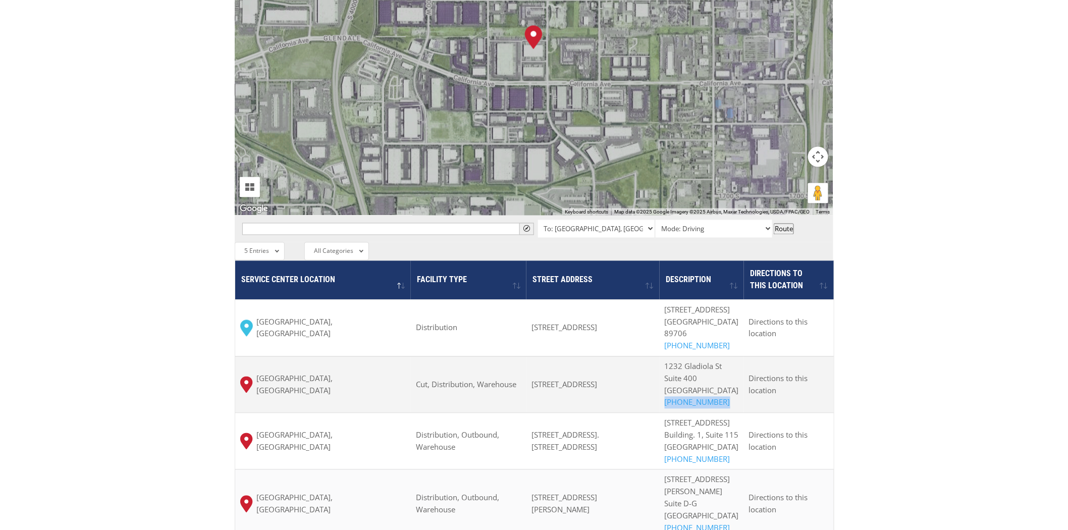
drag, startPoint x: 535, startPoint y: 342, endPoint x: 606, endPoint y: 362, distance: 73.6
click at [606, 362] on td "1232 Gladiola St #400, Salt Lake City, UT 84104, USA" at bounding box center [592, 384] width 133 height 57
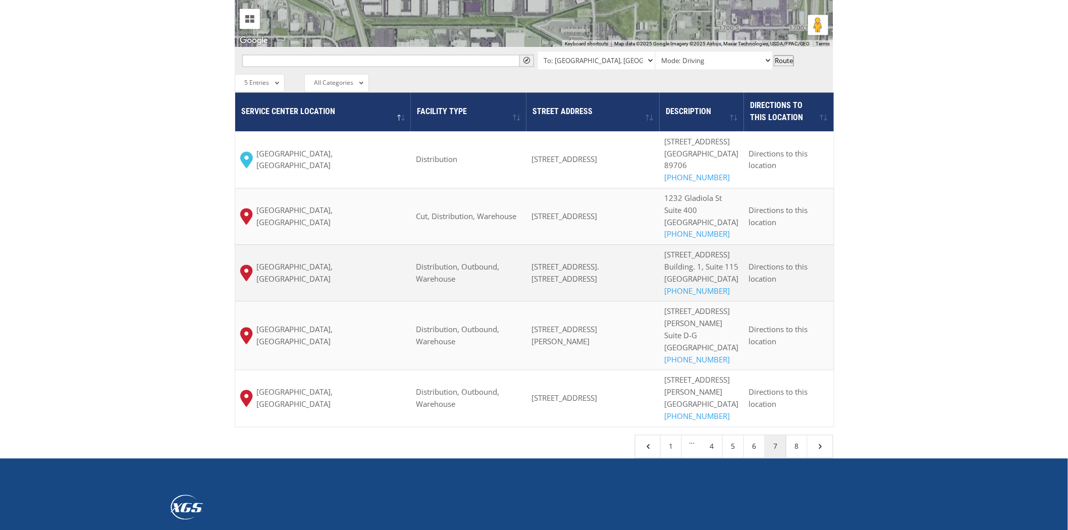
drag, startPoint x: 730, startPoint y: 299, endPoint x: 742, endPoint y: 307, distance: 14.3
click at [742, 301] on td "2214 Corner Ridge Building. 1, Suite 115 San Antonio, TX 78219 (210) 661-8461" at bounding box center [702, 273] width 84 height 57
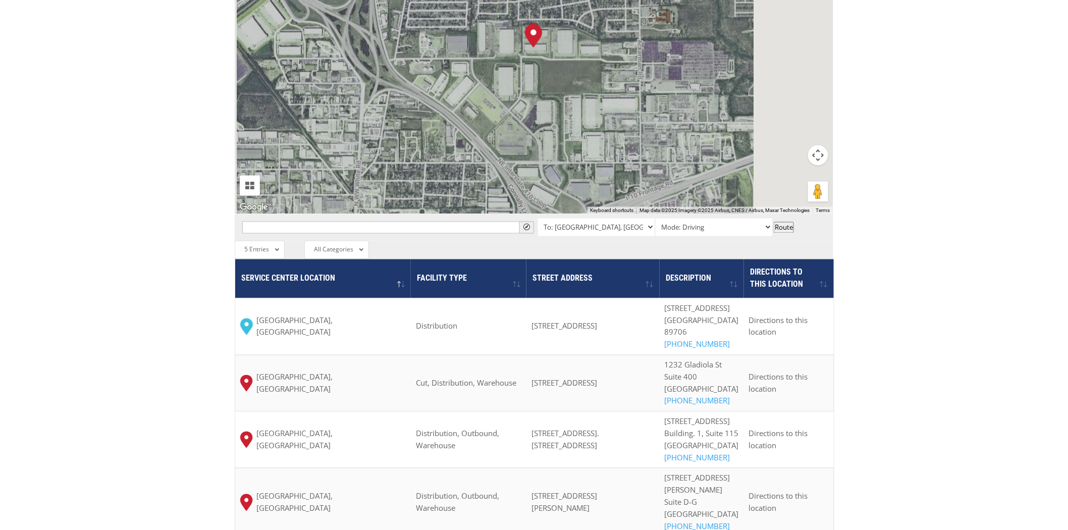
scroll to position [729, 0]
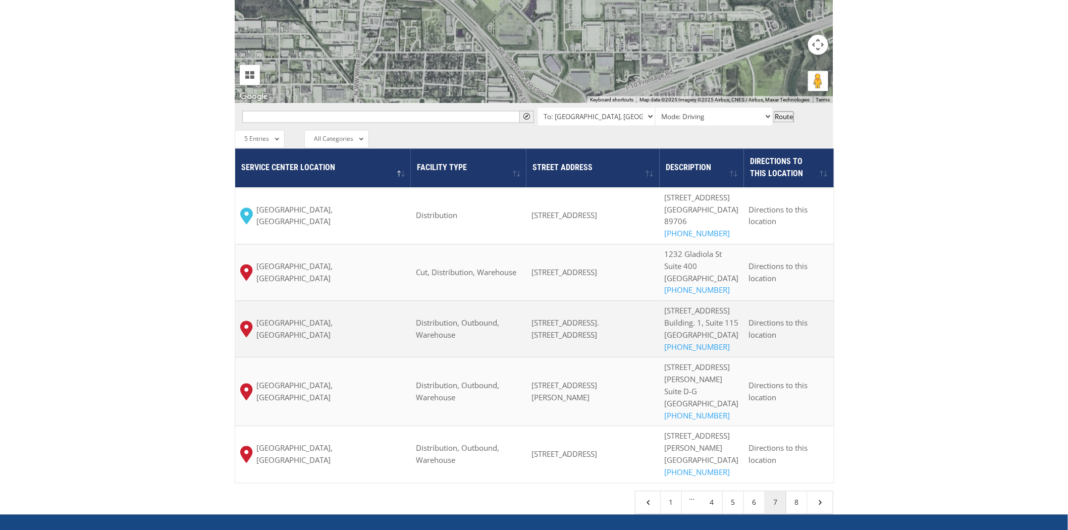
drag, startPoint x: 536, startPoint y: 305, endPoint x: 572, endPoint y: 328, distance: 42.9
click at [572, 328] on td "2214 Corner Ridge Building. 1, Suite 115, San Antonio, TX 78219, USA" at bounding box center [592, 329] width 133 height 57
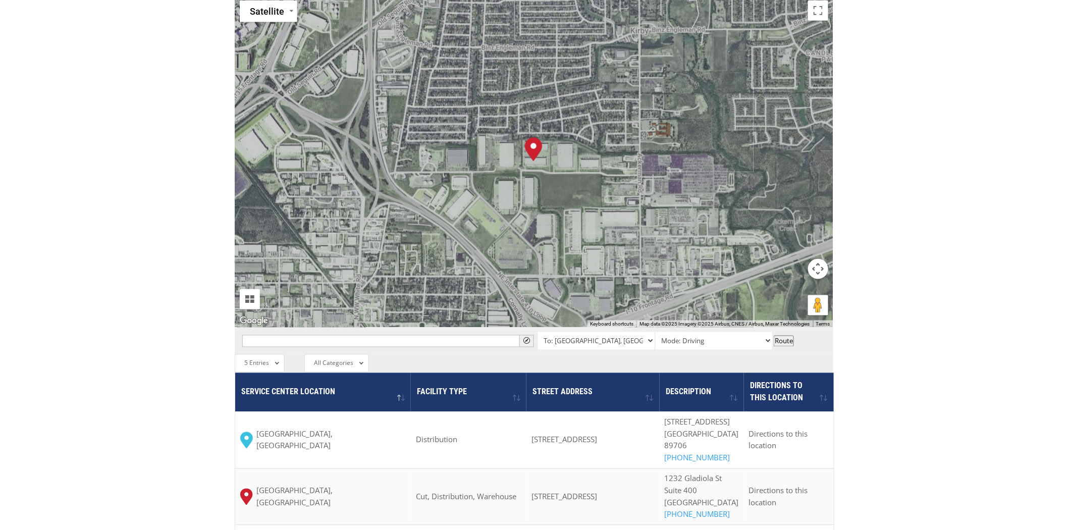
scroll to position [785, 0]
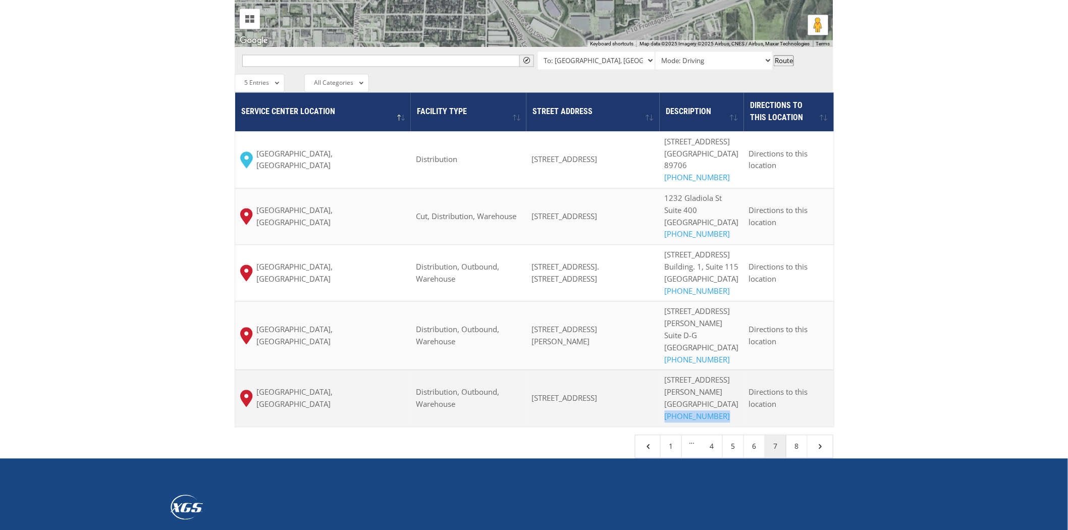
drag, startPoint x: 732, startPoint y: 437, endPoint x: 674, endPoint y: 442, distance: 58.7
click at [674, 423] on div "3200 E. Trent Ave, Building 3, Suite D Spokane, WA 99202 (509) 534-3181" at bounding box center [702, 399] width 74 height 48
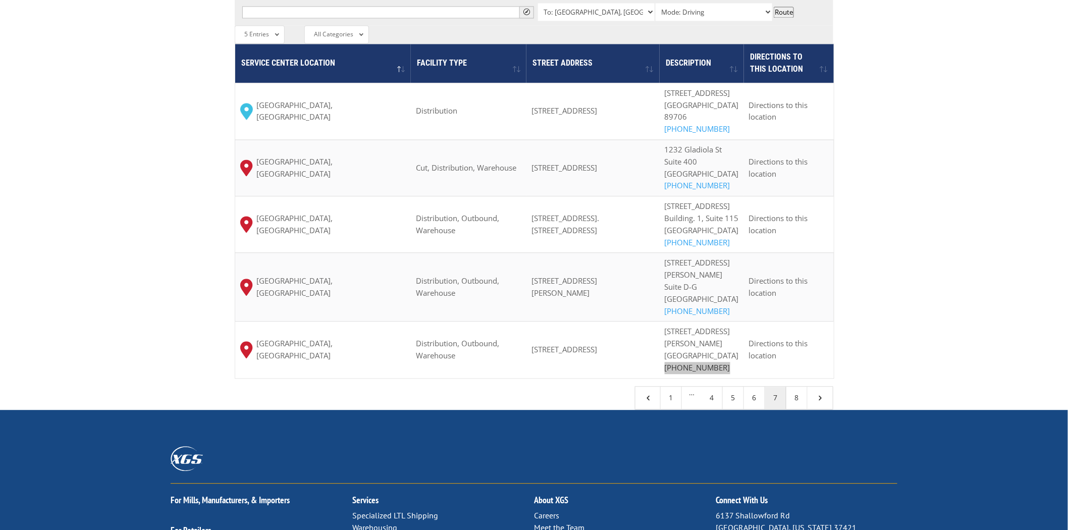
scroll to position [841, 0]
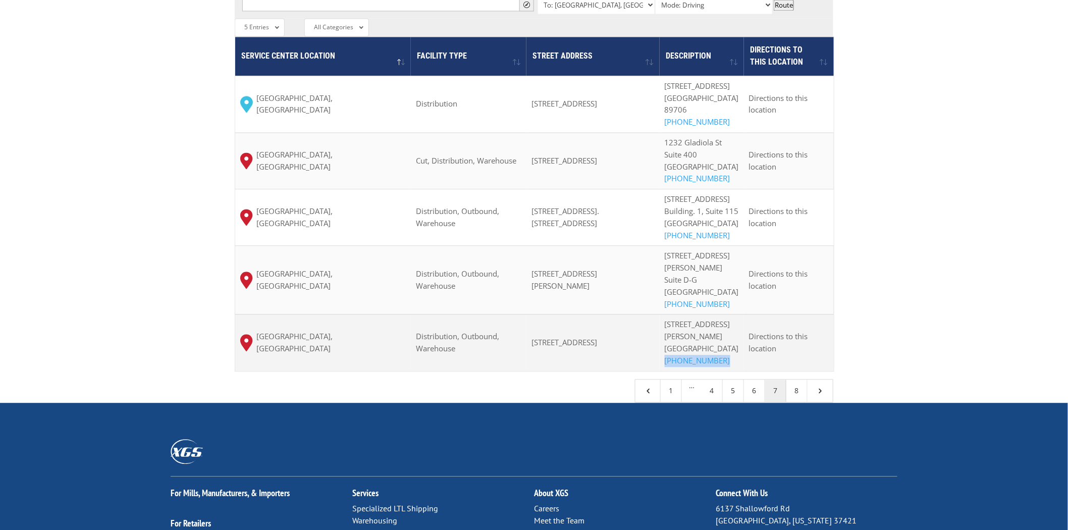
drag, startPoint x: 535, startPoint y: 352, endPoint x: 587, endPoint y: 364, distance: 52.9
click at [587, 364] on td "3200 E Trent Ave 3 d, Spokane, WA 99202, USA" at bounding box center [592, 342] width 133 height 57
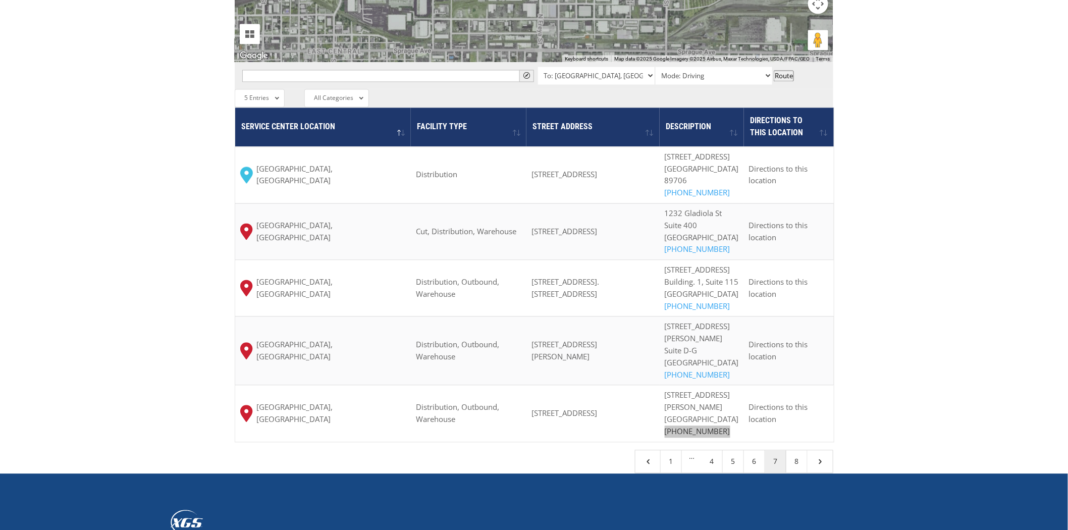
scroll to position [953, 0]
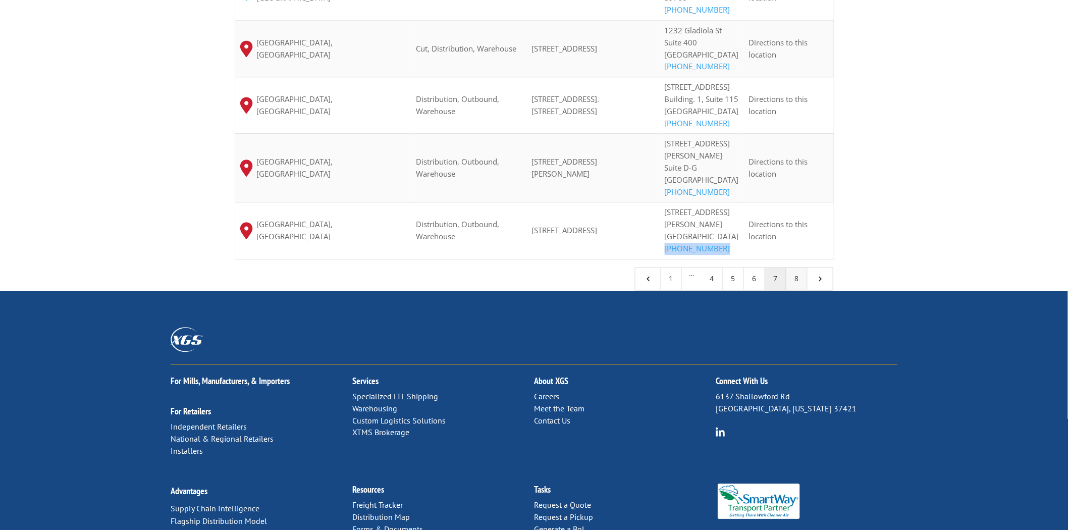
click at [804, 290] on link "8" at bounding box center [796, 279] width 21 height 22
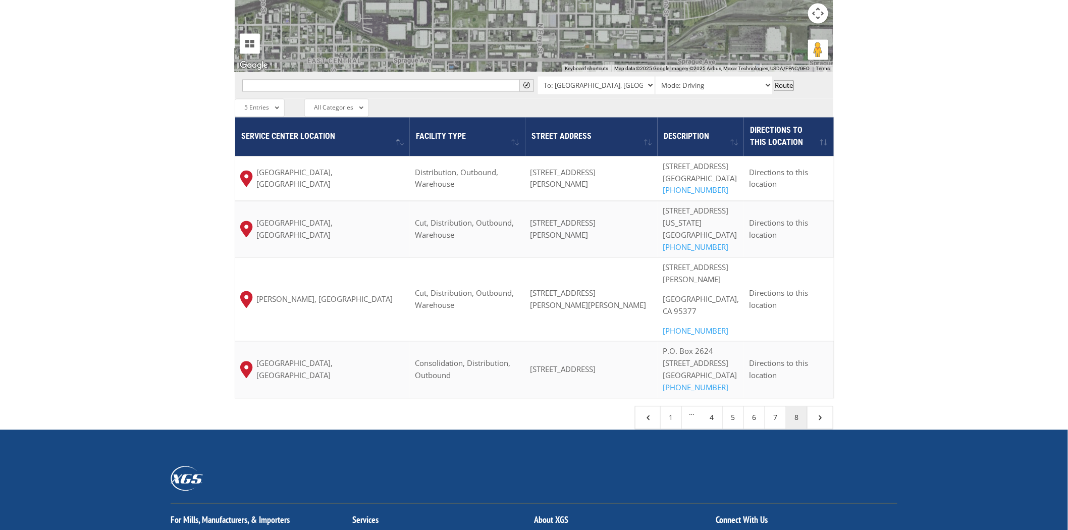
scroll to position [729, 0]
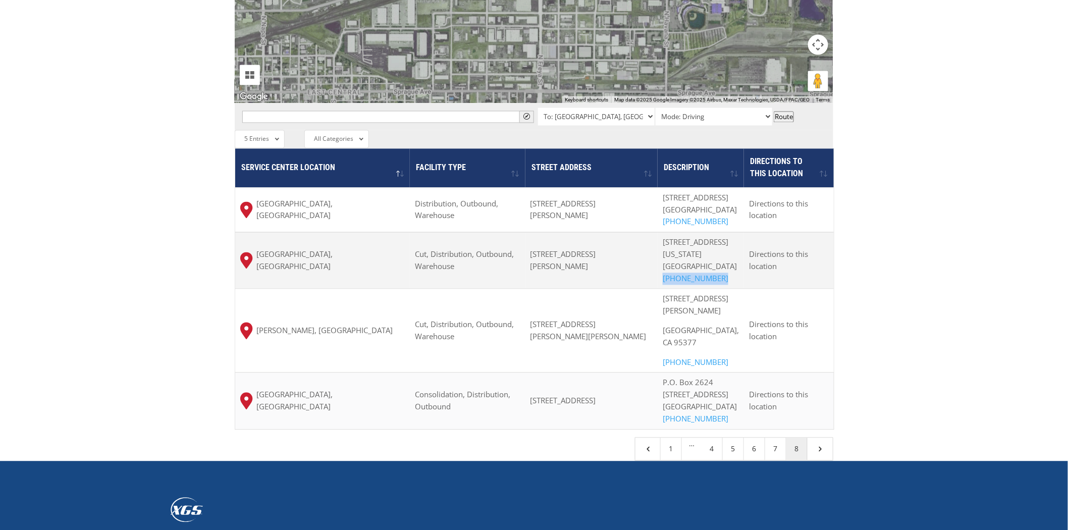
drag, startPoint x: 669, startPoint y: 240, endPoint x: 729, endPoint y: 239, distance: 60.6
click at [729, 239] on td "11417 Moog Dr Maryland Heights, MO 63146 (314) 895-9479" at bounding box center [701, 260] width 86 height 57
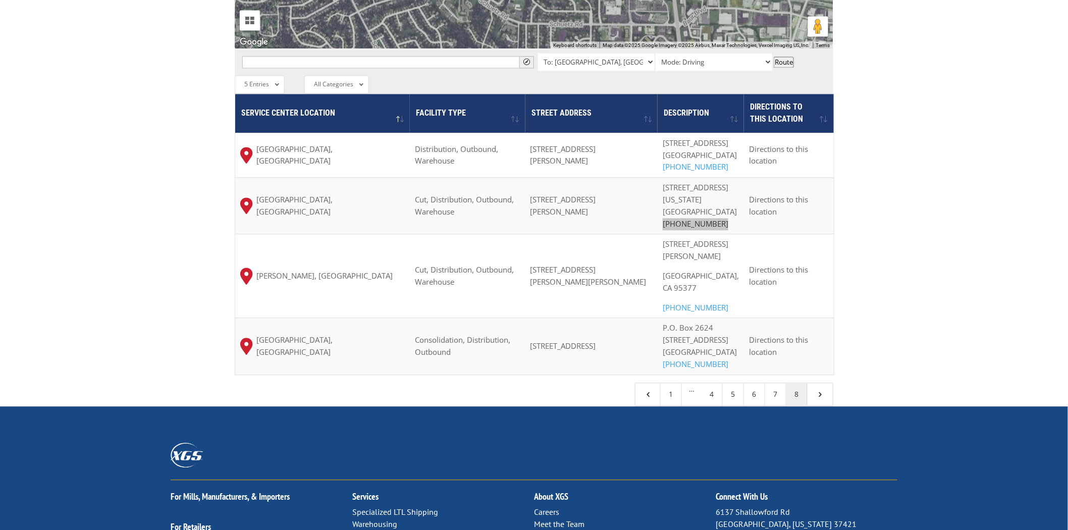
scroll to position [785, 0]
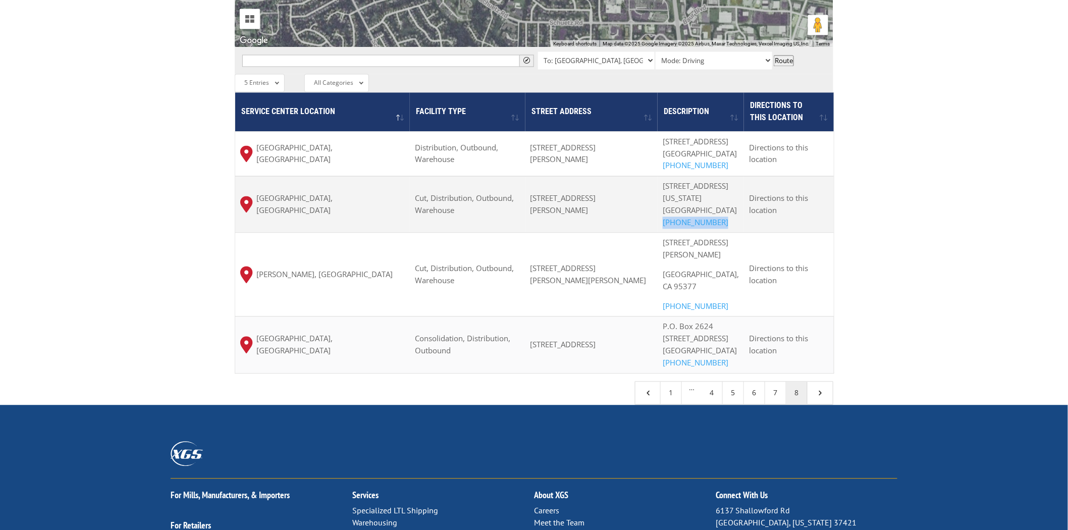
drag, startPoint x: 536, startPoint y: 157, endPoint x: 584, endPoint y: 173, distance: 49.8
click at [584, 176] on td "11417 Moog Dr, St. Louis, MO 63146, USA" at bounding box center [591, 204] width 132 height 57
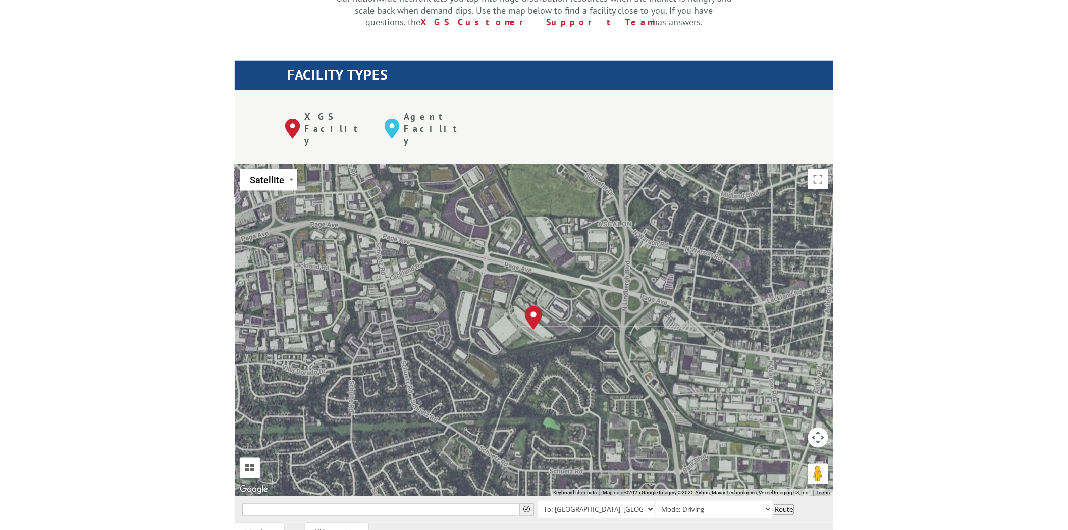
scroll to position [673, 0]
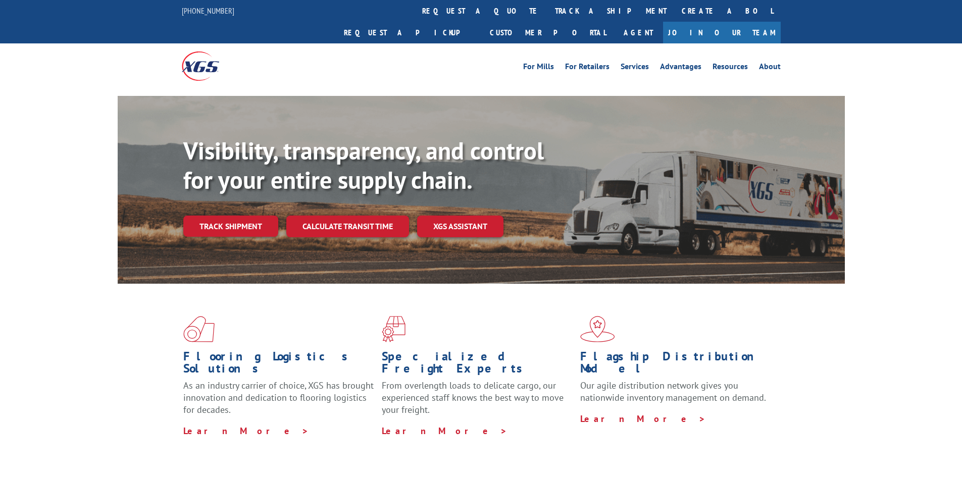
scroll to position [1521, 0]
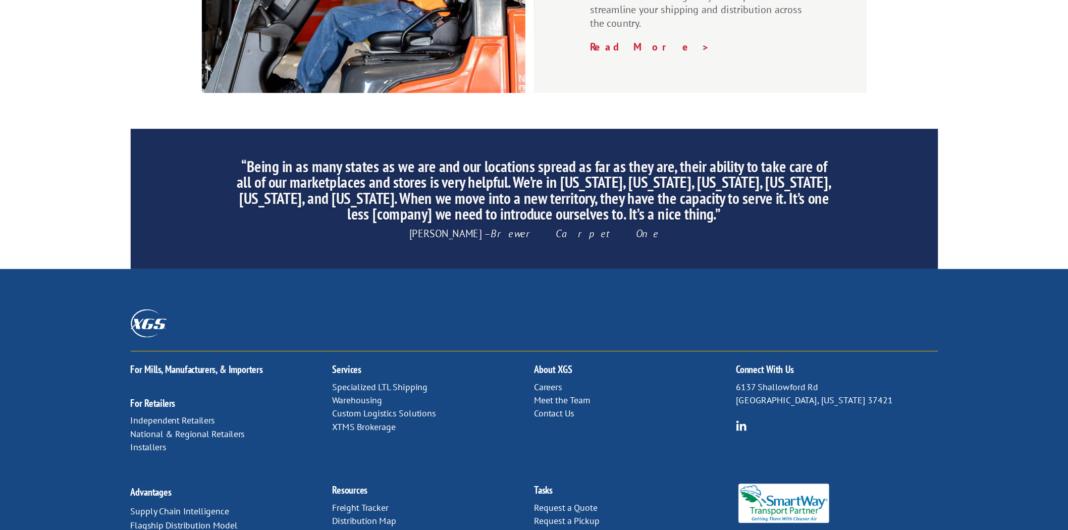
scroll to position [1467, 0]
